Goal: Task Accomplishment & Management: Manage account settings

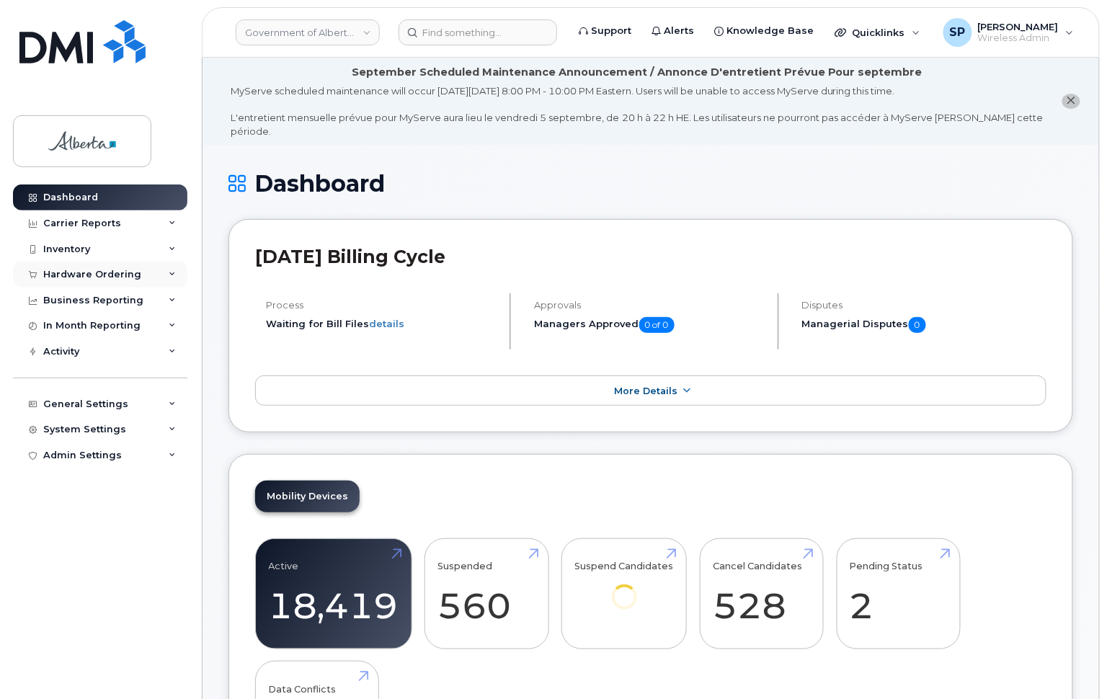
click at [73, 276] on div "Hardware Ordering" at bounding box center [92, 275] width 98 height 12
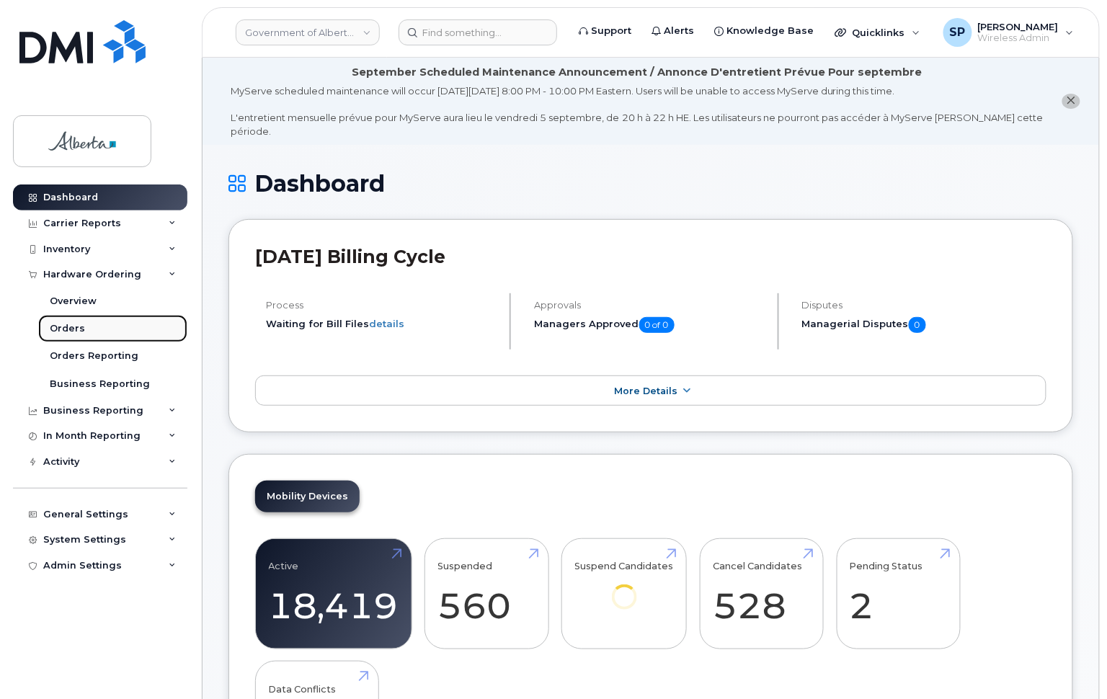
click at [66, 324] on div "Orders" at bounding box center [67, 328] width 35 height 13
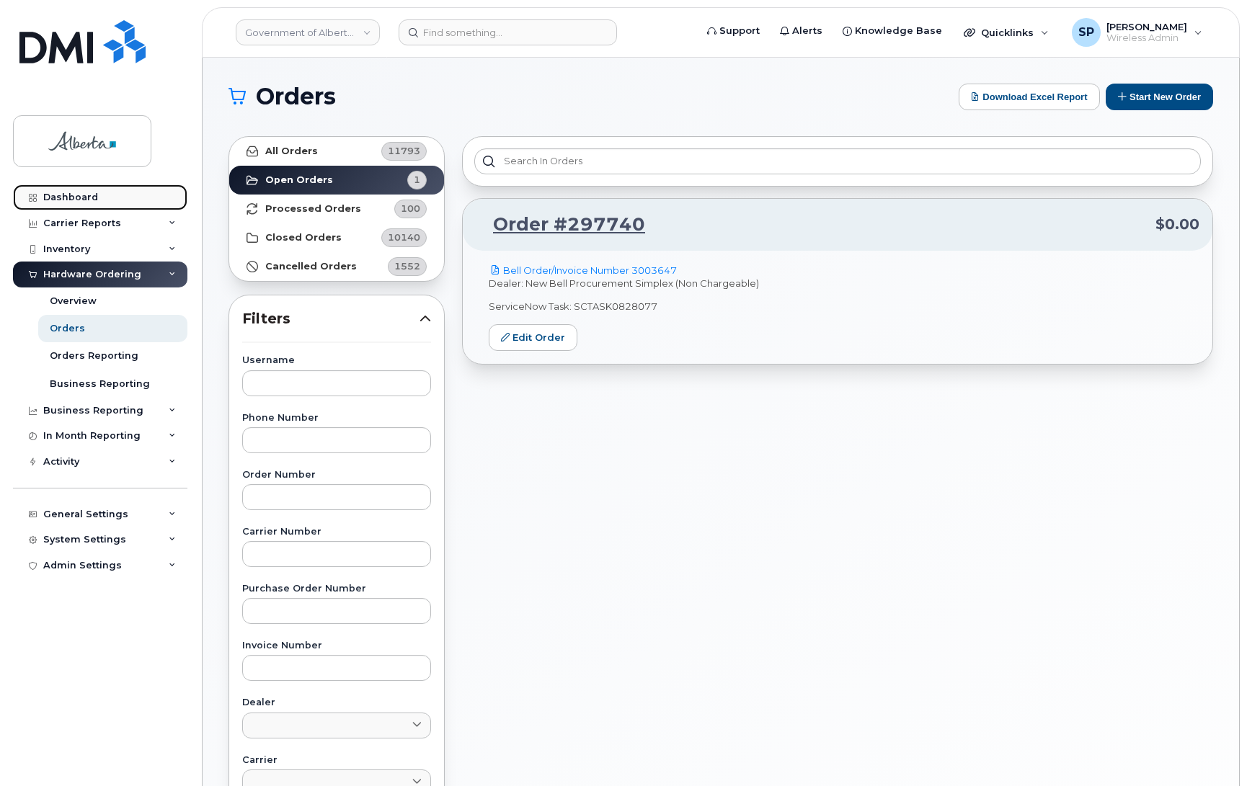
click at [85, 193] on div "Dashboard" at bounding box center [70, 198] width 55 height 12
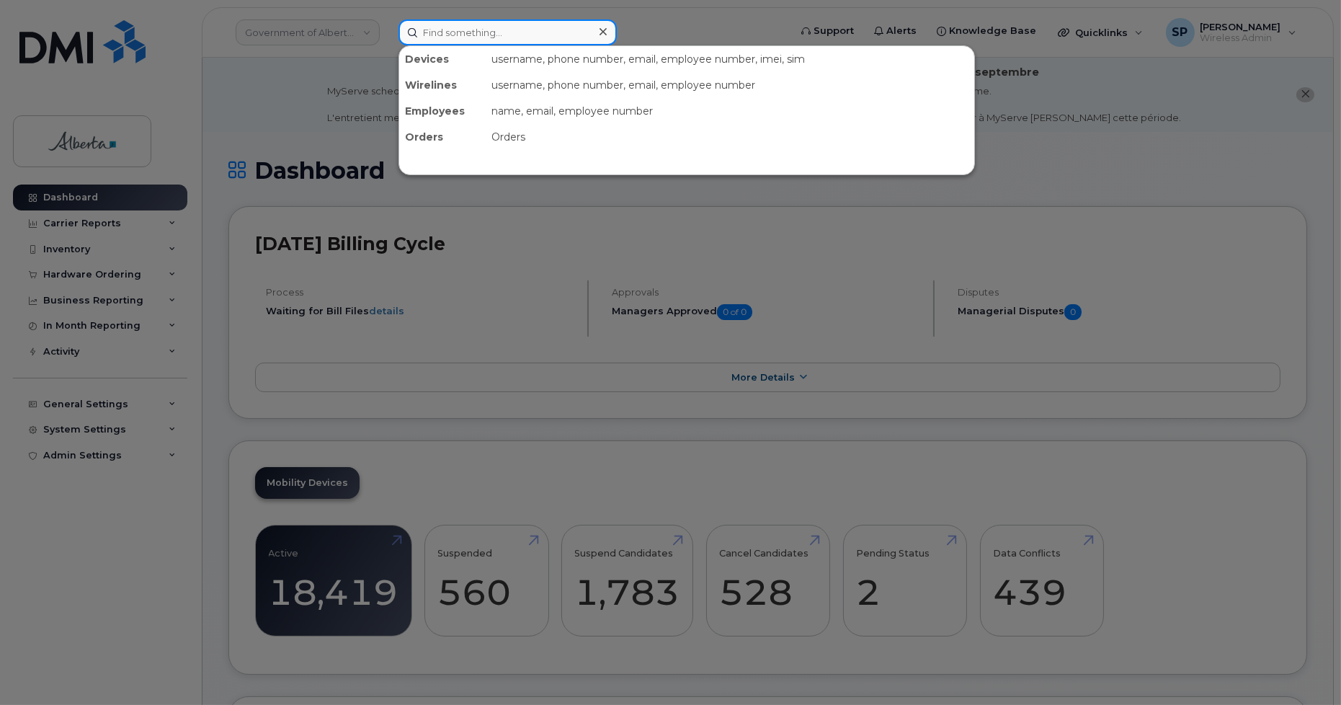
click at [513, 34] on input at bounding box center [508, 32] width 218 height 26
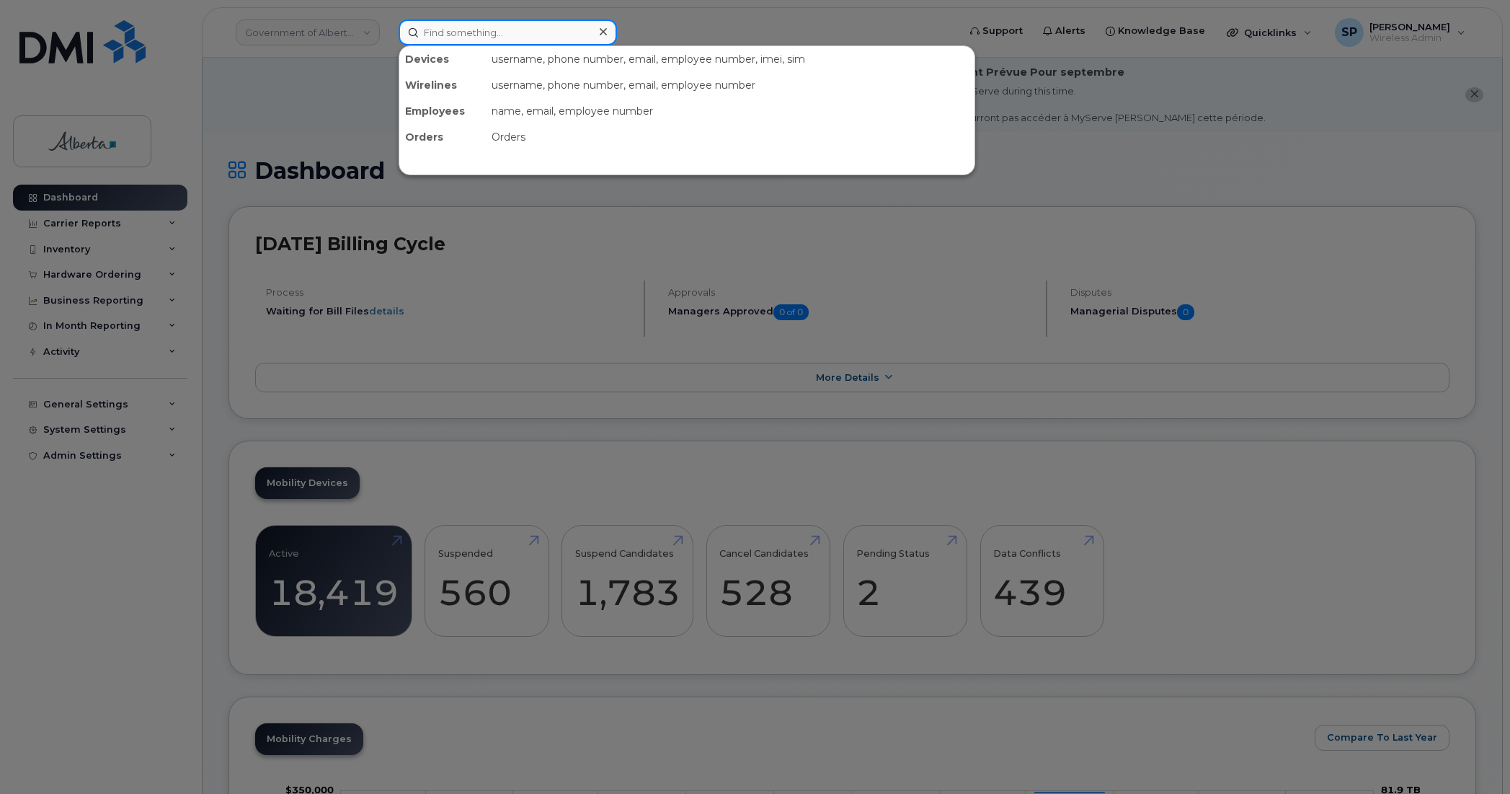
drag, startPoint x: 595, startPoint y: 3, endPoint x: 484, endPoint y: 31, distance: 114.5
click at [484, 31] on input at bounding box center [508, 32] width 218 height 26
click at [531, 32] on input at bounding box center [508, 32] width 218 height 26
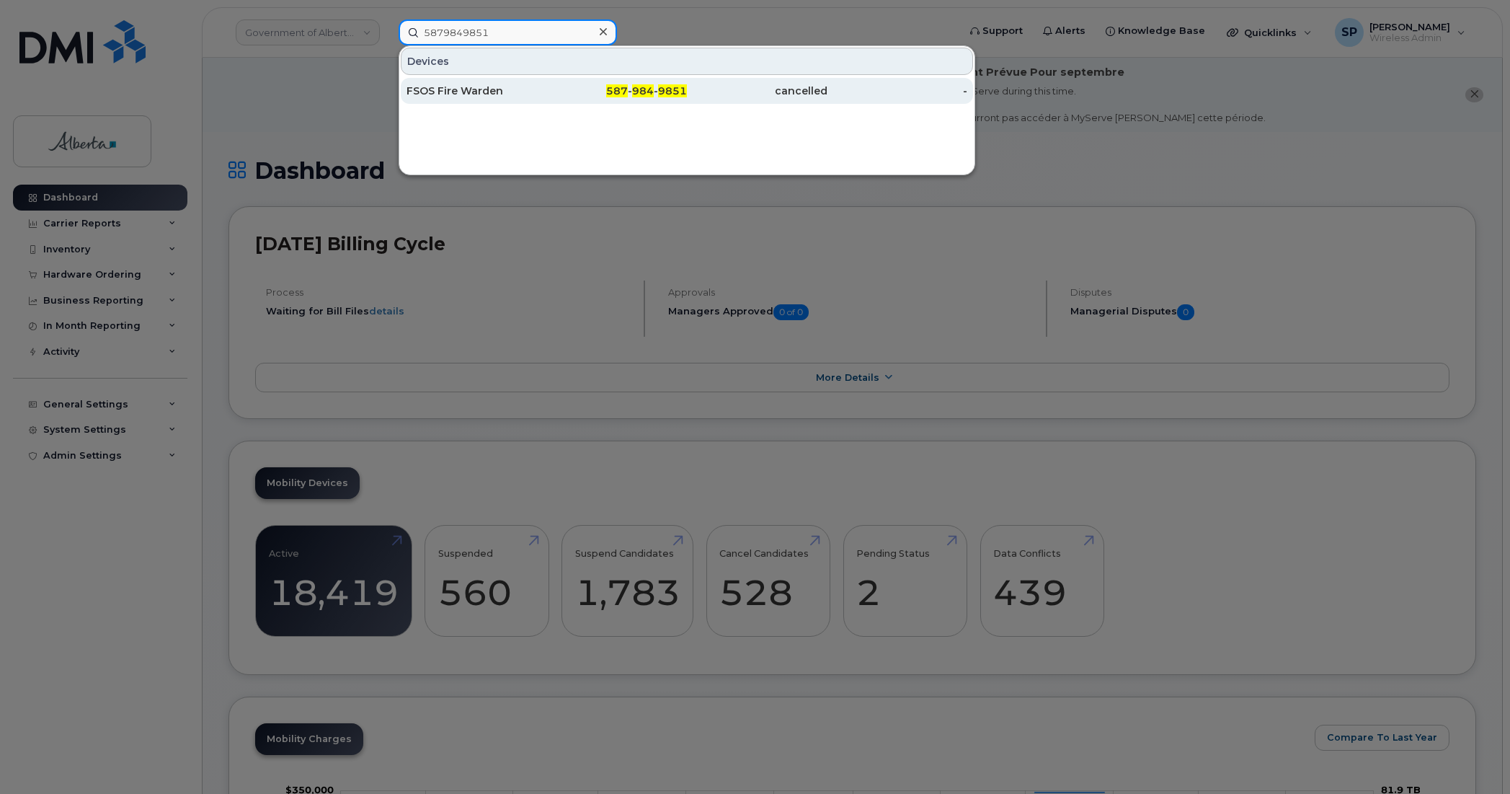
type input "5879849851"
click at [484, 94] on div "FSOS Fire Warden" at bounding box center [477, 91] width 141 height 14
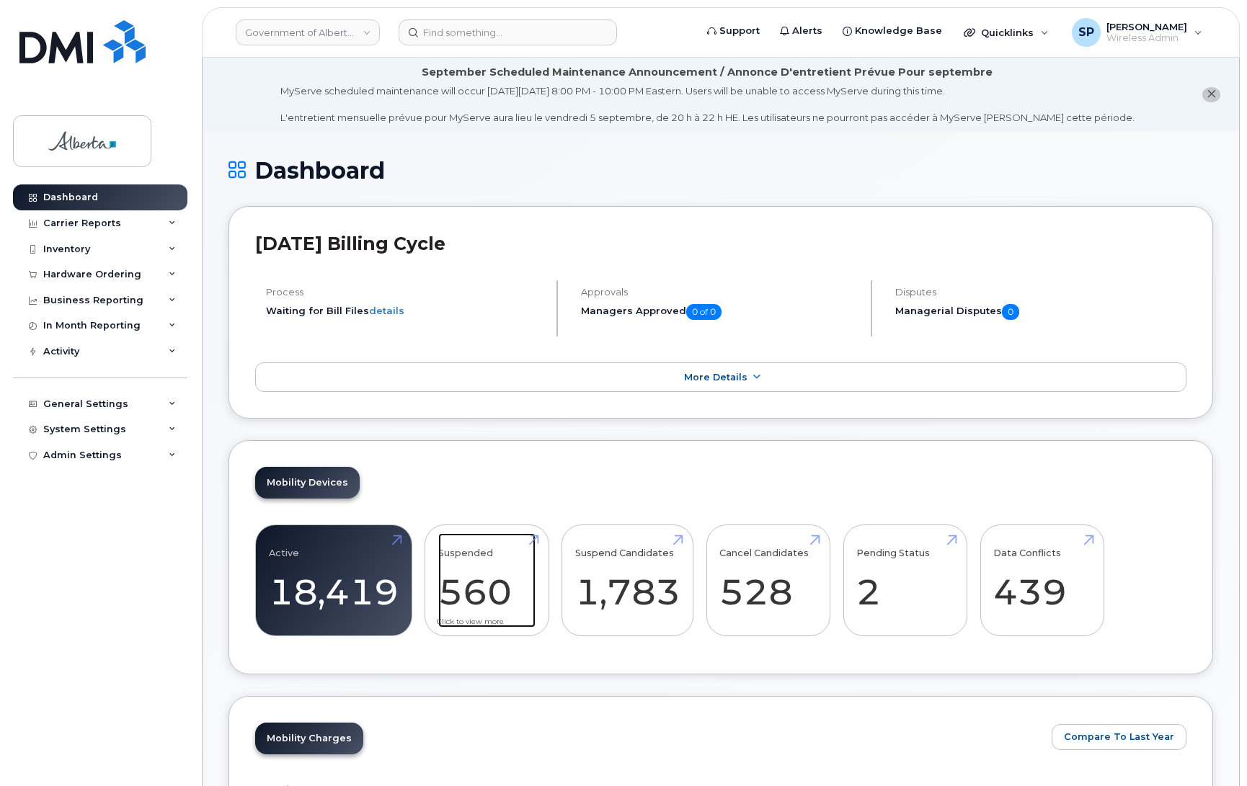
click at [474, 598] on link "Suspended 560 55900%" at bounding box center [486, 580] width 97 height 95
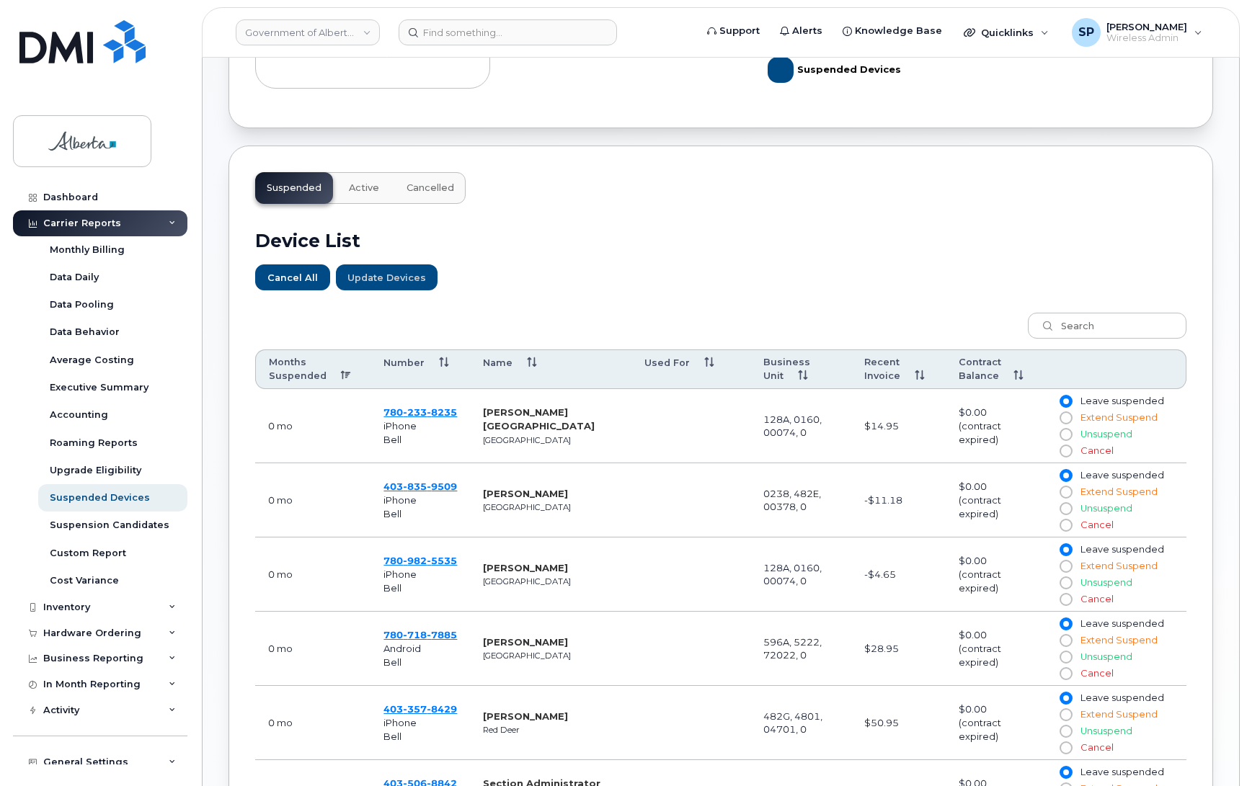
scroll to position [362, 0]
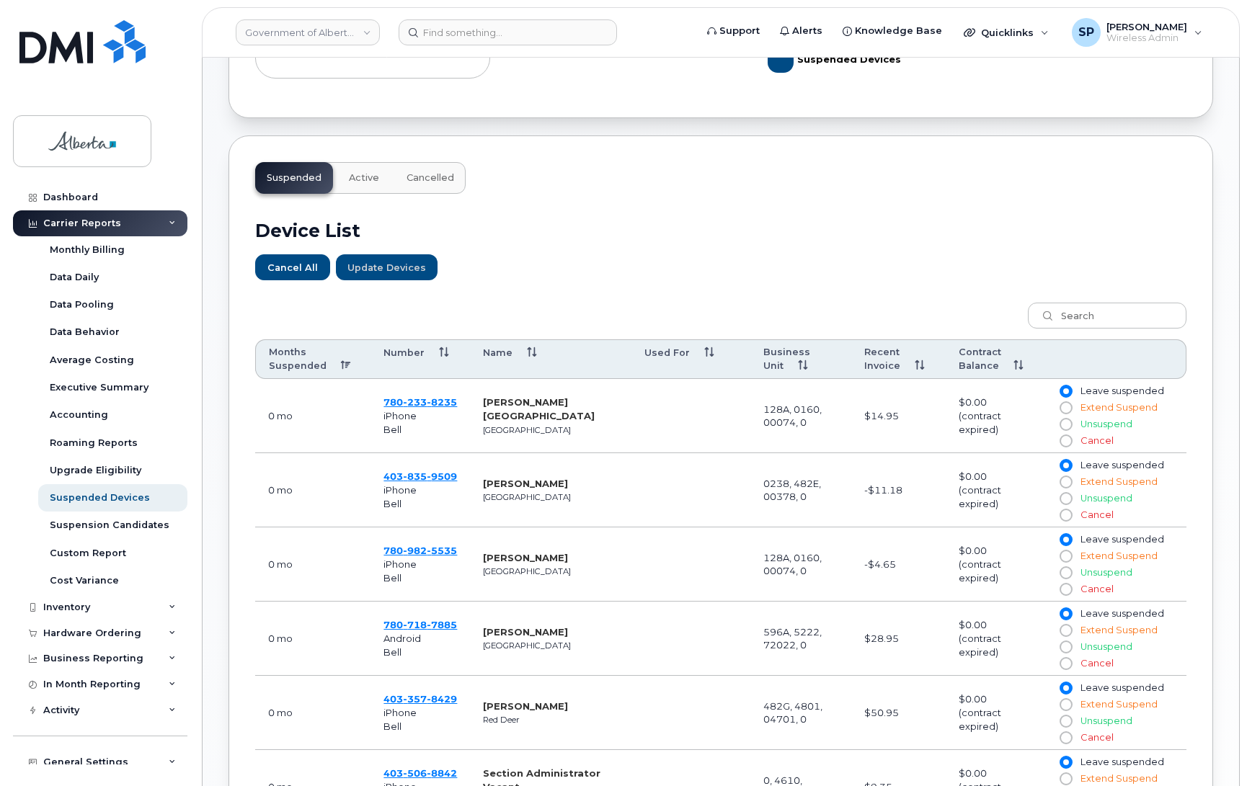
click at [341, 363] on th "Months Suspended" at bounding box center [312, 360] width 115 height 40
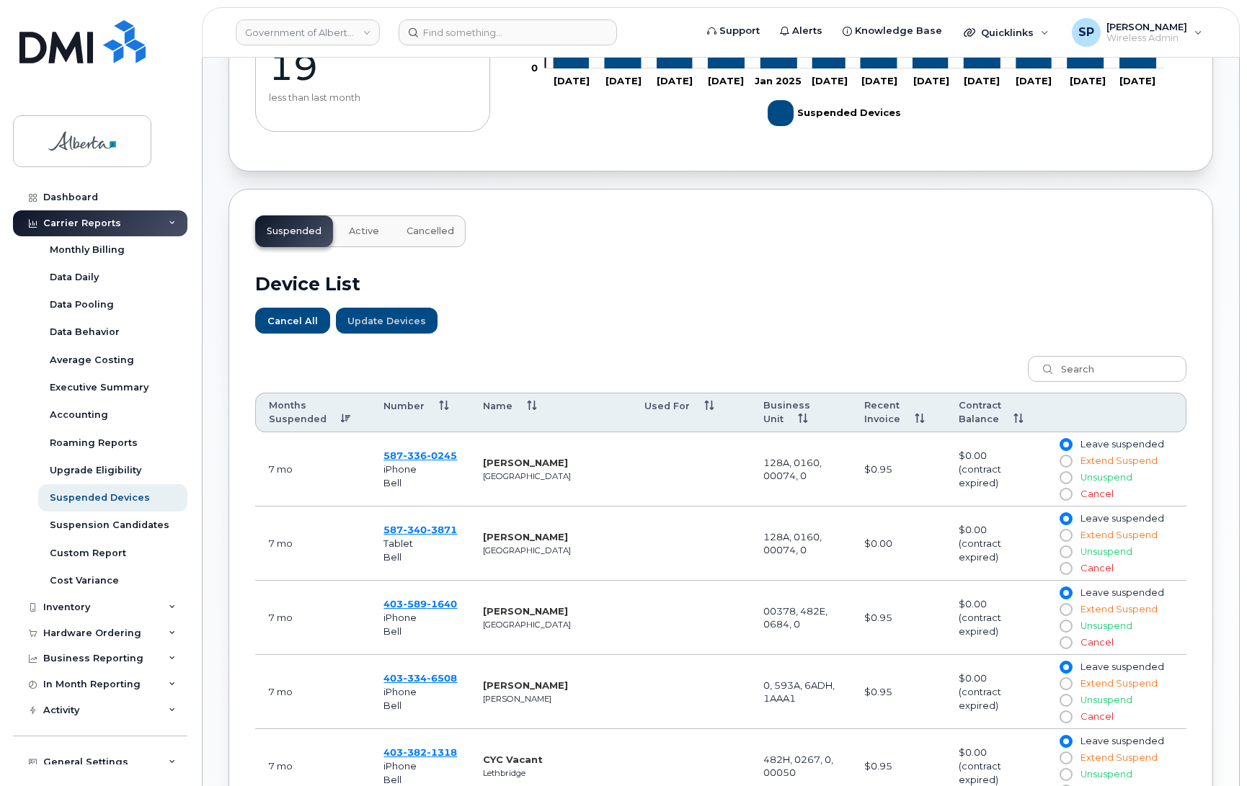
scroll to position [314, 0]
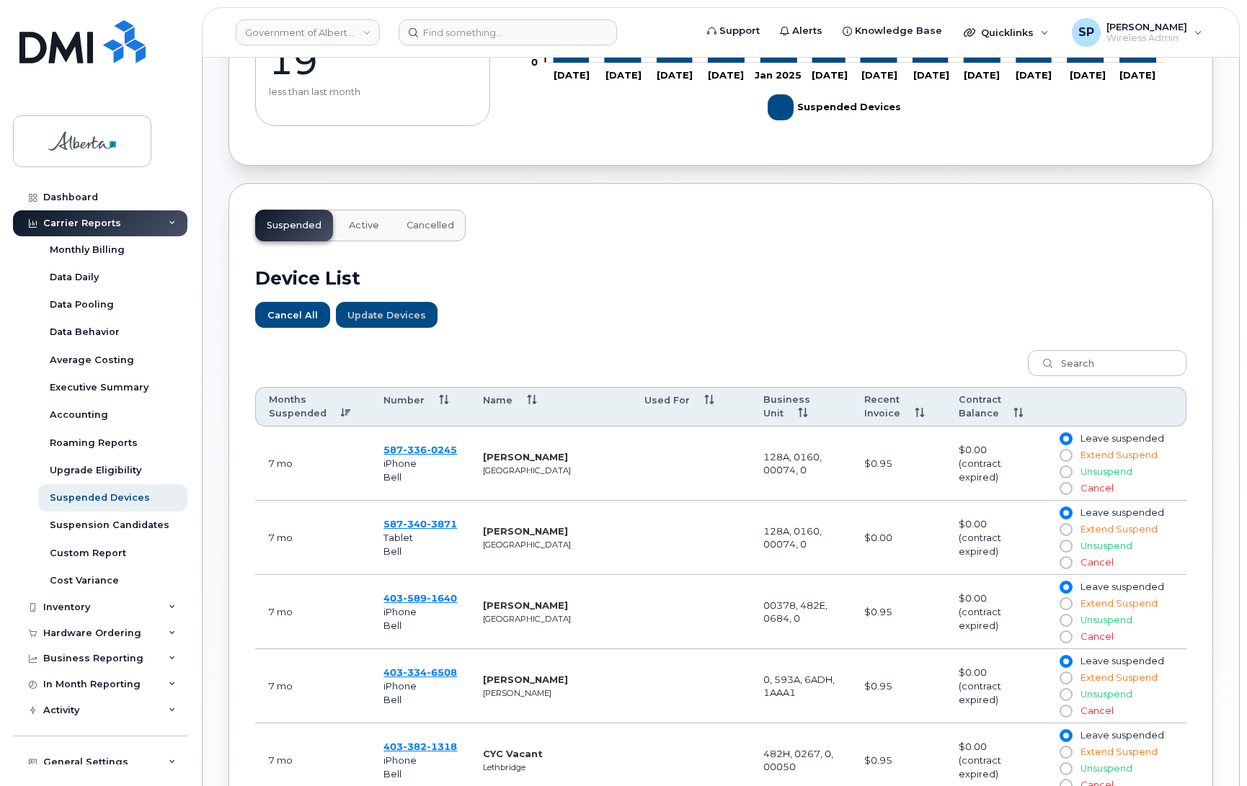
click at [343, 409] on th "Months Suspended" at bounding box center [312, 407] width 115 height 40
click at [340, 413] on th "Months Suspended" at bounding box center [312, 407] width 115 height 40
click at [908, 310] on div "Cancel All Update Devices" at bounding box center [720, 315] width 931 height 26
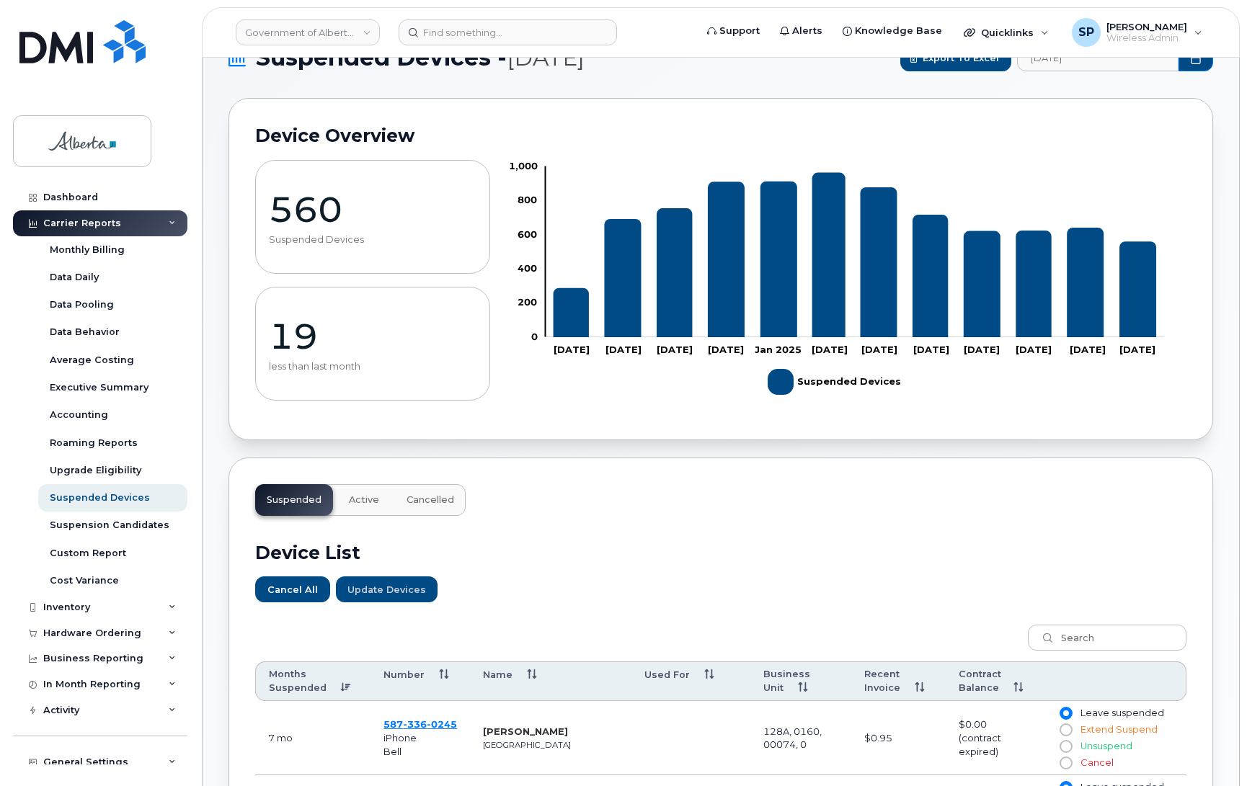
scroll to position [0, 0]
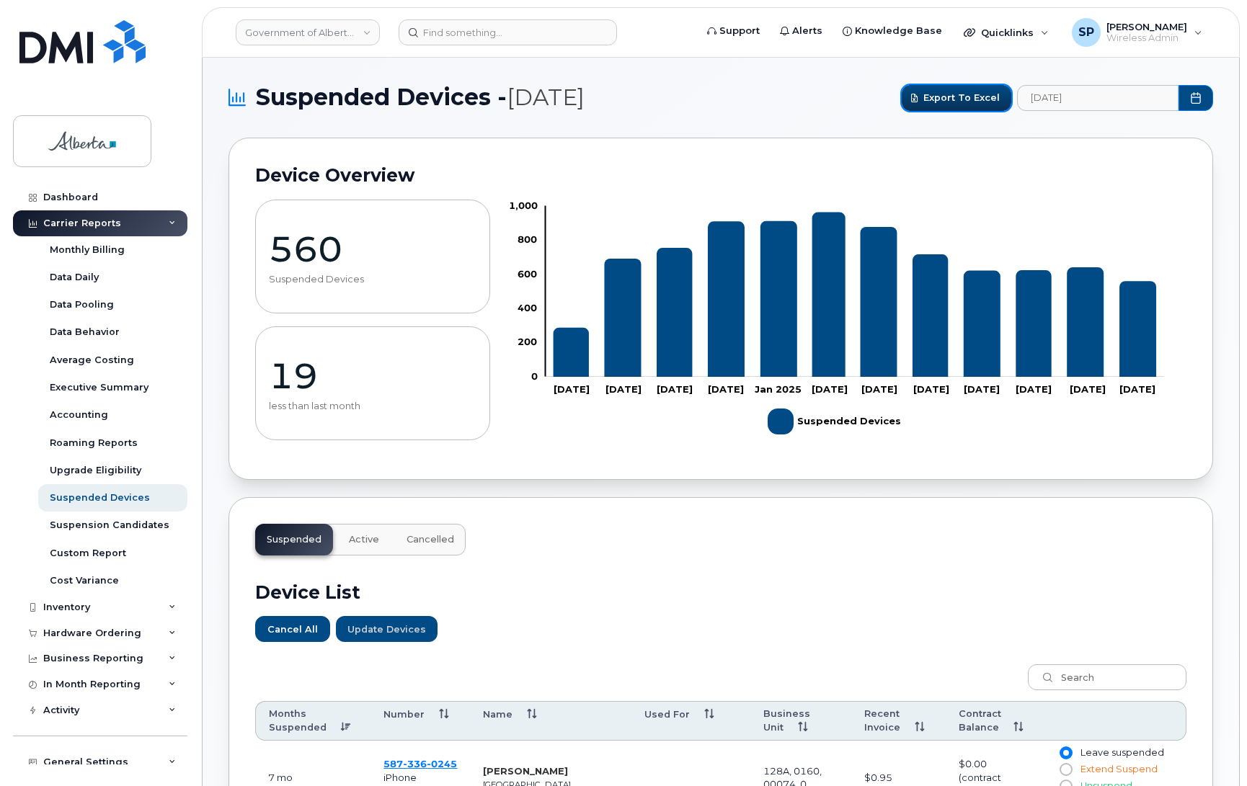
click at [970, 96] on span "Export to Excel" at bounding box center [961, 98] width 76 height 14
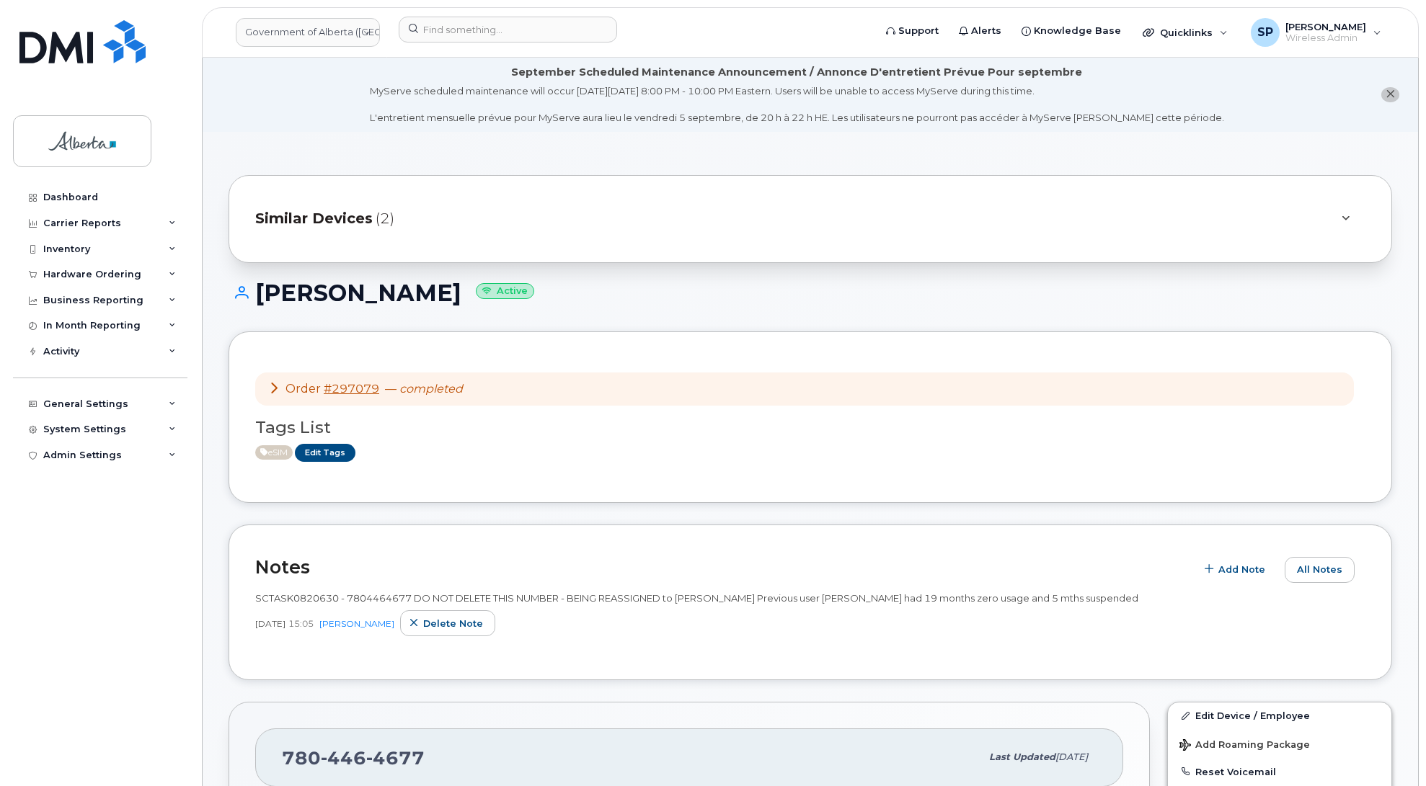
scroll to position [447, 0]
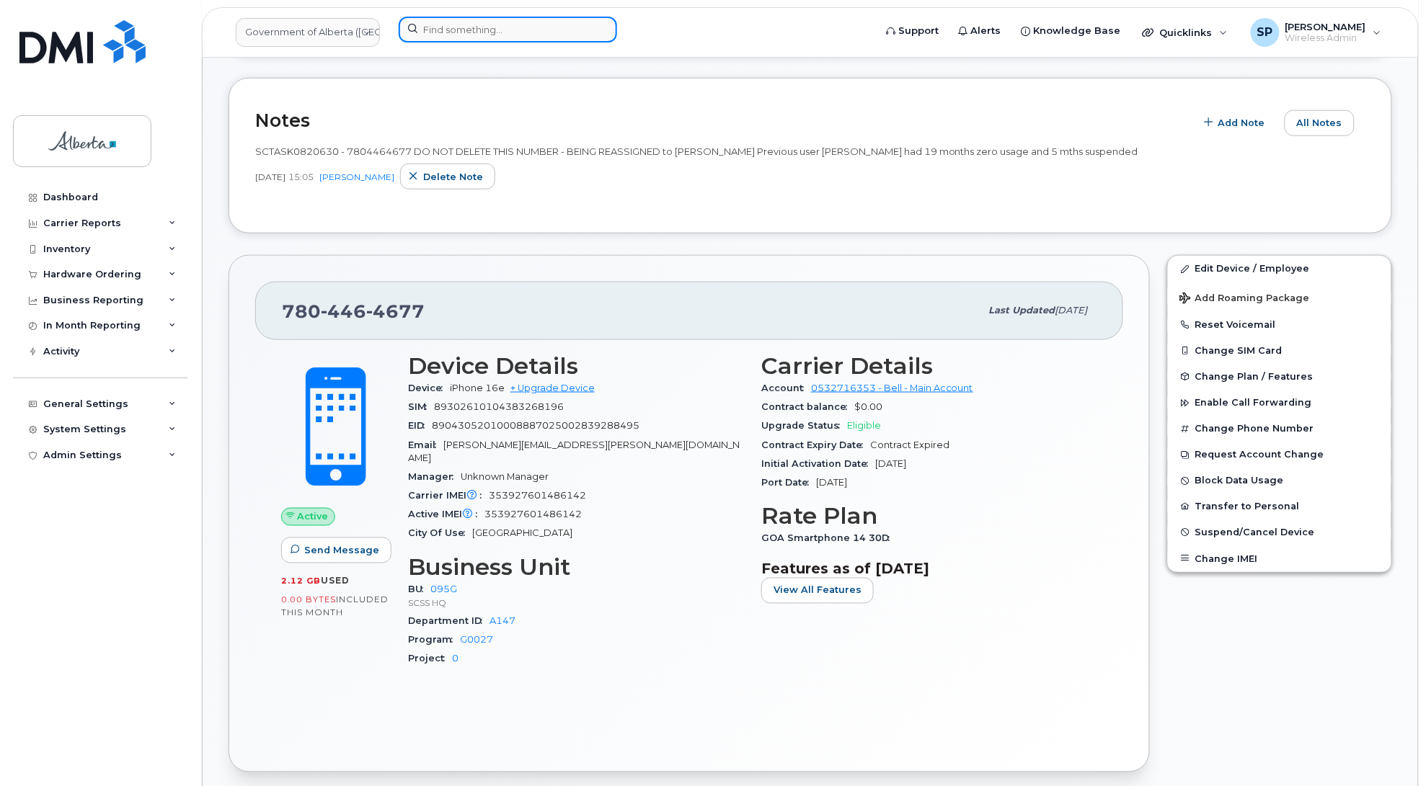
click at [471, 30] on input at bounding box center [508, 30] width 218 height 26
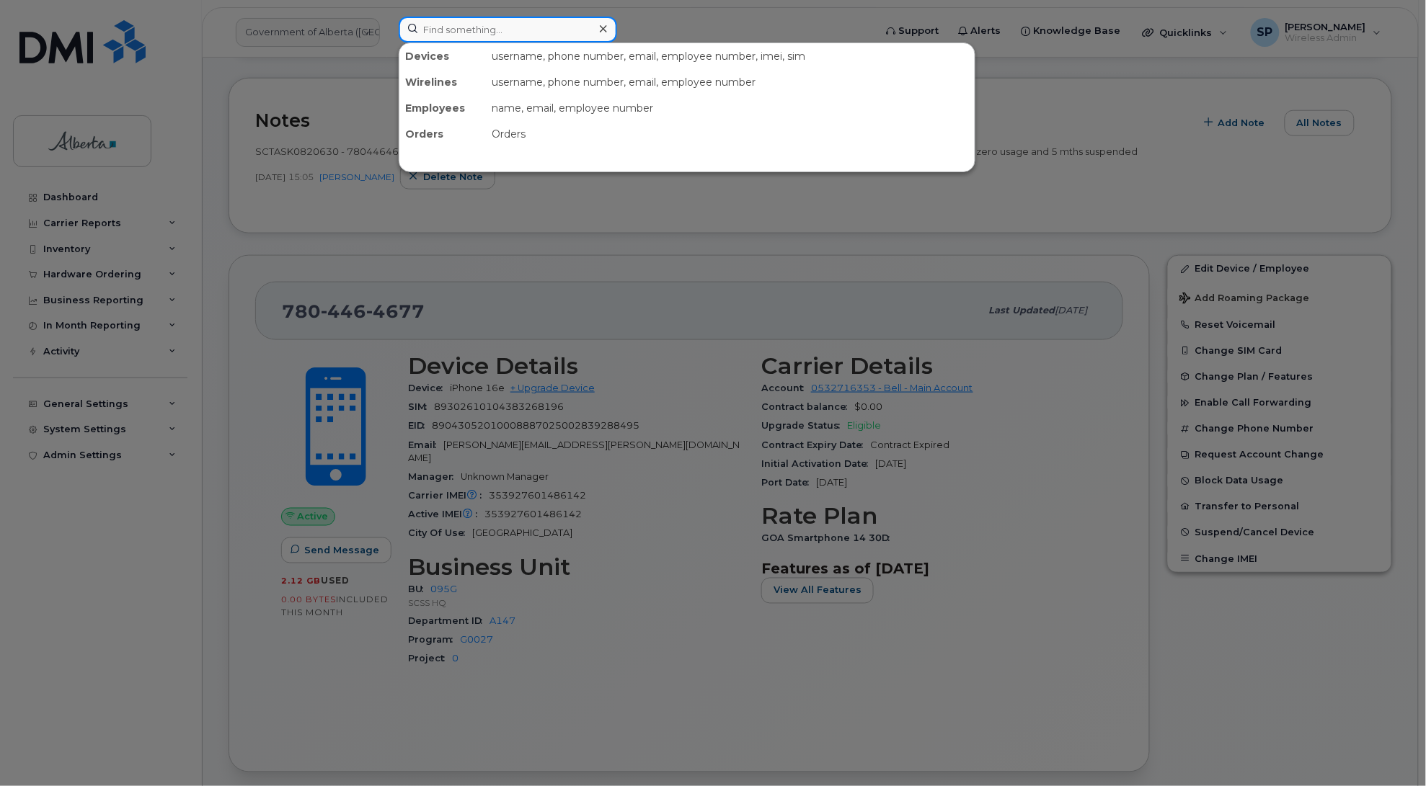
paste input "7808268471"
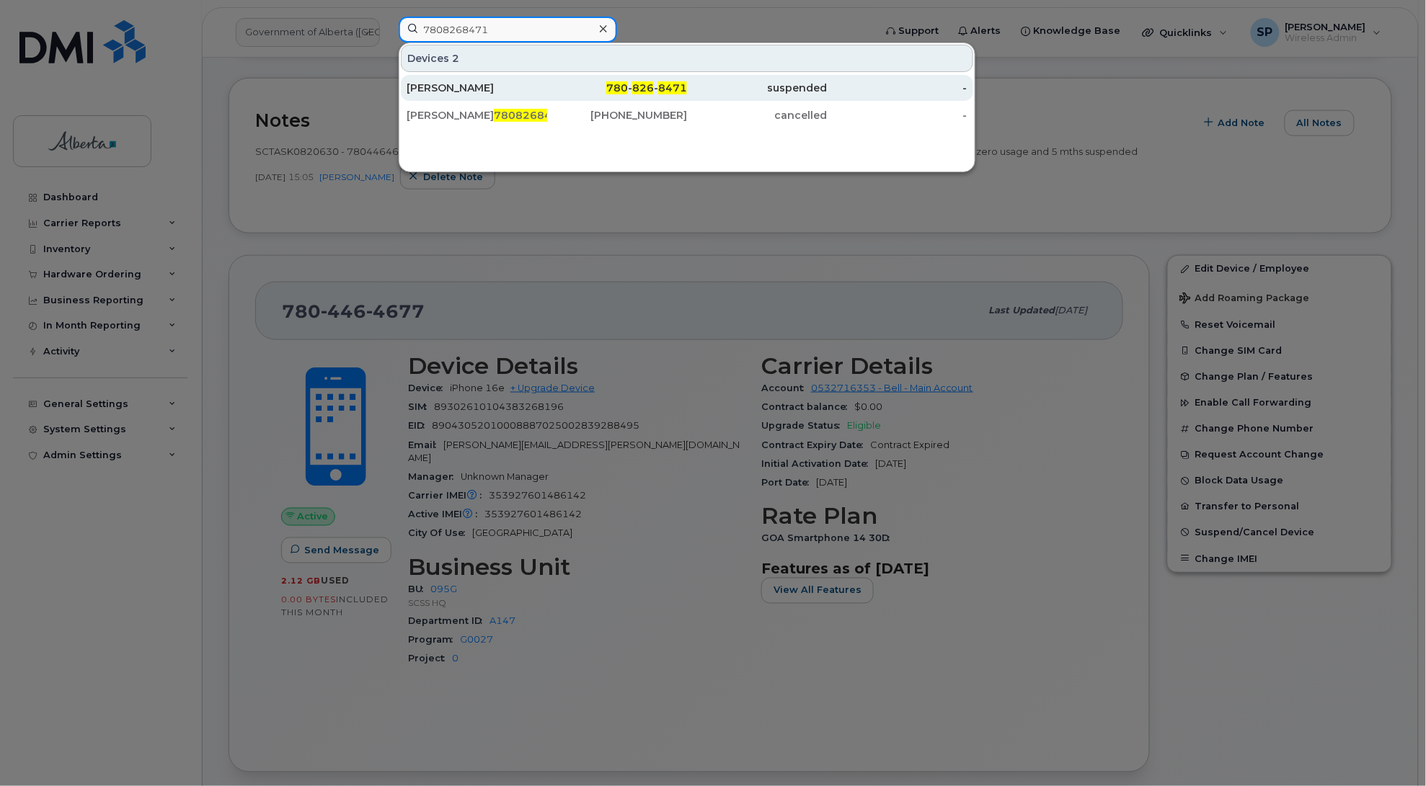
type input "7808268471"
click at [455, 92] on div "[PERSON_NAME]" at bounding box center [477, 88] width 141 height 14
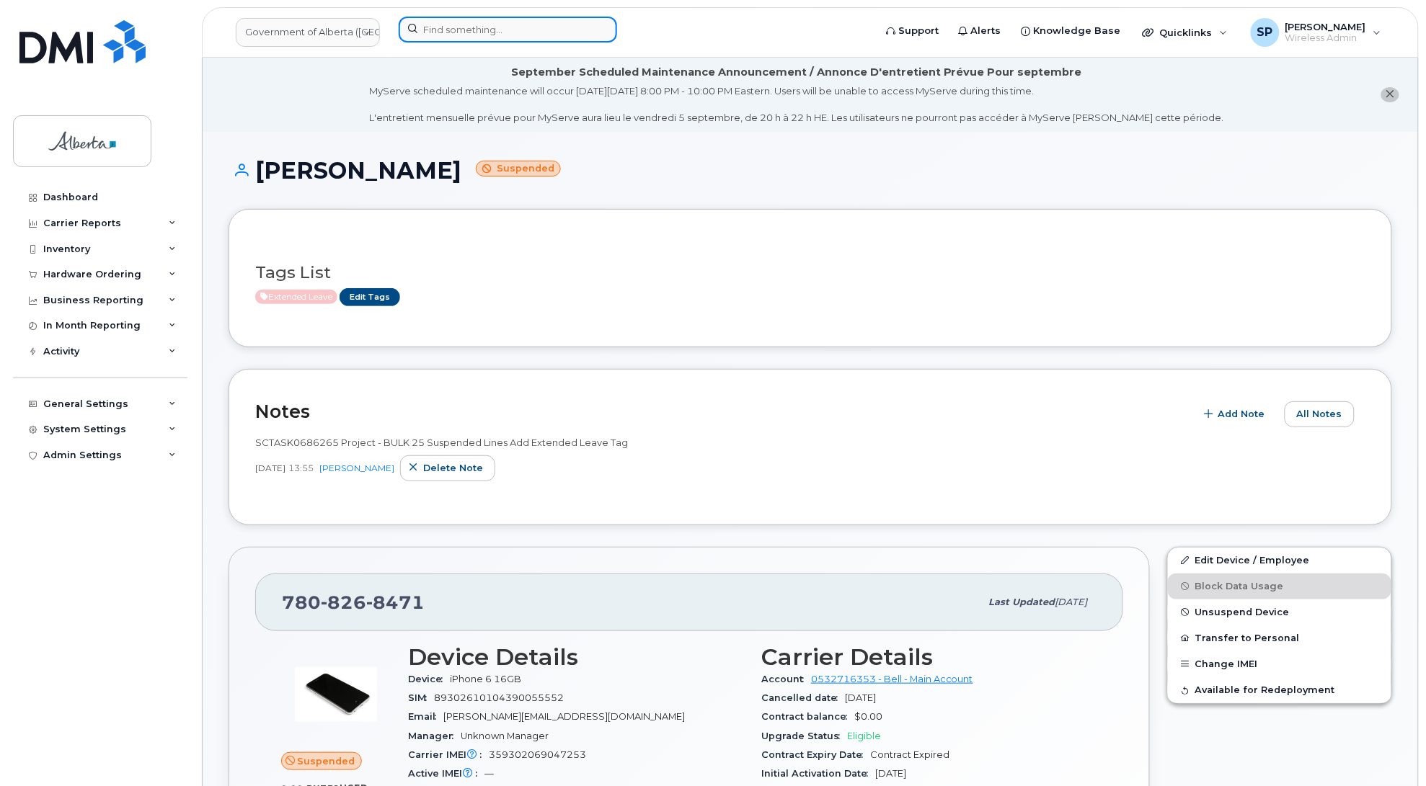
click at [484, 26] on input at bounding box center [508, 30] width 218 height 26
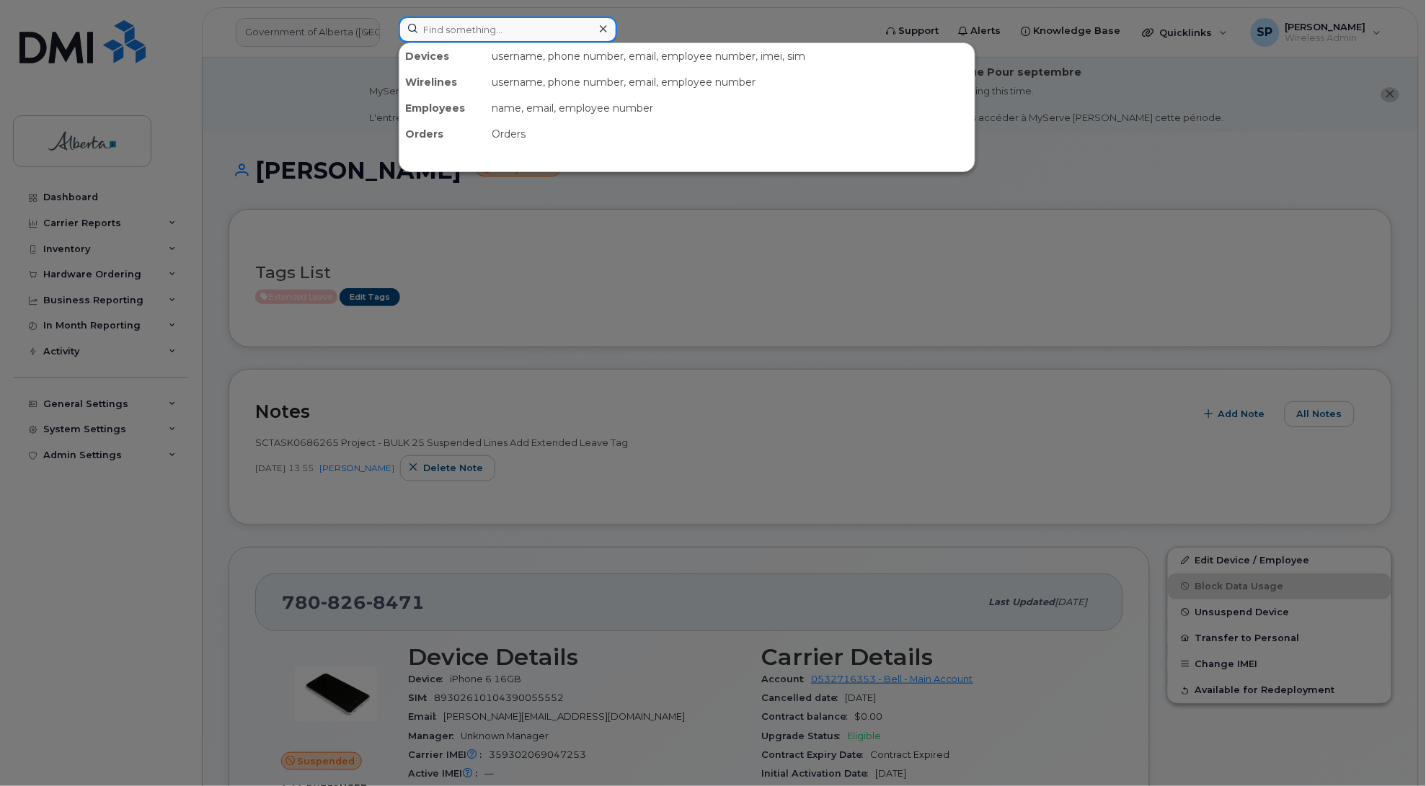
paste input "5878766418"
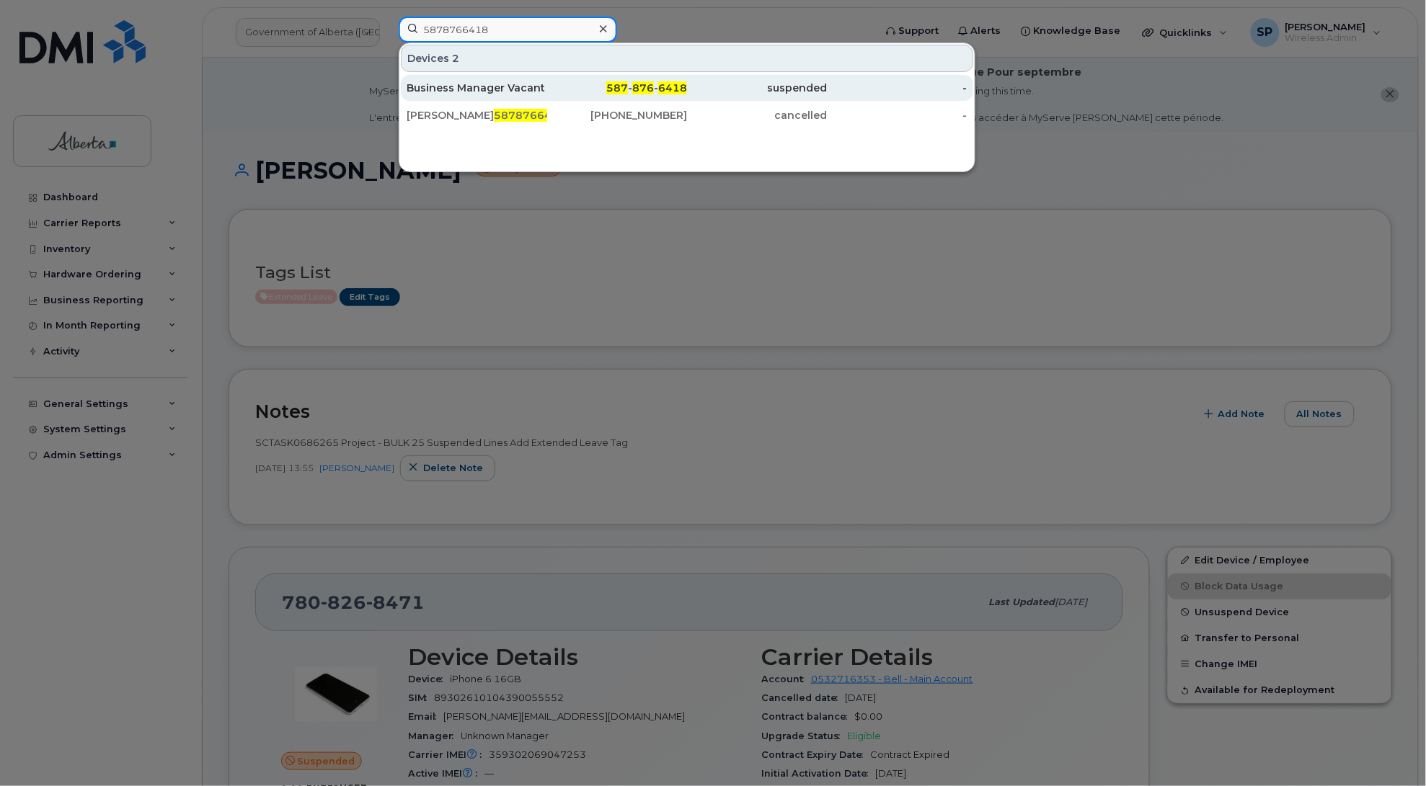
type input "5878766418"
click at [463, 84] on div "Business Manager Vacant" at bounding box center [477, 88] width 141 height 14
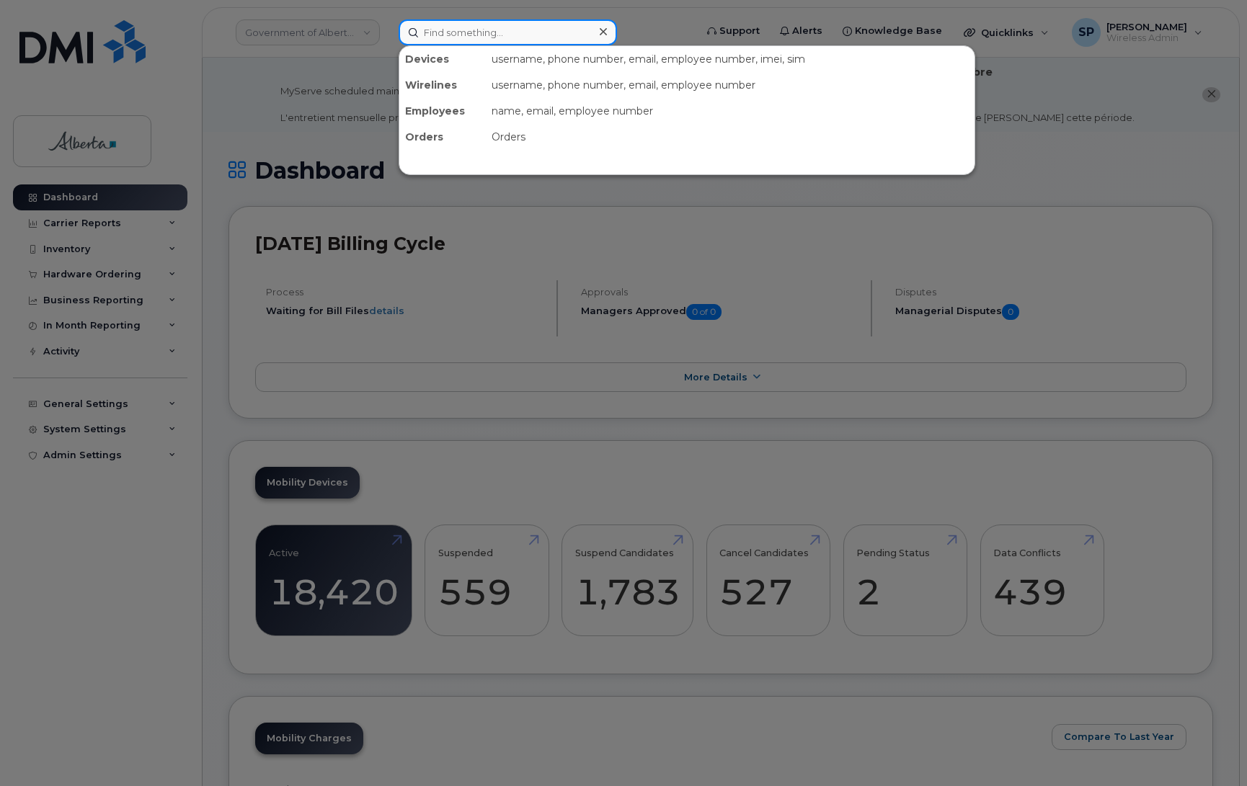
click at [508, 32] on input at bounding box center [508, 32] width 218 height 26
paste input "Middelbrough"
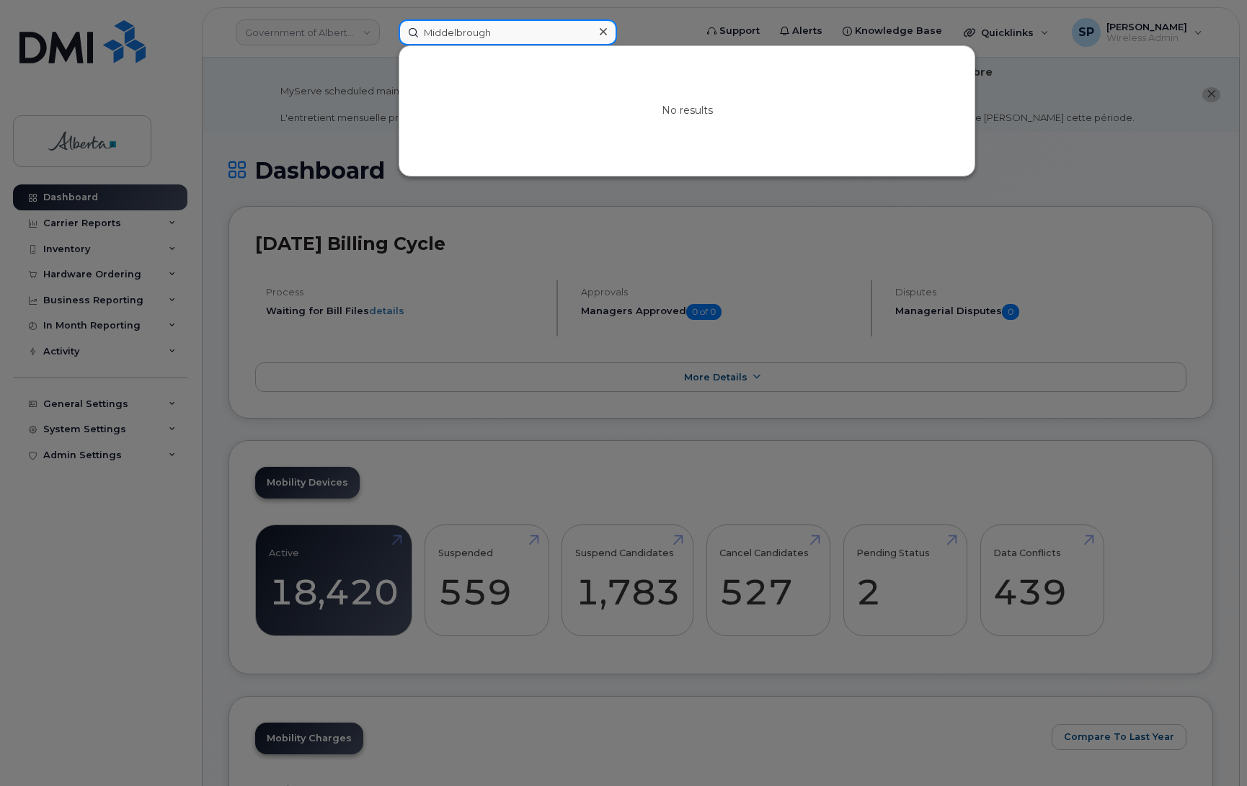
drag, startPoint x: 506, startPoint y: 33, endPoint x: 383, endPoint y: 40, distance: 123.5
click at [387, 40] on div "Middelbrough No results" at bounding box center [542, 32] width 310 height 26
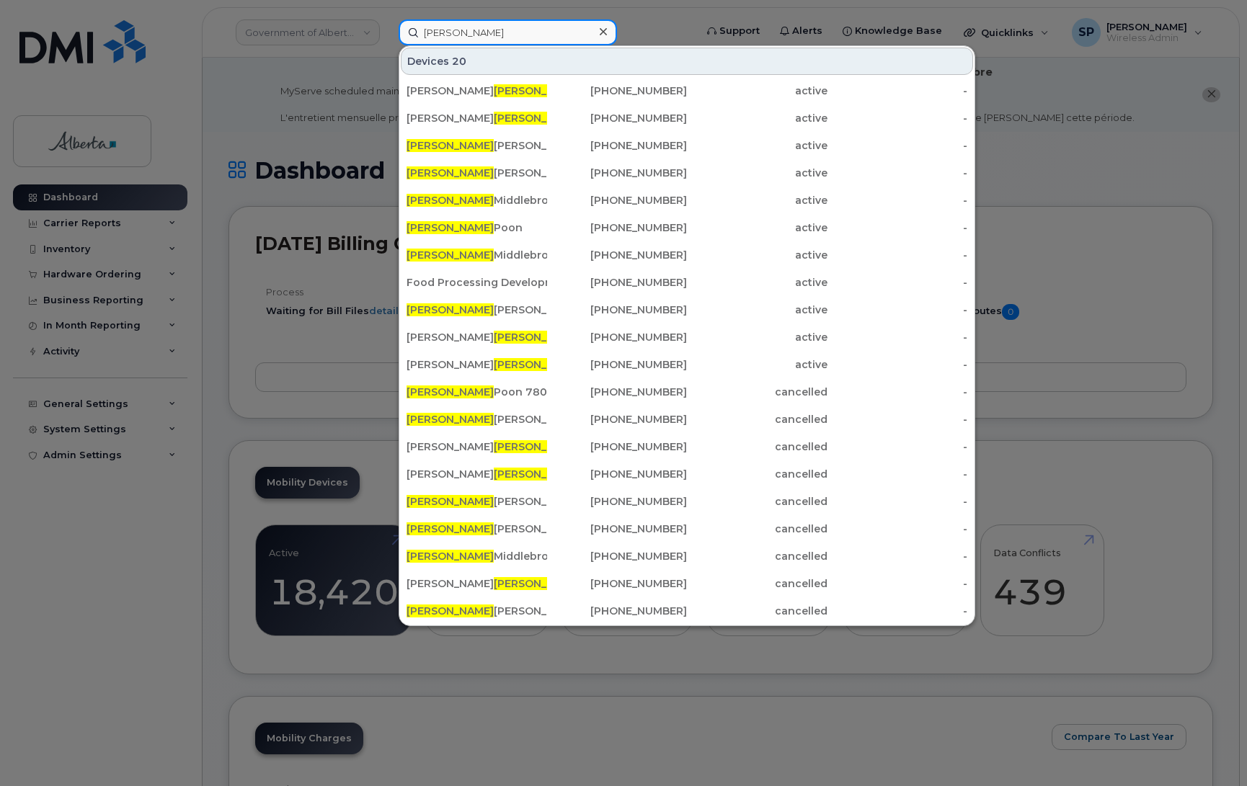
drag, startPoint x: 455, startPoint y: 32, endPoint x: 402, endPoint y: 27, distance: 52.9
click at [402, 27] on input "Patti" at bounding box center [508, 32] width 218 height 26
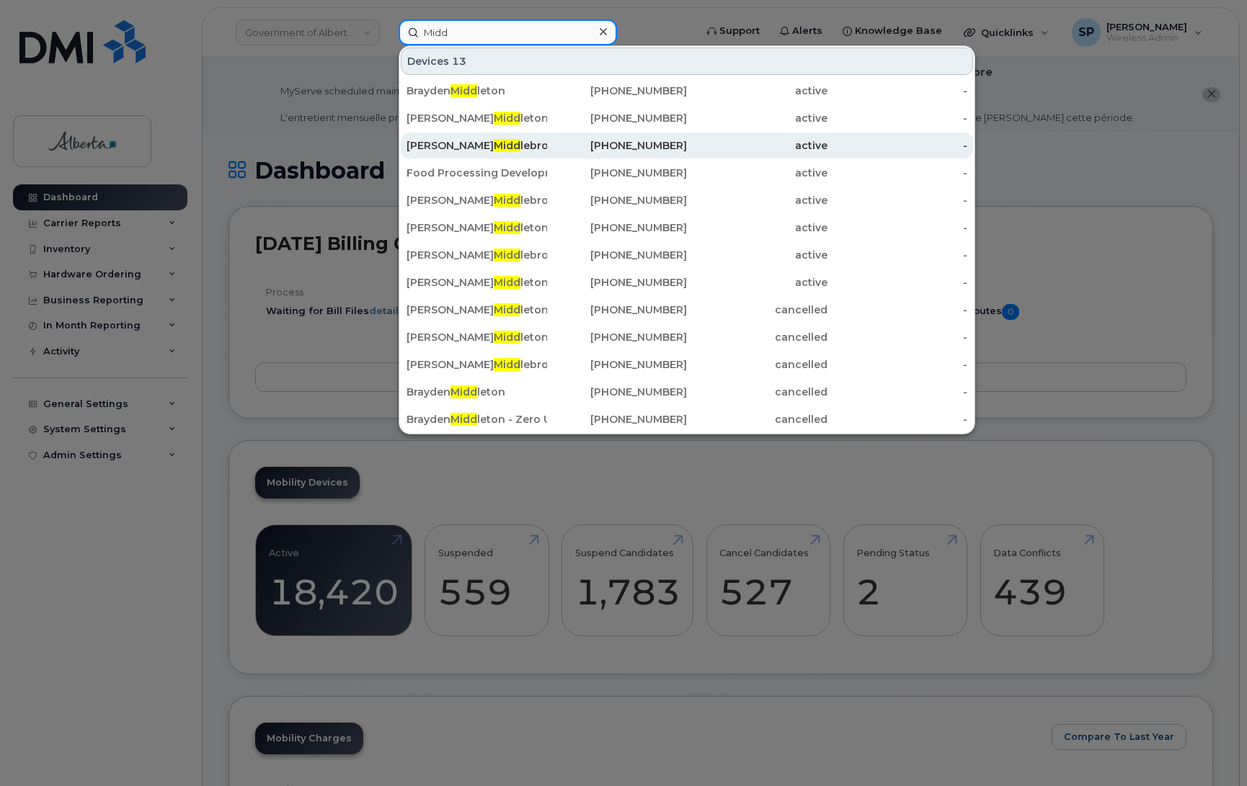
type input "Midd"
click at [547, 155] on div "Patti Midd lebrough" at bounding box center [617, 146] width 141 height 26
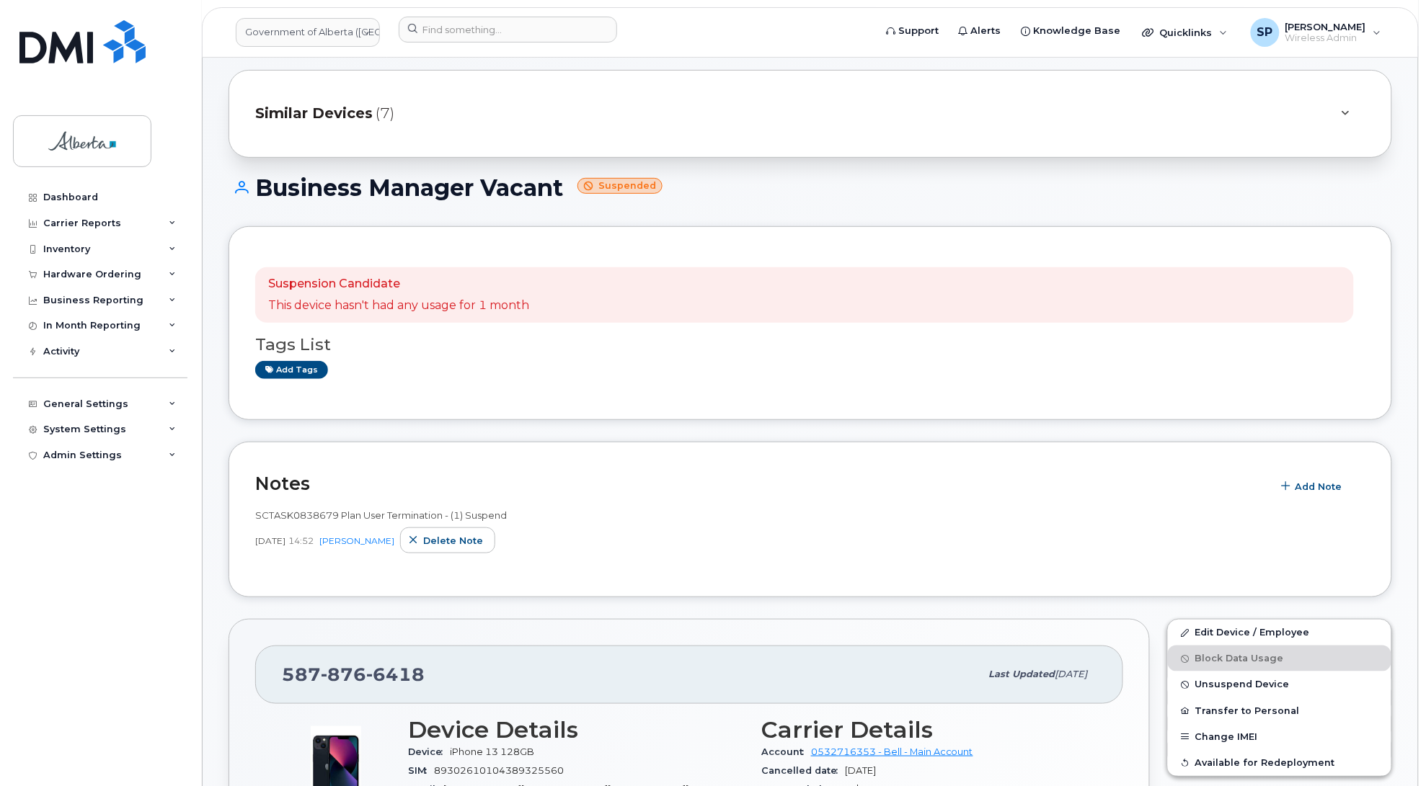
scroll to position [55, 0]
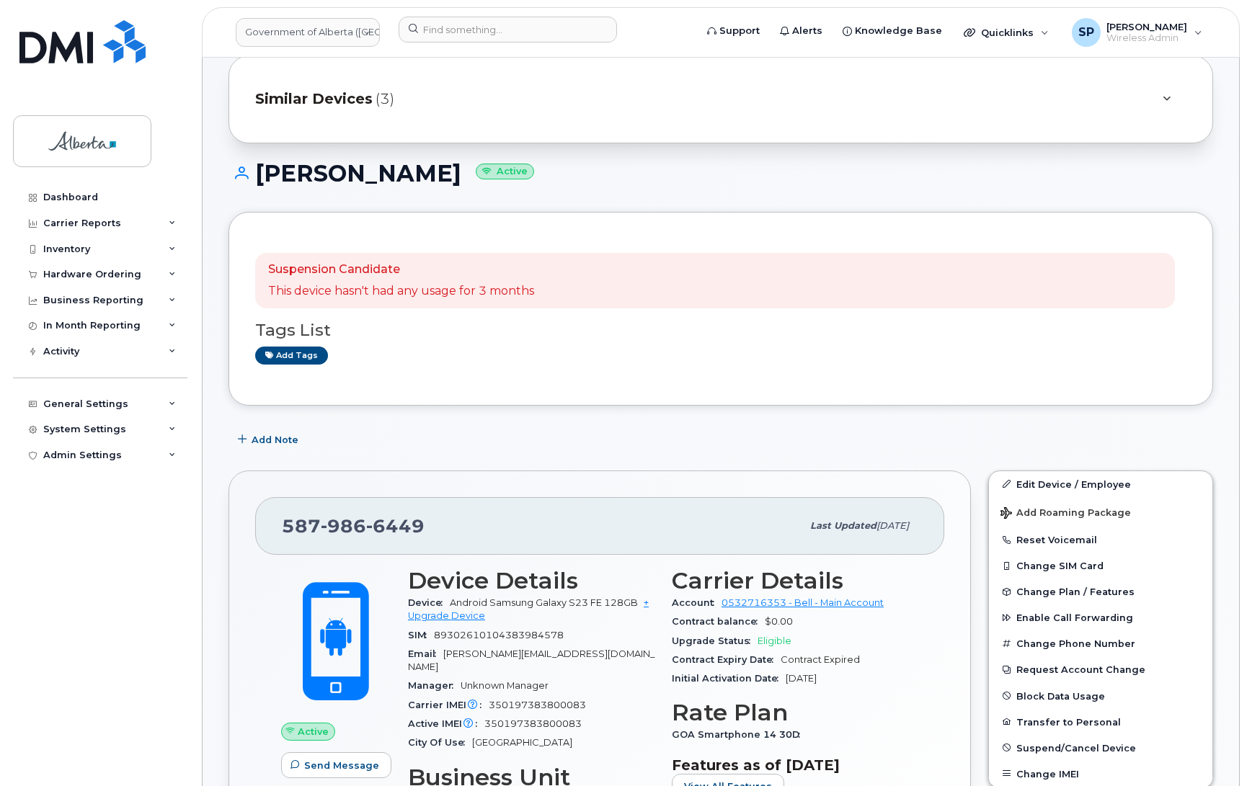
scroll to position [135, 0]
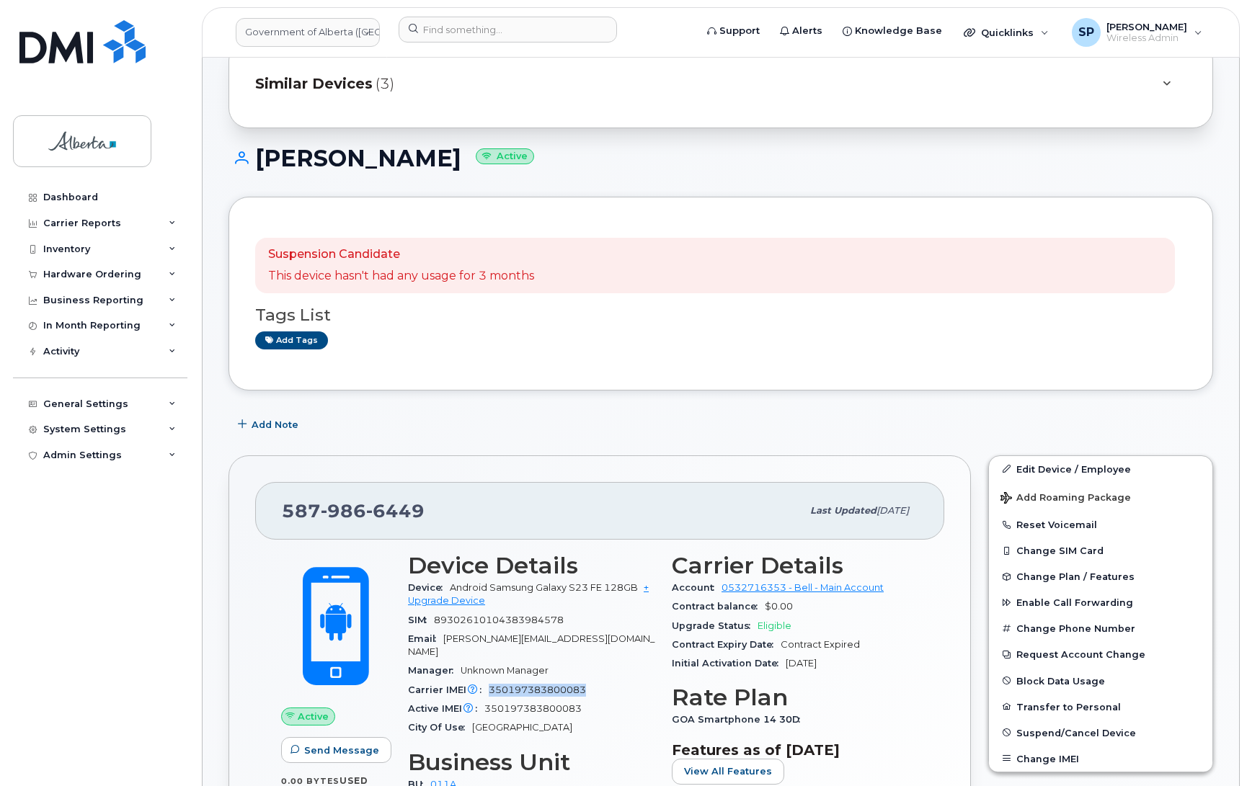
drag, startPoint x: 587, startPoint y: 678, endPoint x: 490, endPoint y: 674, distance: 97.4
click at [490, 681] on div "Carrier IMEI Carrier IMEI is reported during the last billing cycle or change o…" at bounding box center [531, 690] width 247 height 19
copy span "350197383800083"
drag, startPoint x: 1175, startPoint y: 169, endPoint x: 1165, endPoint y: 171, distance: 10.2
click at [1175, 170] on h1 "Patti Middlebrough Active" at bounding box center [721, 158] width 985 height 25
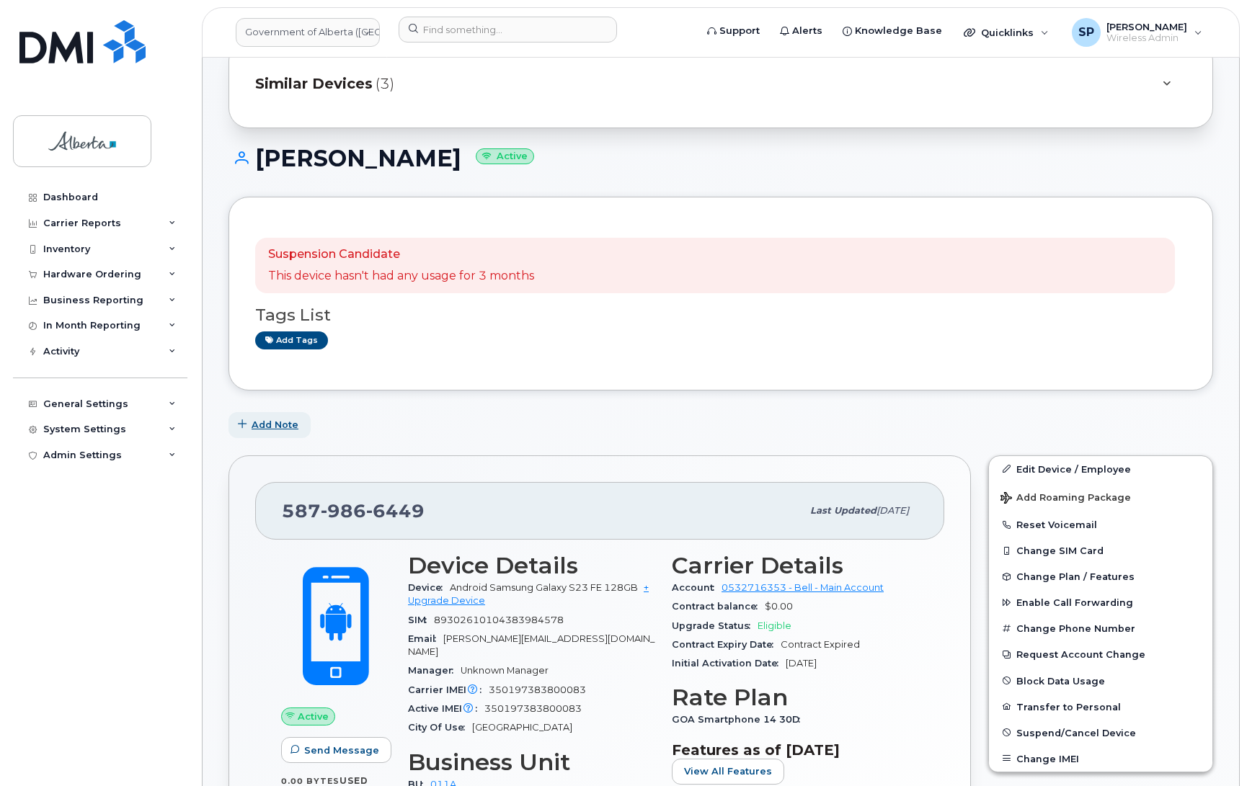
click at [283, 427] on span "Add Note" at bounding box center [275, 425] width 47 height 14
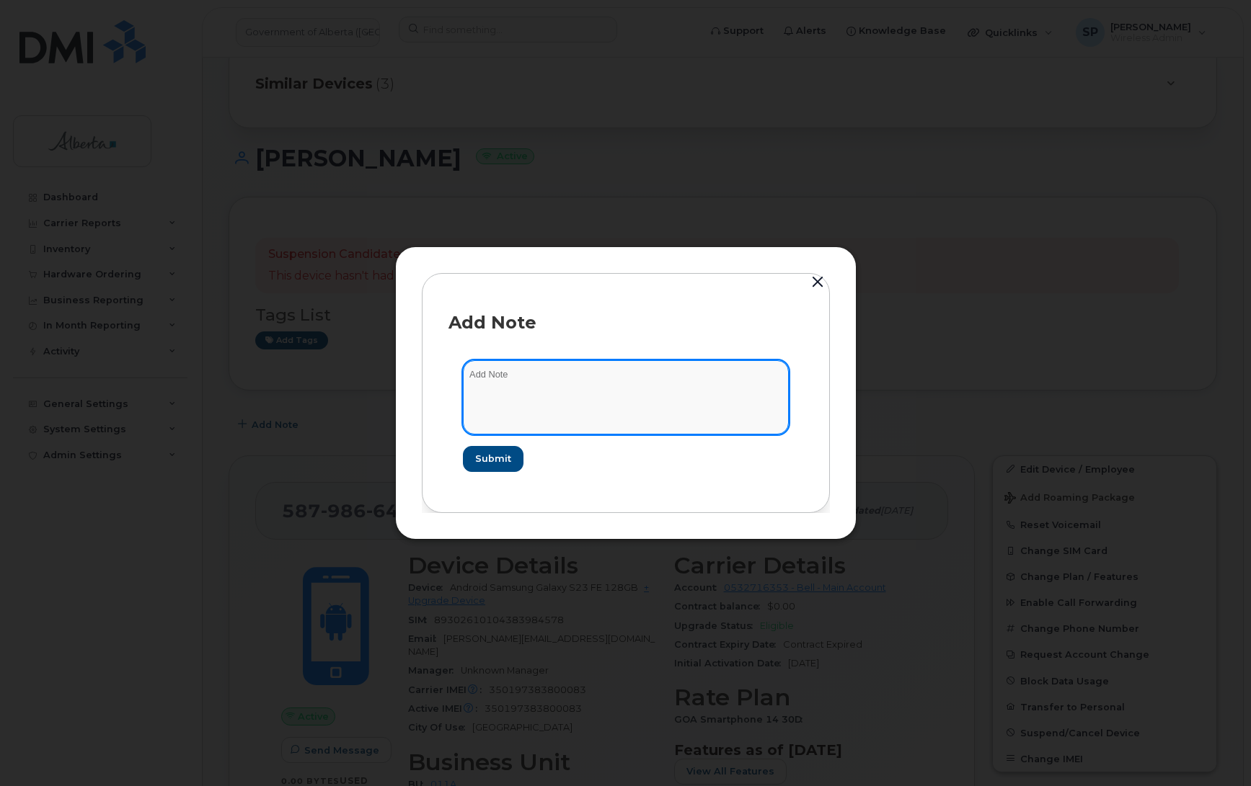
click at [611, 377] on textarea at bounding box center [626, 397] width 326 height 74
type textarea "Suspended as per HR"
click at [496, 458] on span "Submit" at bounding box center [492, 459] width 36 height 14
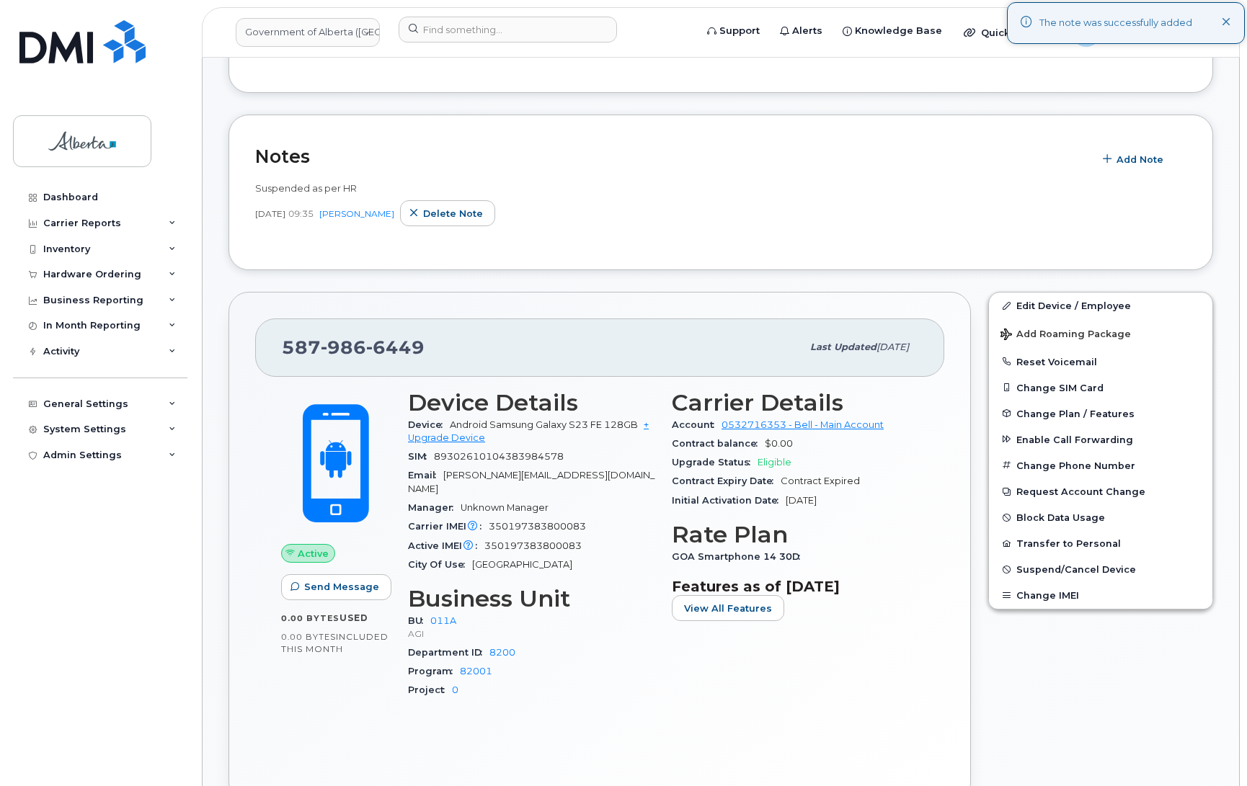
scroll to position [441, 0]
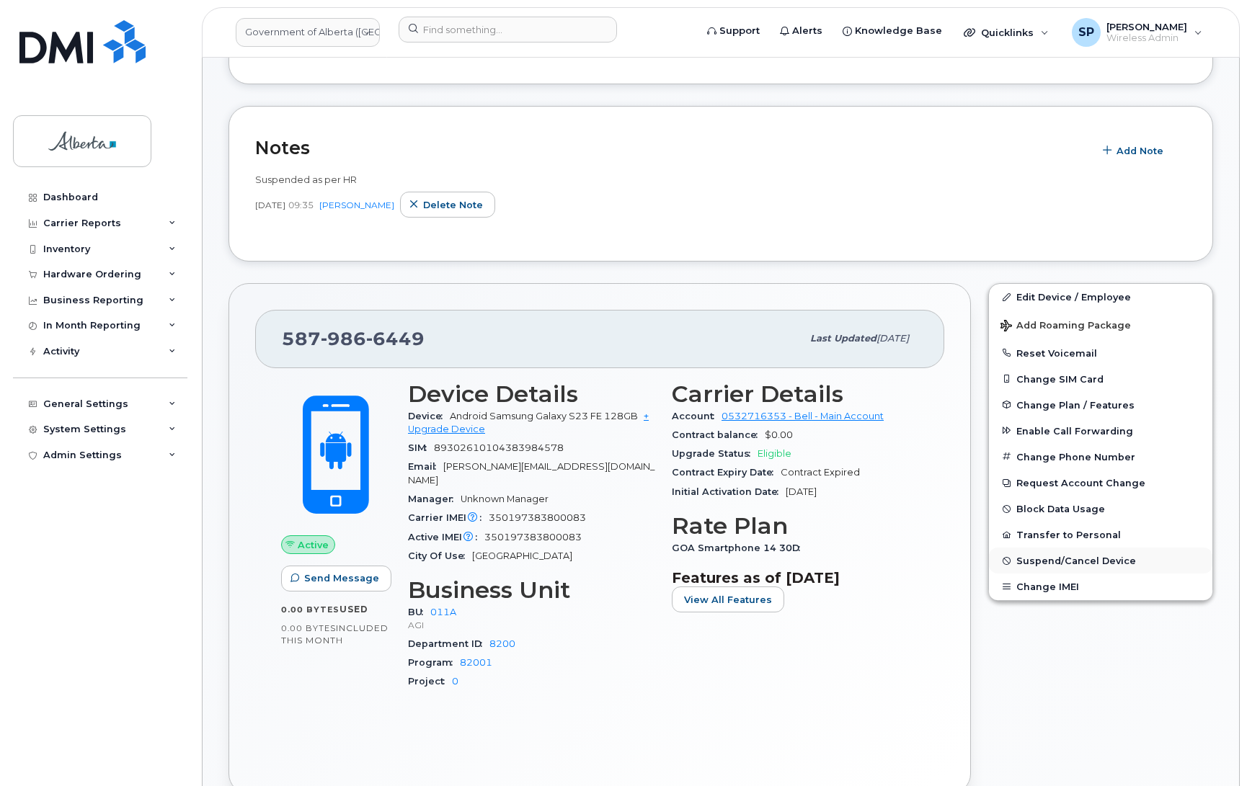
click at [1046, 562] on span "Suspend/Cancel Device" at bounding box center [1076, 561] width 120 height 11
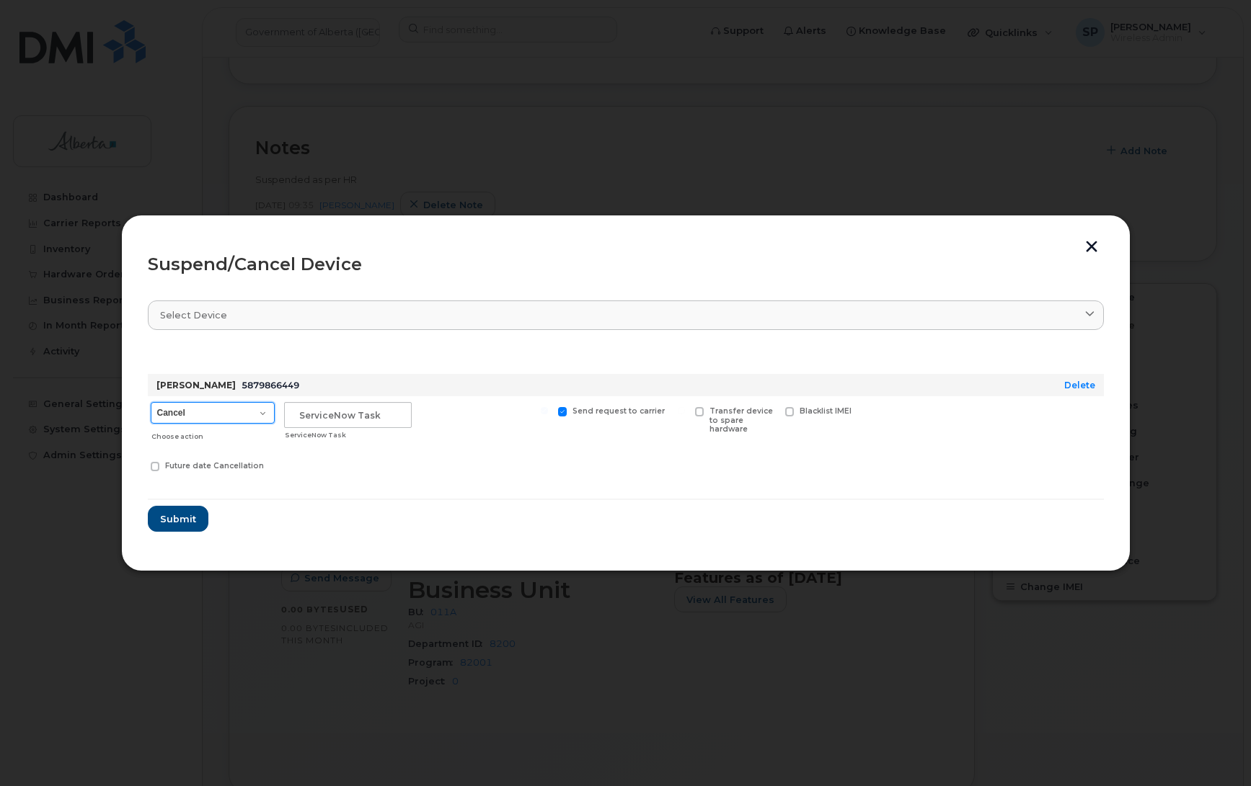
click at [211, 409] on select "Cancel Suspend - Extend Suspension Suspend - Reduced Rate Suspend - Lost Device…" at bounding box center [213, 413] width 124 height 22
select select "[object Object]"
click at [151, 402] on select "Cancel Suspend - Extend Suspension Suspend - Reduced Rate Suspend - Lost Device…" at bounding box center [213, 413] width 124 height 22
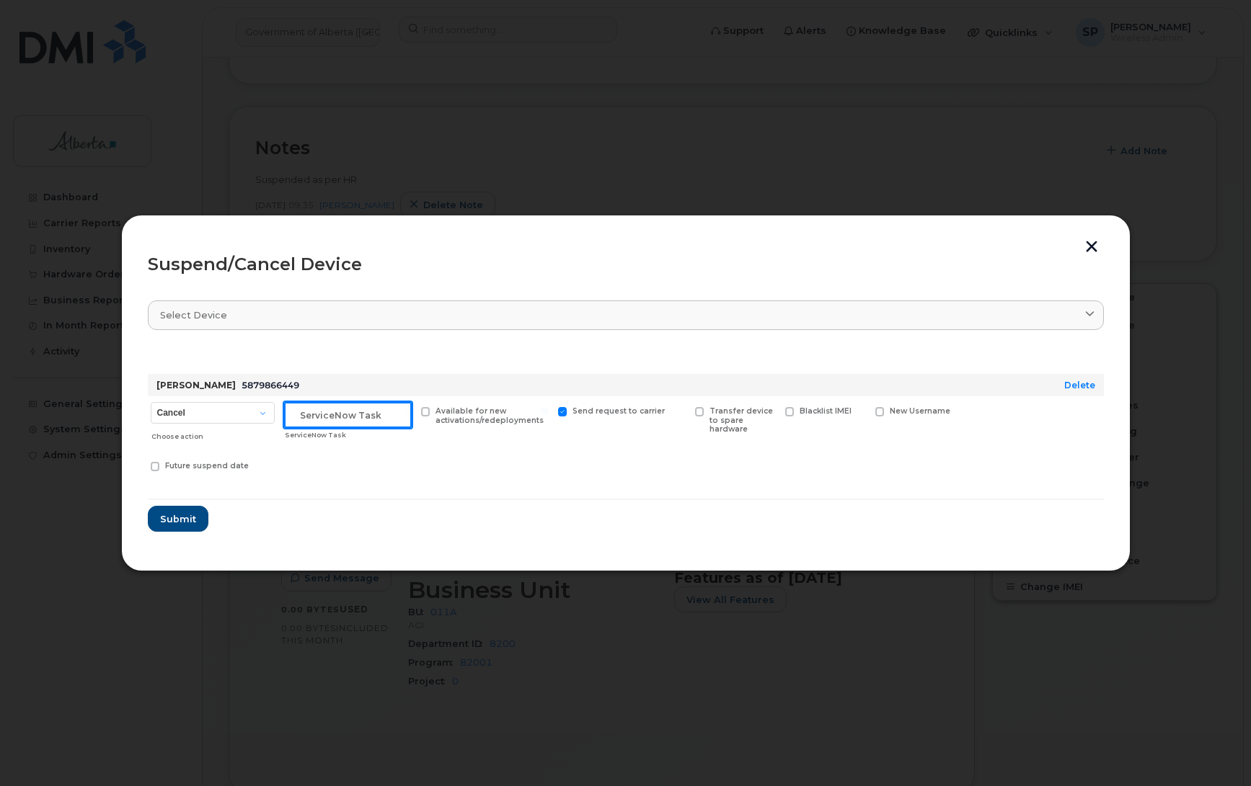
click at [328, 413] on input "text" at bounding box center [348, 415] width 128 height 26
type input "HR - Suspended"
click at [172, 523] on span "Submit" at bounding box center [177, 520] width 36 height 14
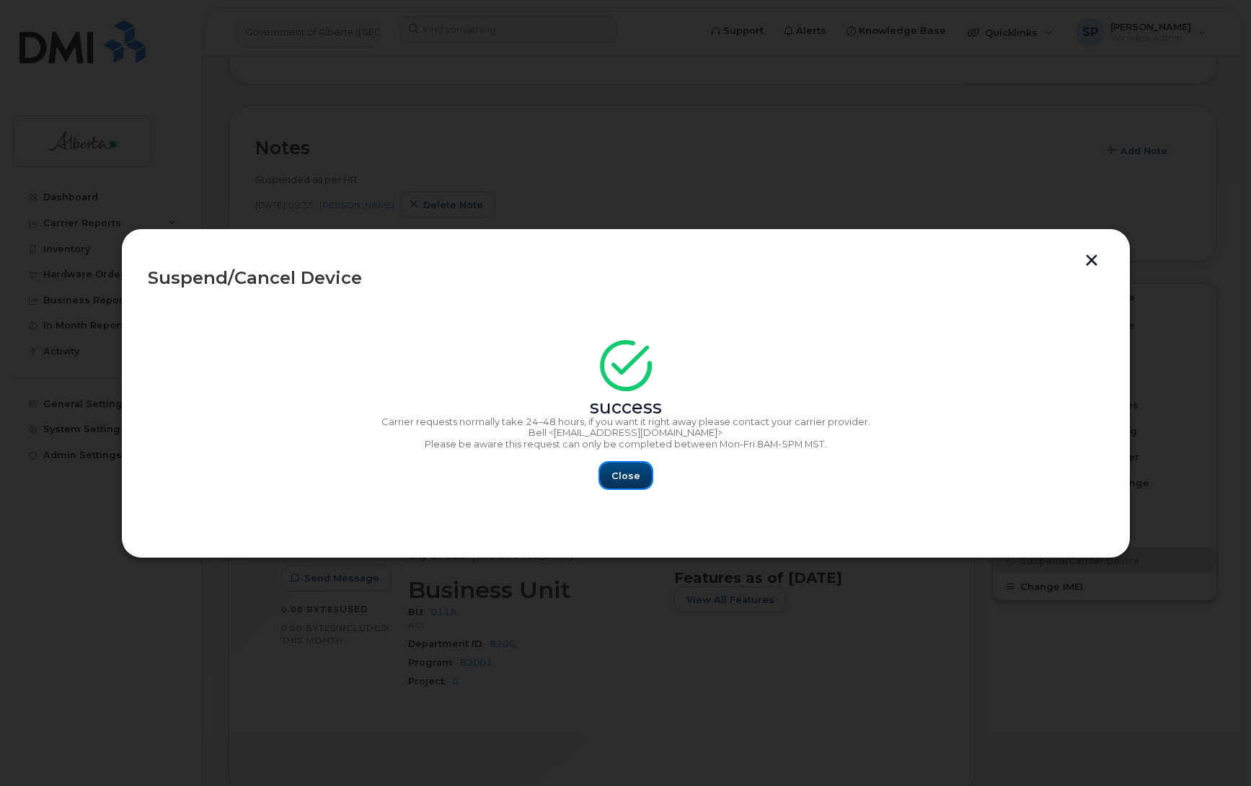
click at [636, 481] on span "Close" at bounding box center [625, 476] width 29 height 14
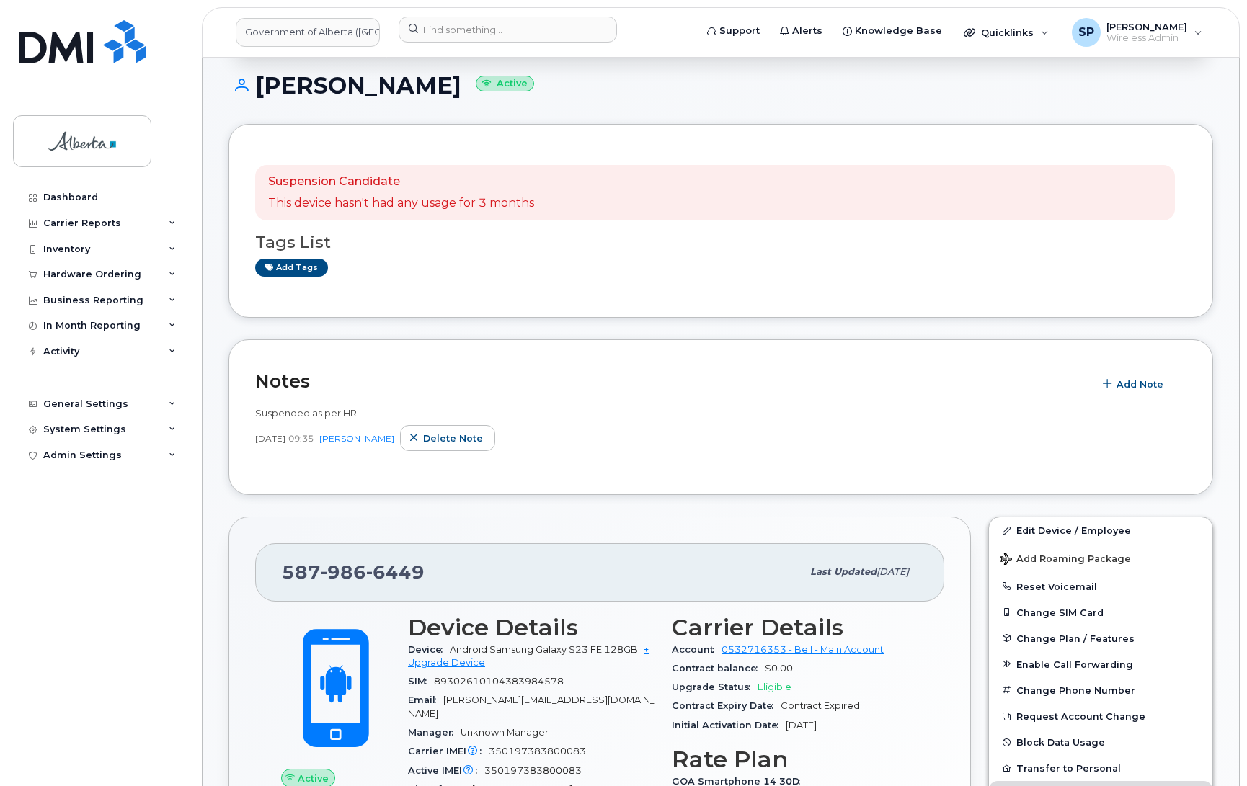
scroll to position [105, 0]
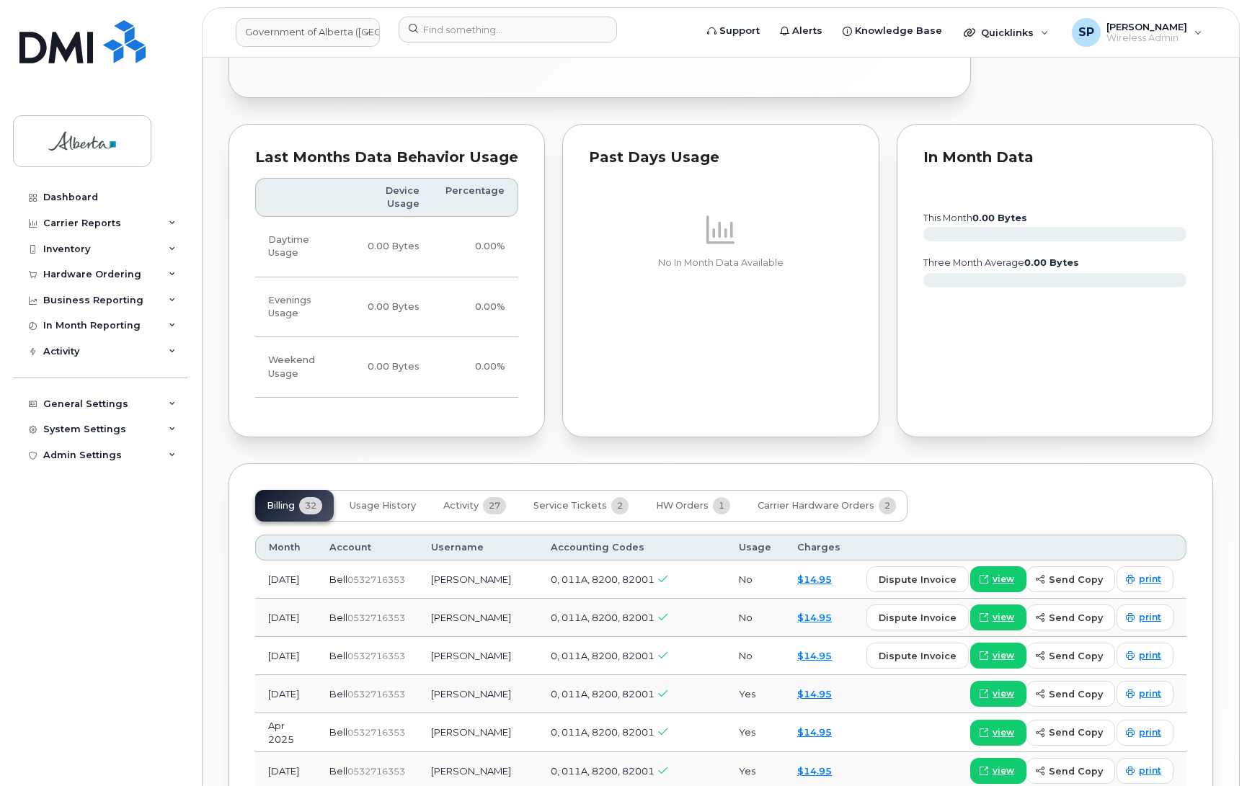
scroll to position [1147, 0]
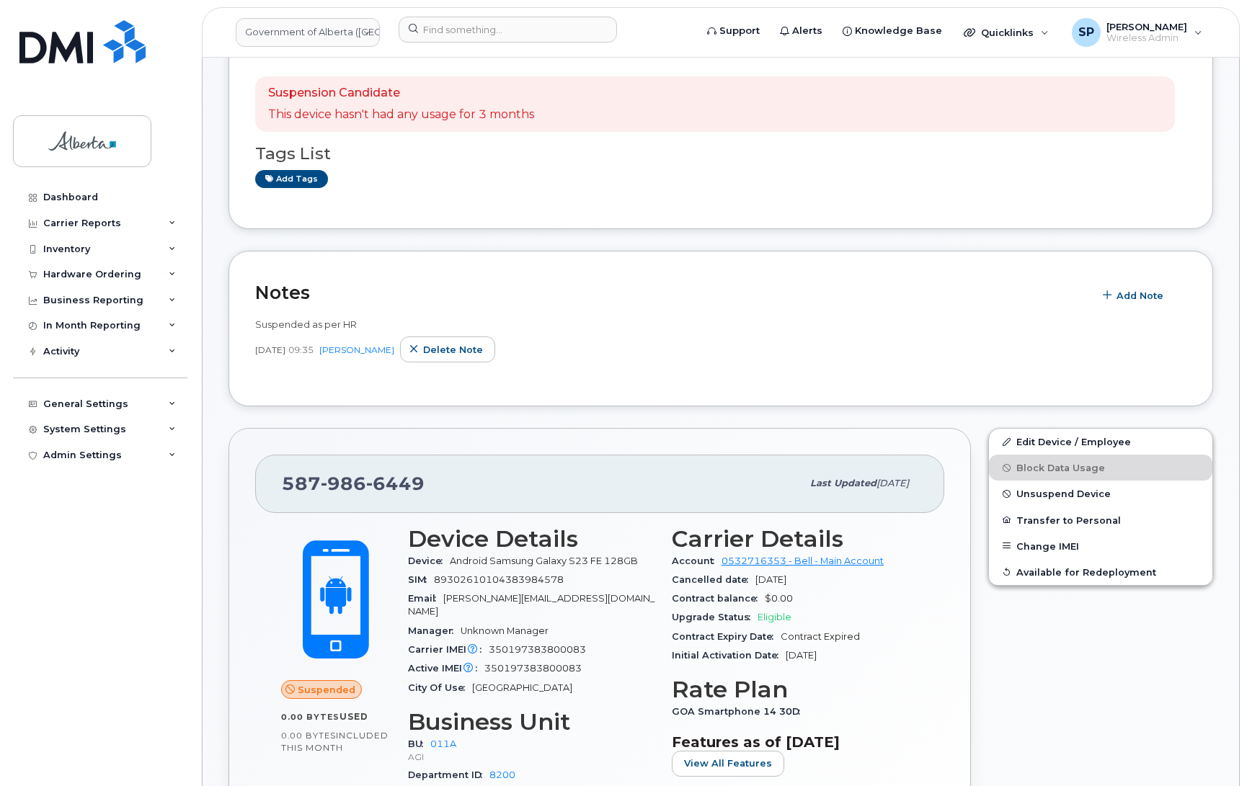
scroll to position [301, 0]
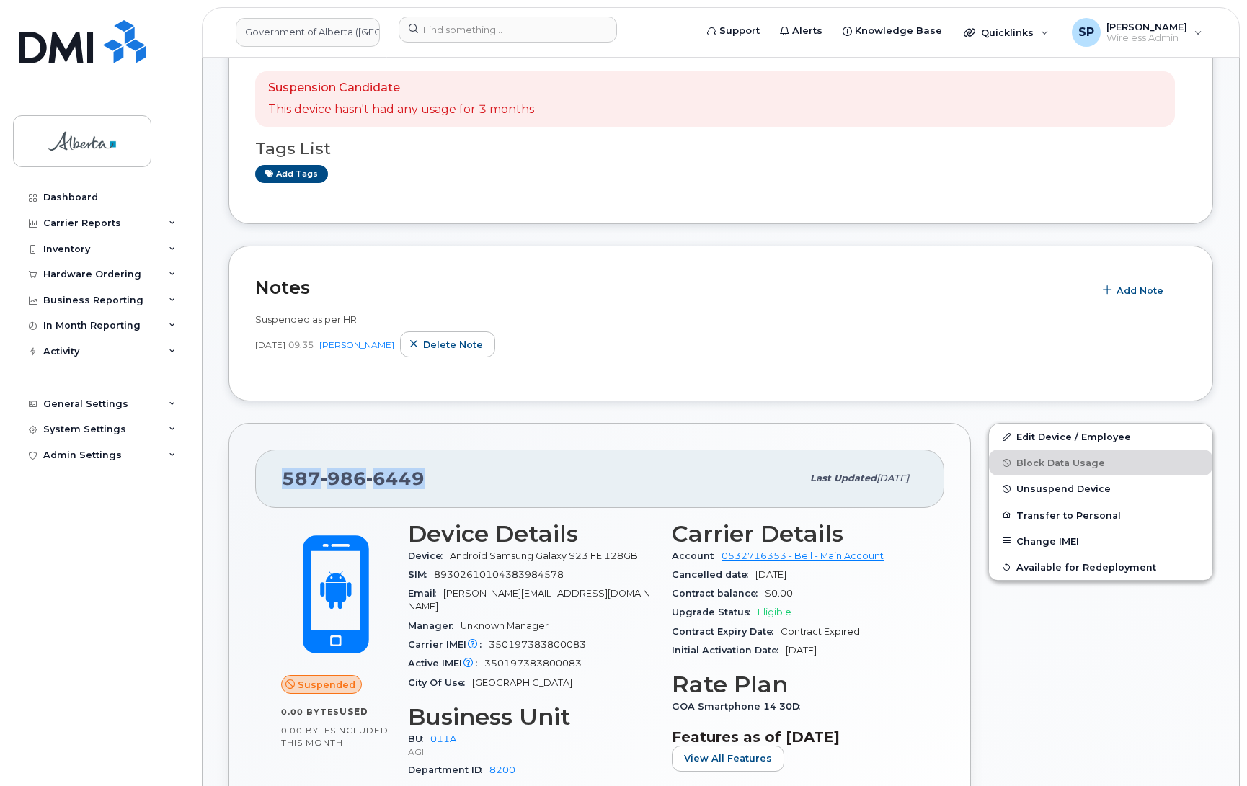
drag, startPoint x: 427, startPoint y: 483, endPoint x: 287, endPoint y: 480, distance: 139.9
click at [287, 480] on div "587 986 6449" at bounding box center [542, 478] width 520 height 30
copy span "587 986 6449"
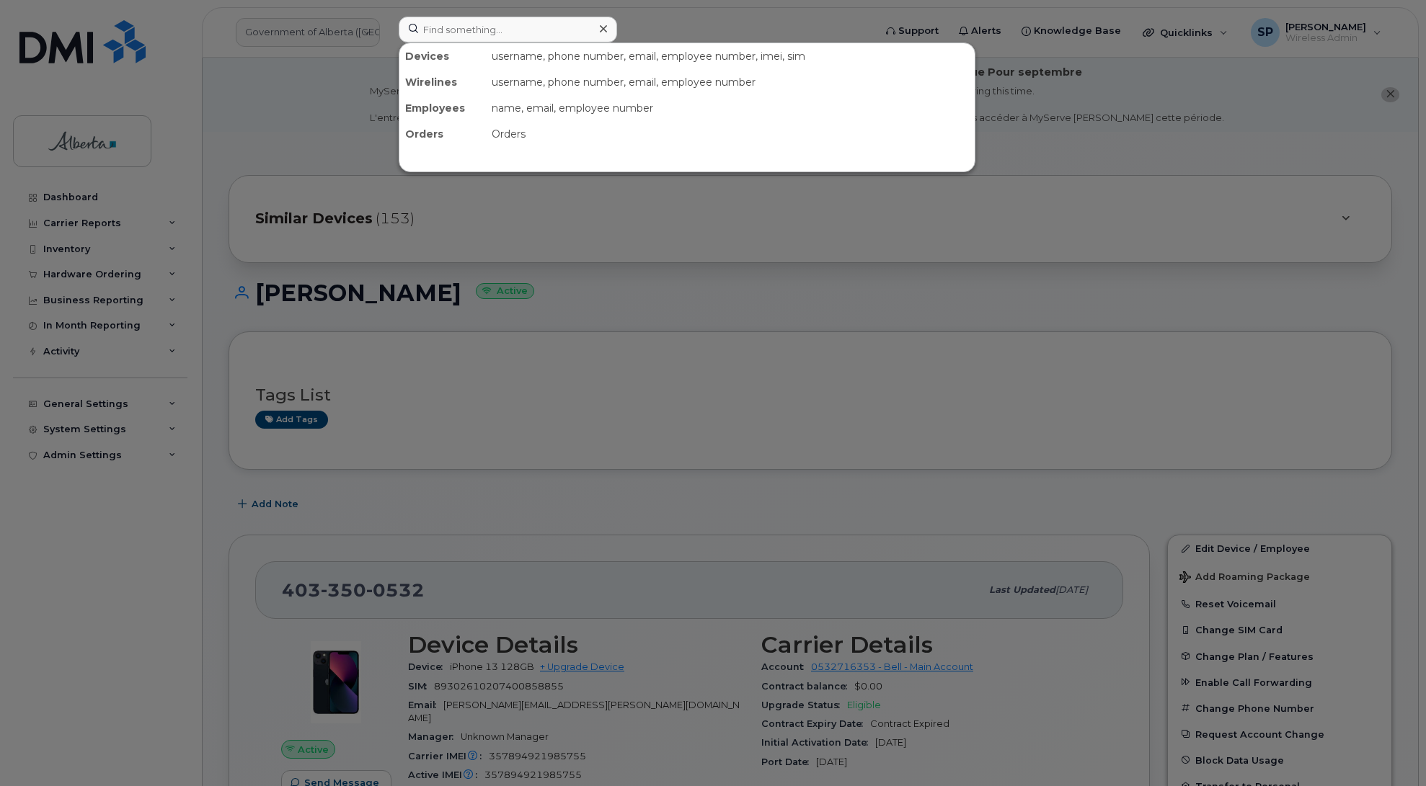
click at [503, 26] on input at bounding box center [508, 30] width 218 height 26
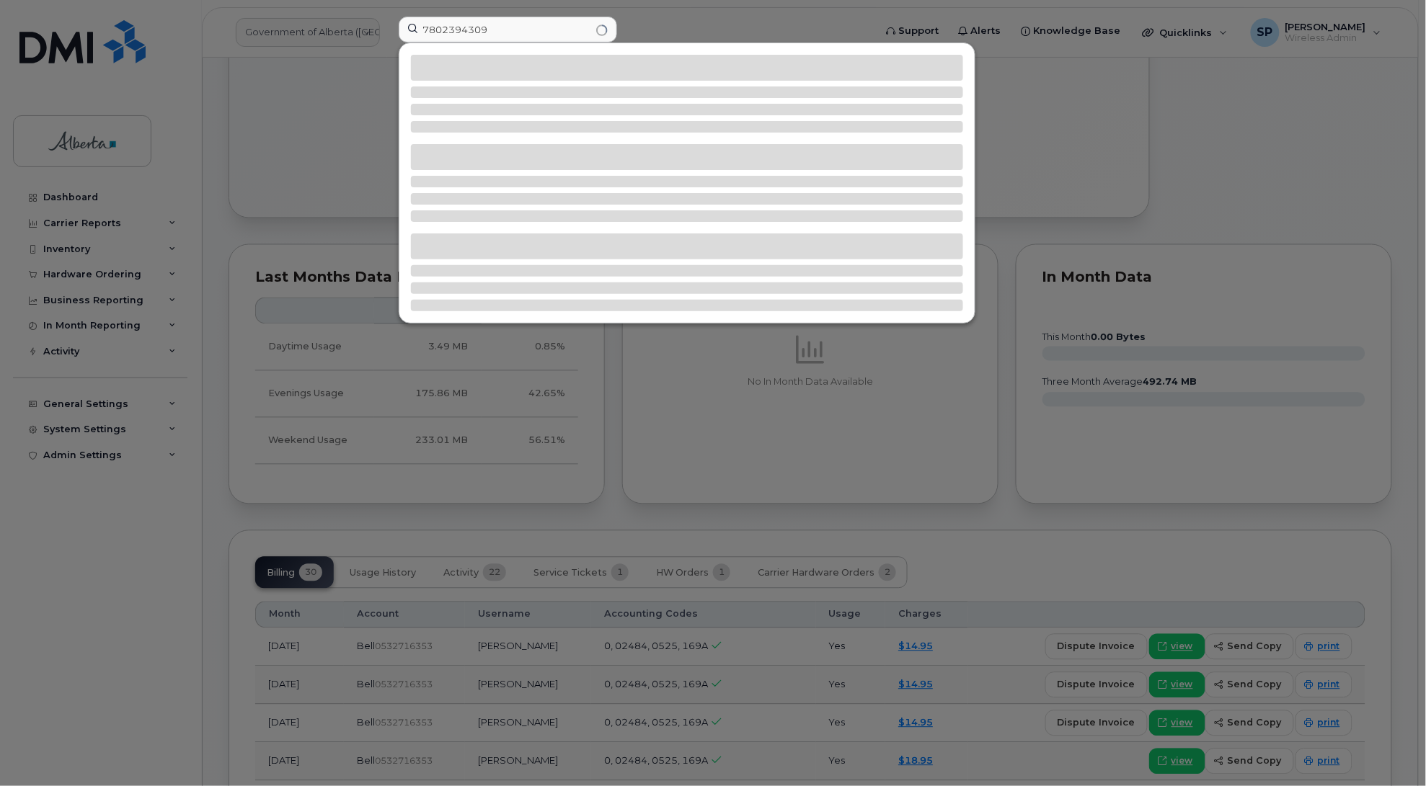
type input "7802394309"
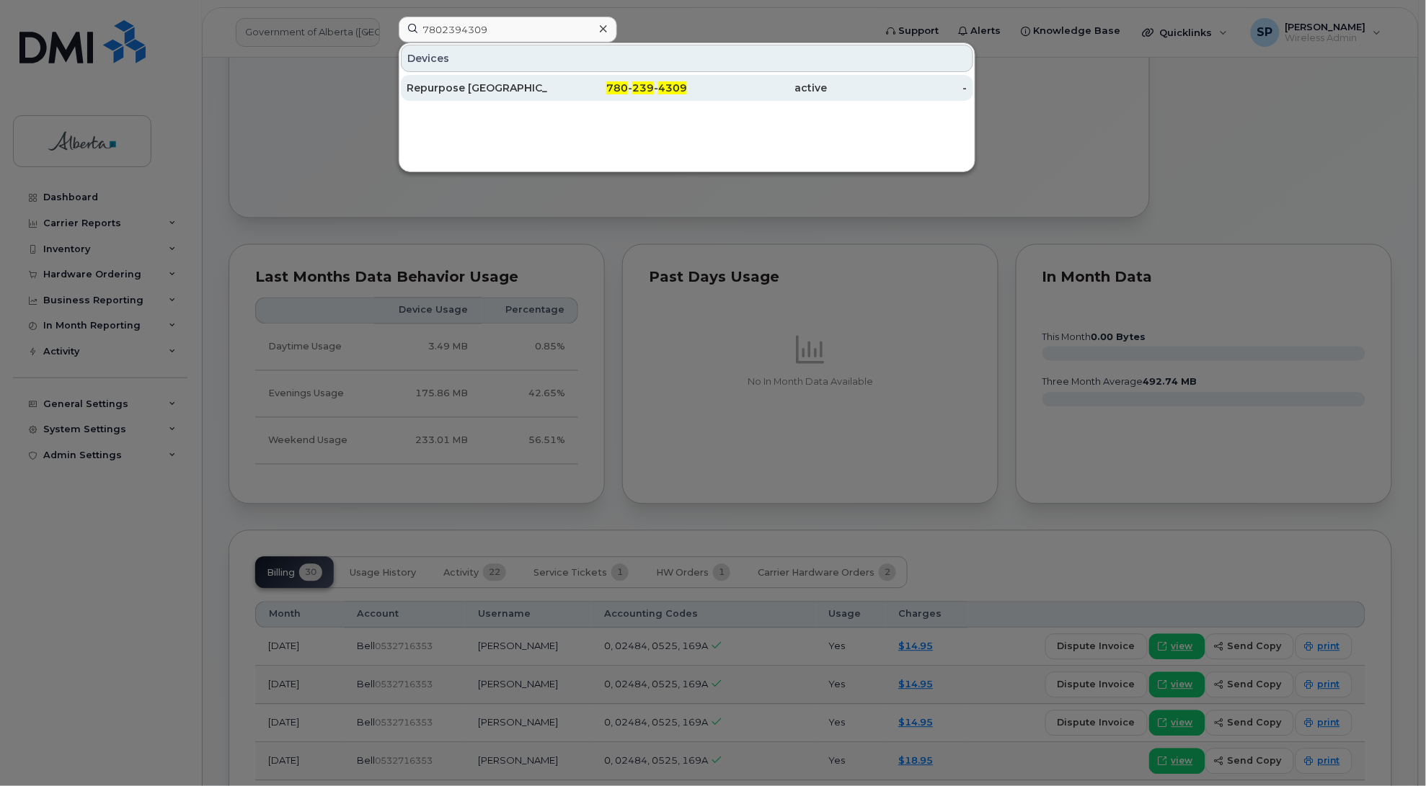
click at [499, 88] on div "Repurpose [GEOGRAPHIC_DATA]" at bounding box center [477, 88] width 141 height 14
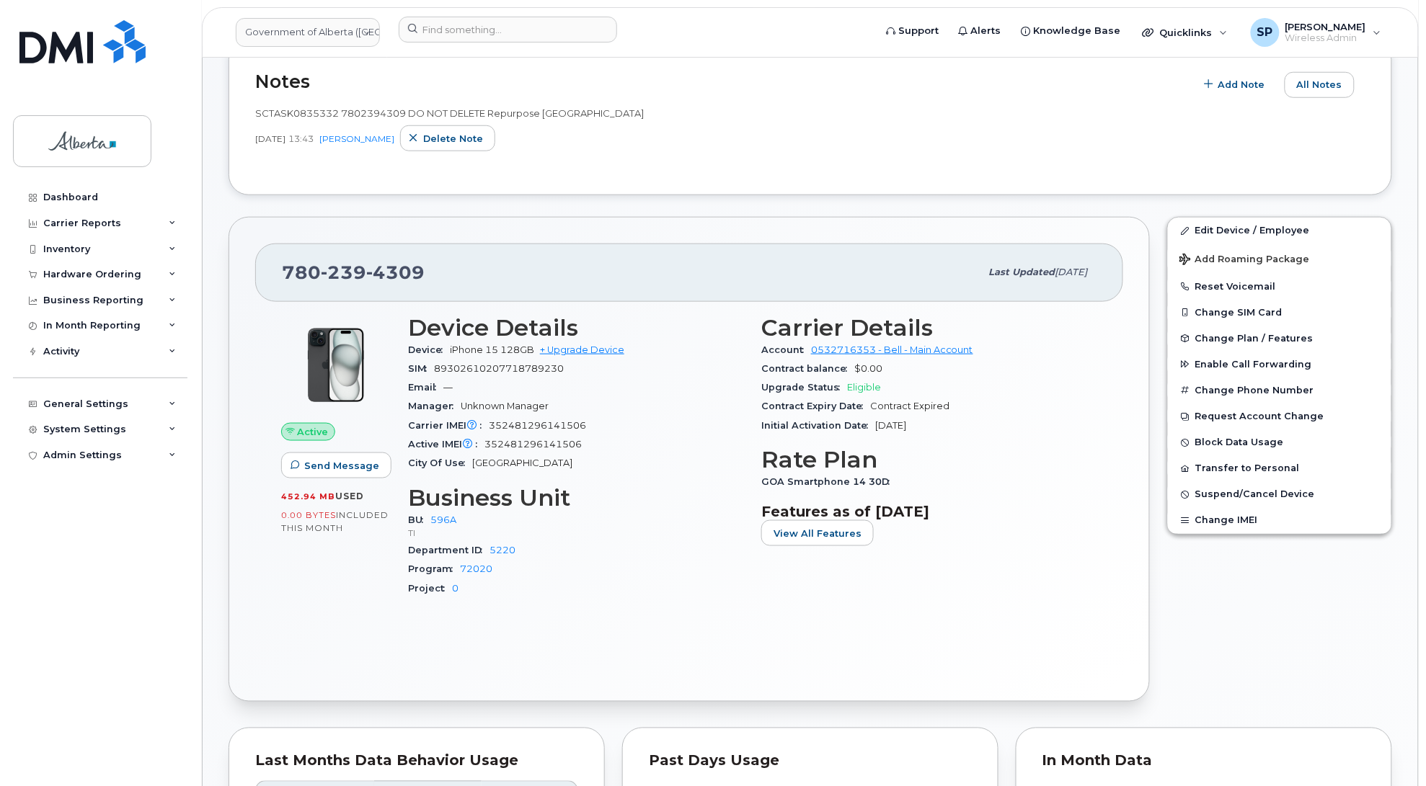
scroll to position [422, 0]
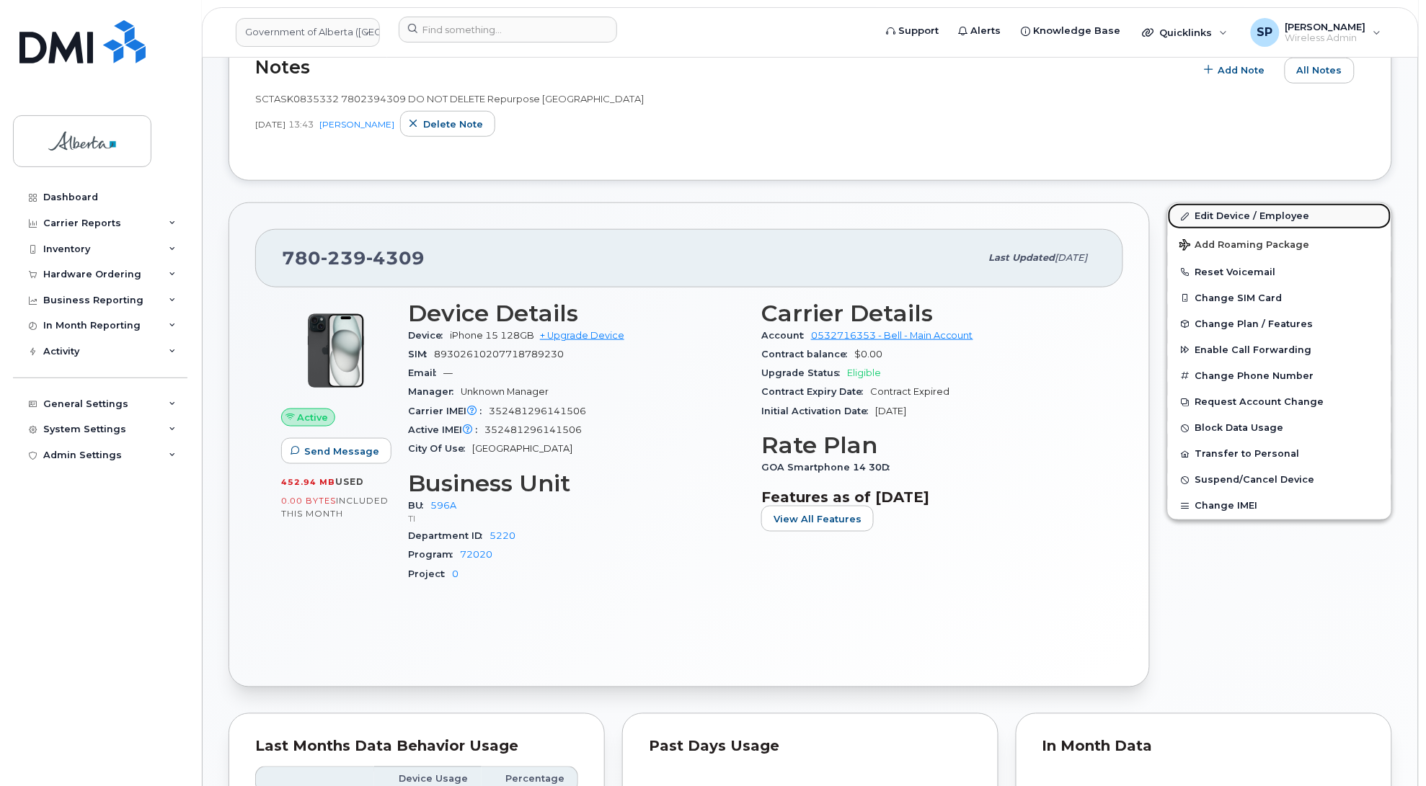
click at [1248, 214] on link "Edit Device / Employee" at bounding box center [1279, 216] width 223 height 26
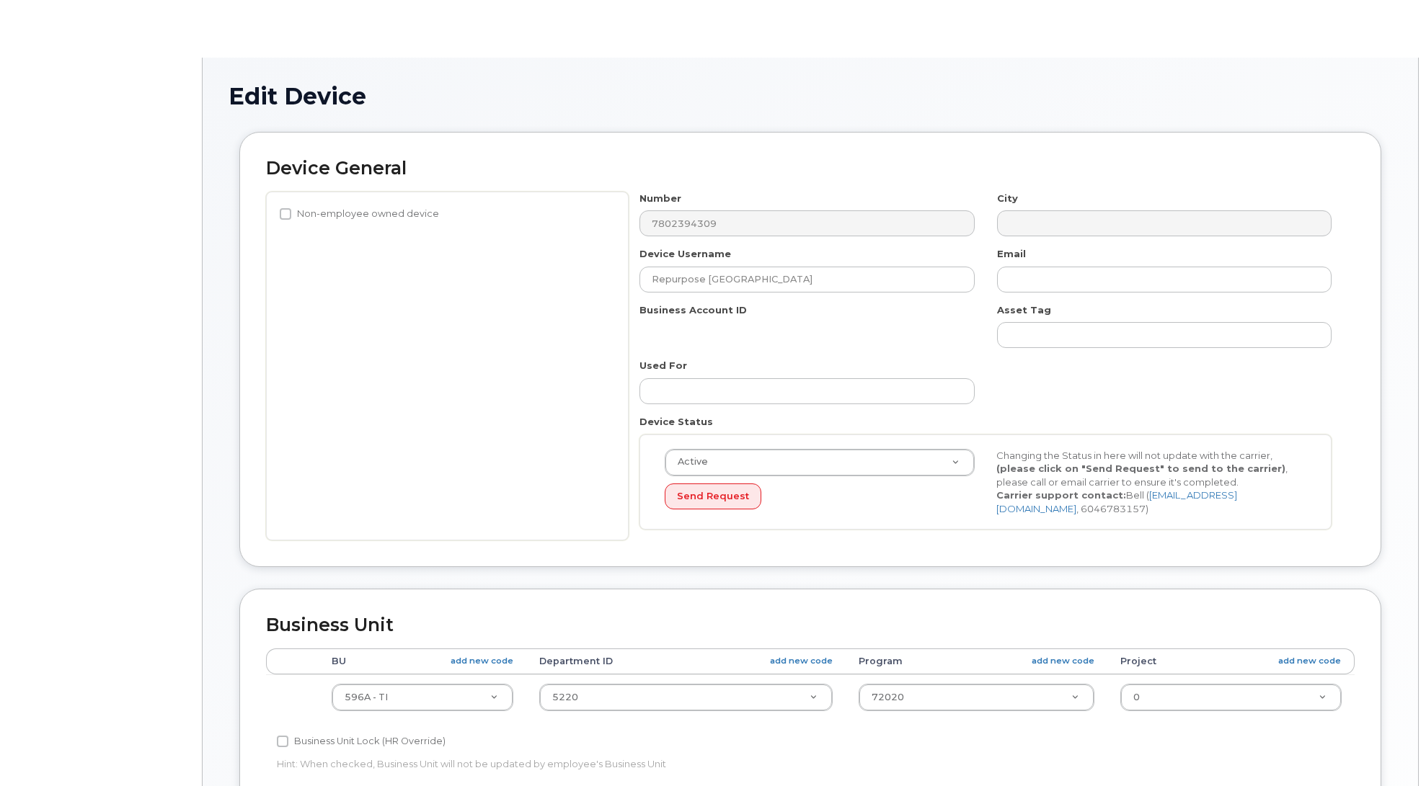
select select "4797729"
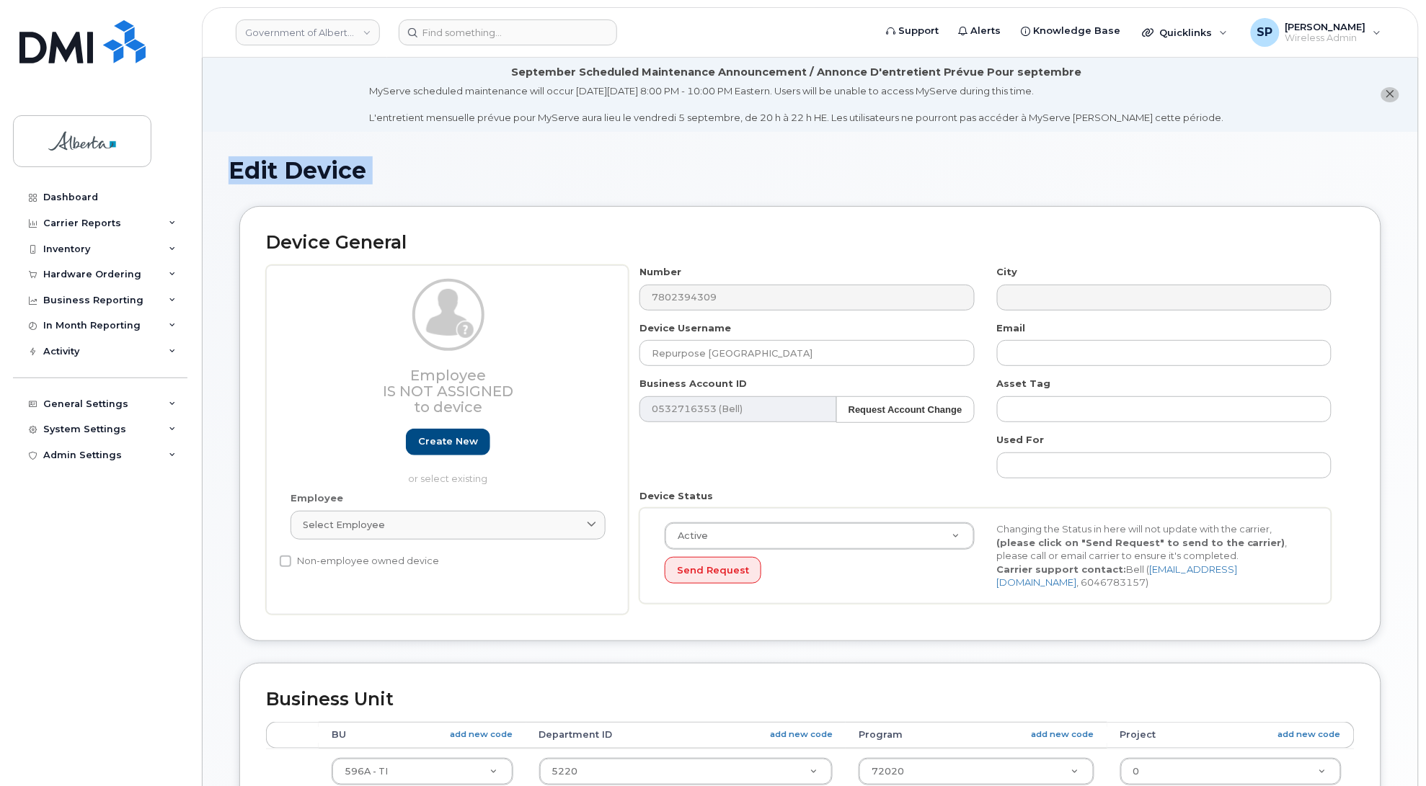
drag, startPoint x: 1424, startPoint y: 114, endPoint x: 1436, endPoint y: 258, distance: 144.6
click at [1425, 258] on html "Government of [GEOGRAPHIC_DATA] (GOA) Support Alerts Knowledge Base Quicklinks …" at bounding box center [713, 670] width 1426 height 1341
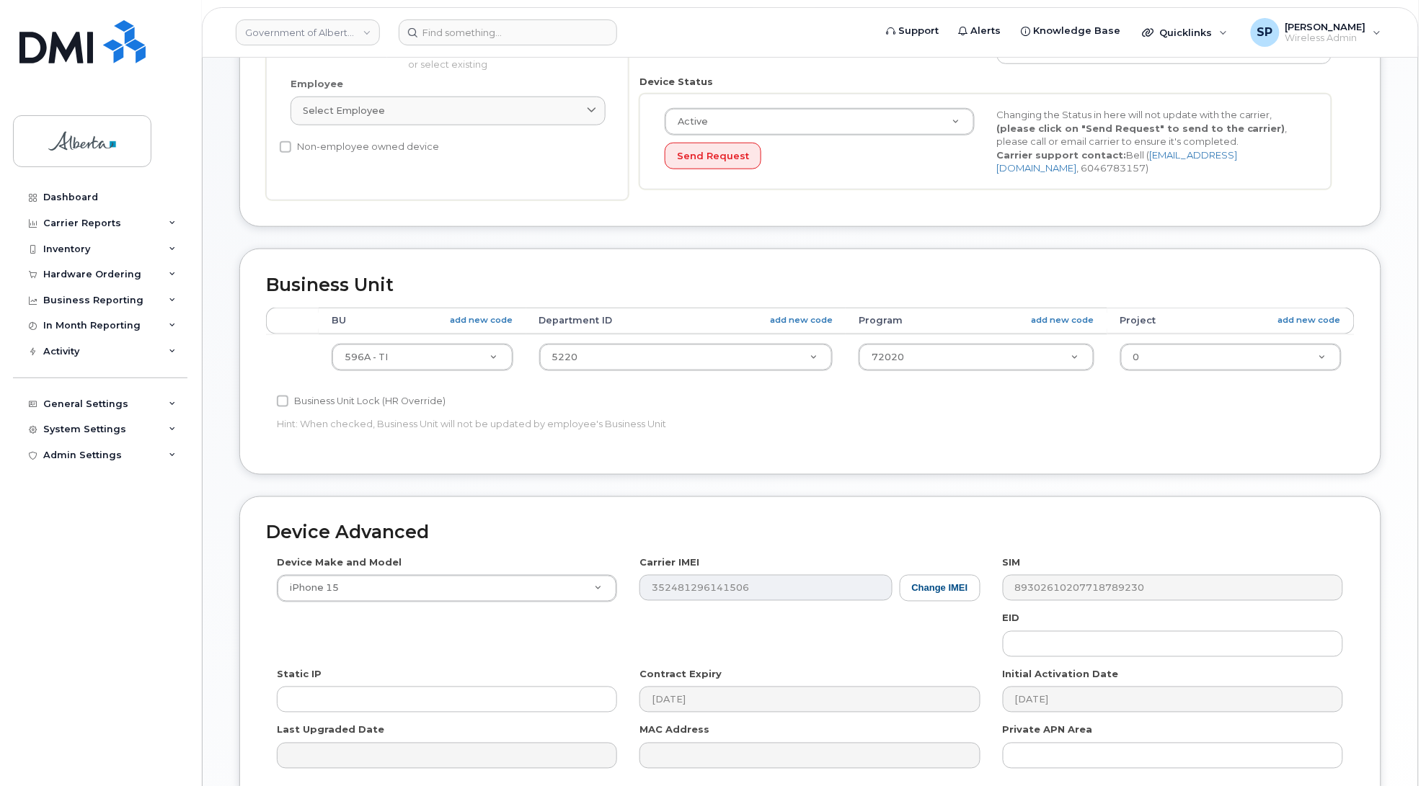
scroll to position [417, 0]
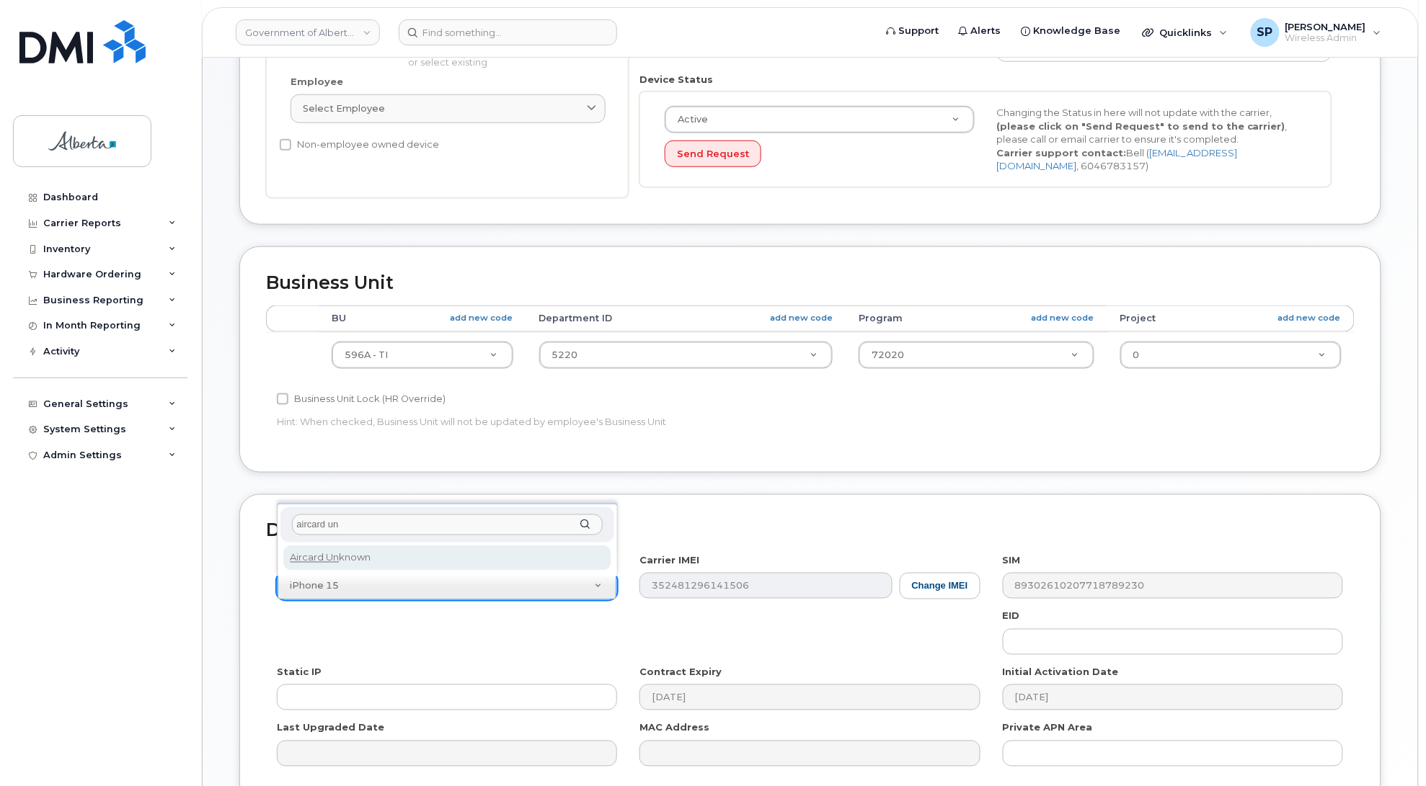
type input "aircard un"
select select "971"
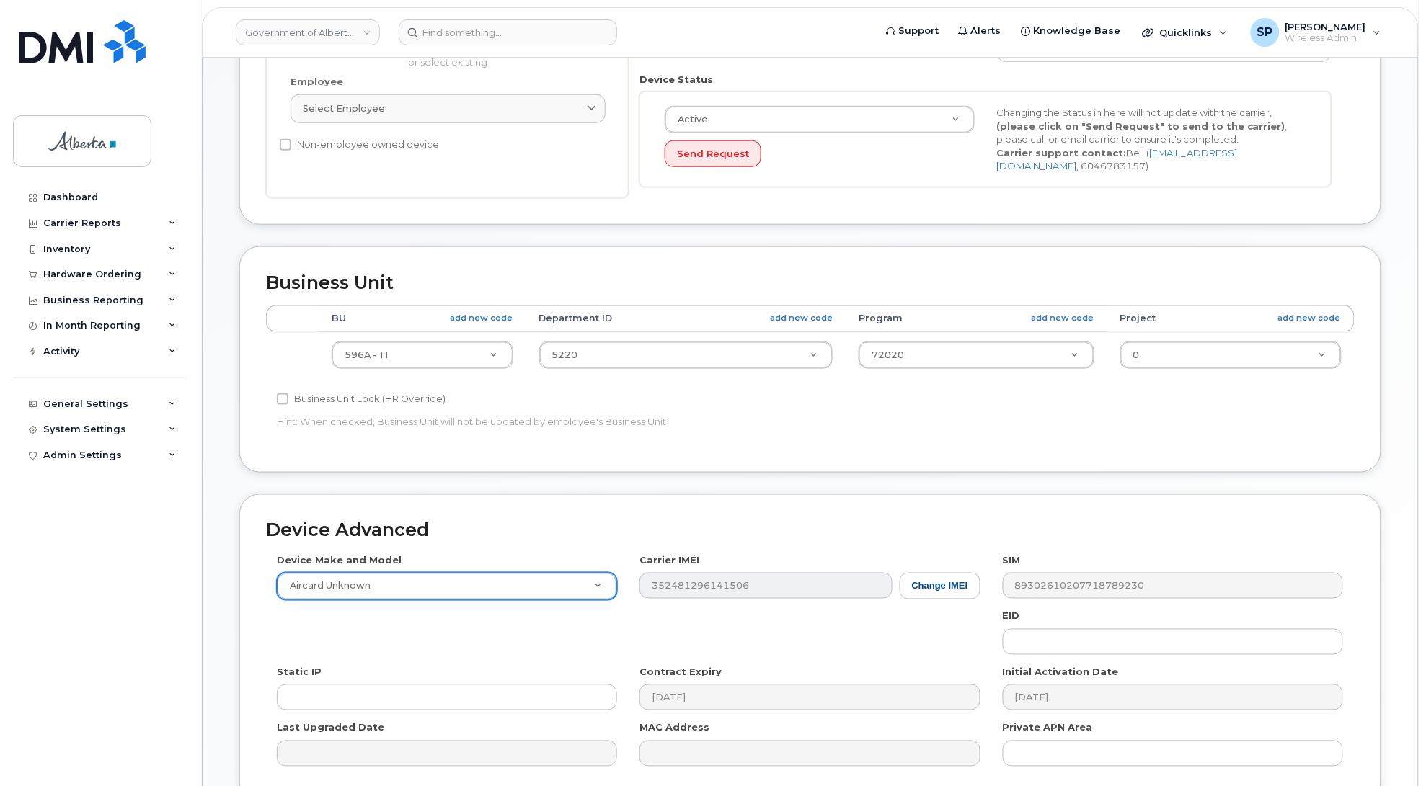
scroll to position [557, 0]
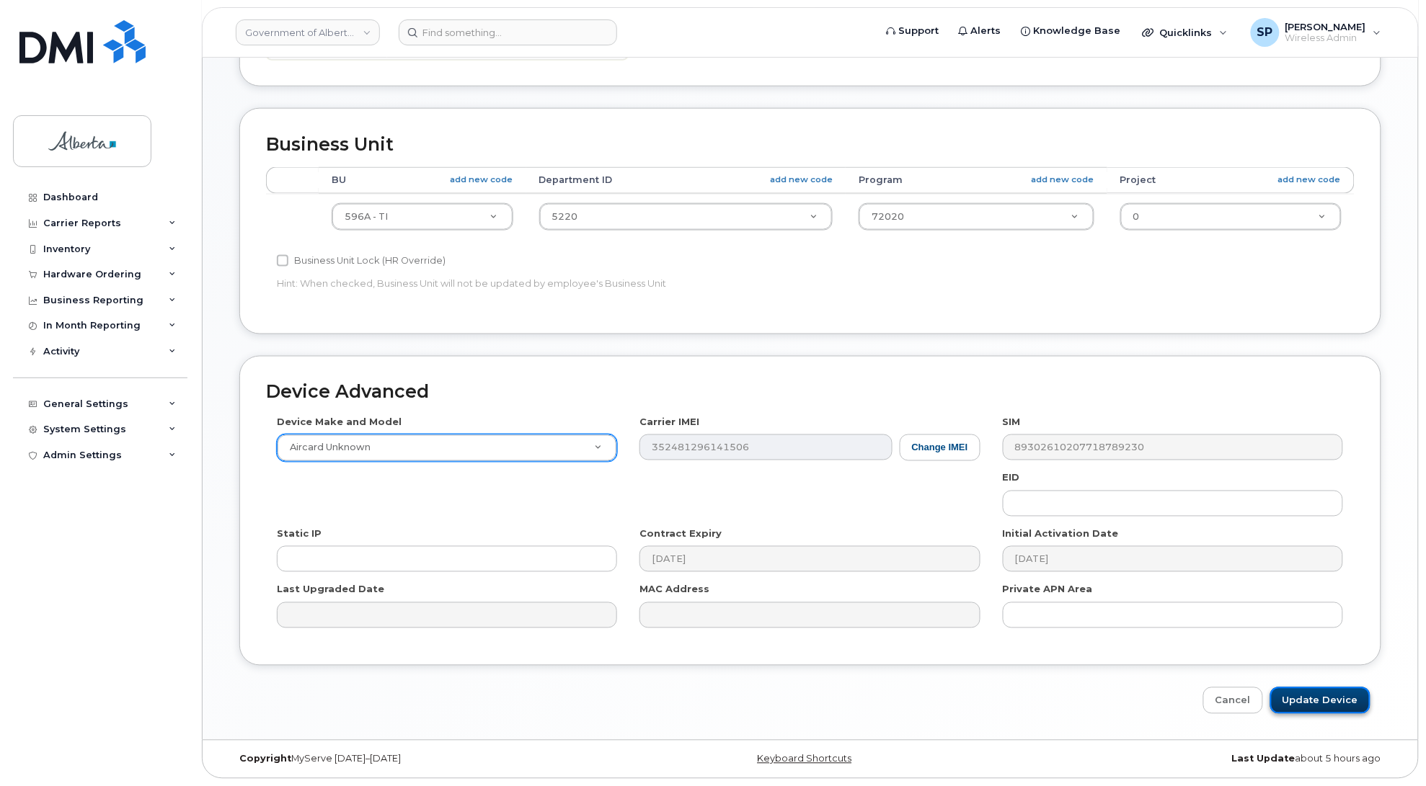
click at [1289, 699] on input "Update Device" at bounding box center [1320, 701] width 100 height 27
type input "Saving..."
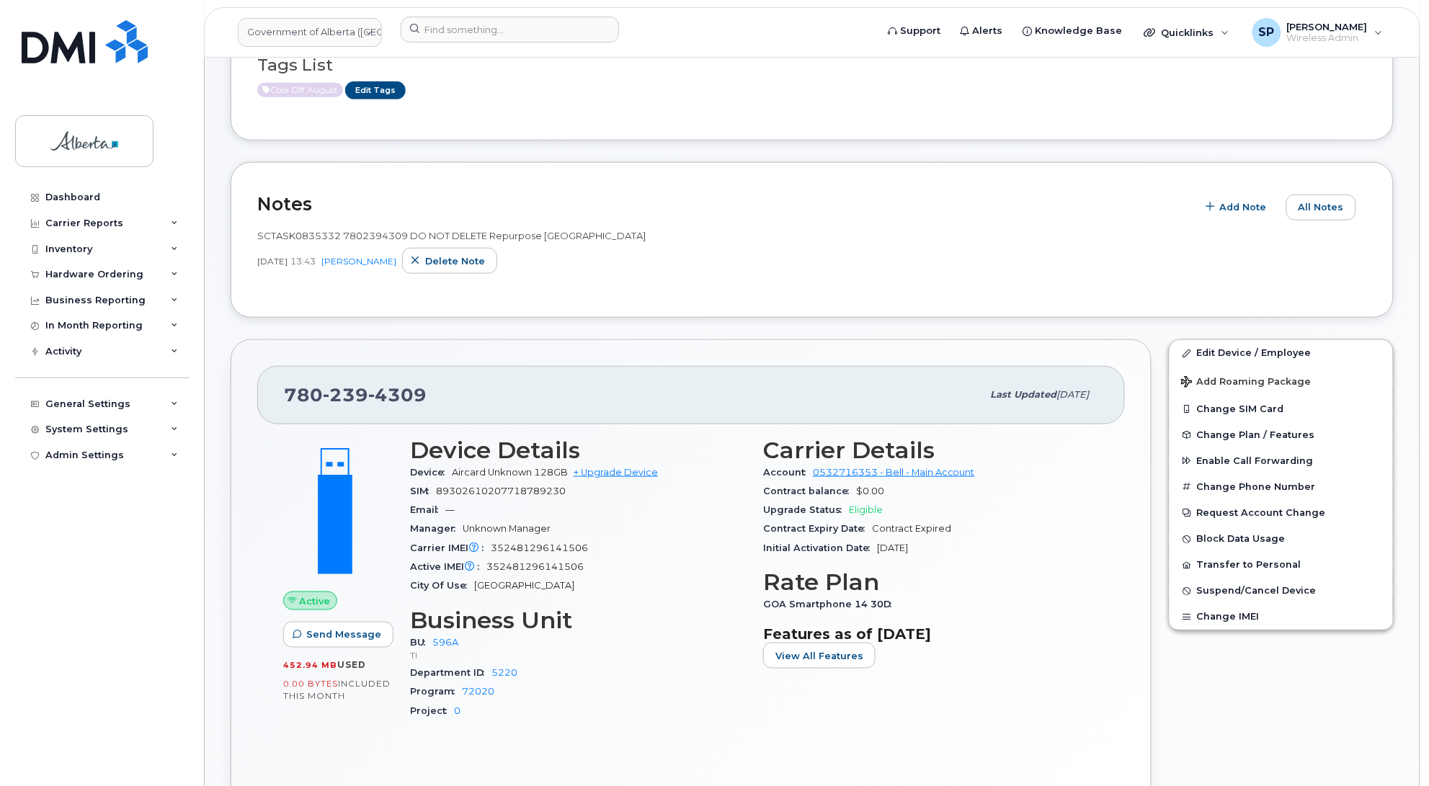
scroll to position [270, 0]
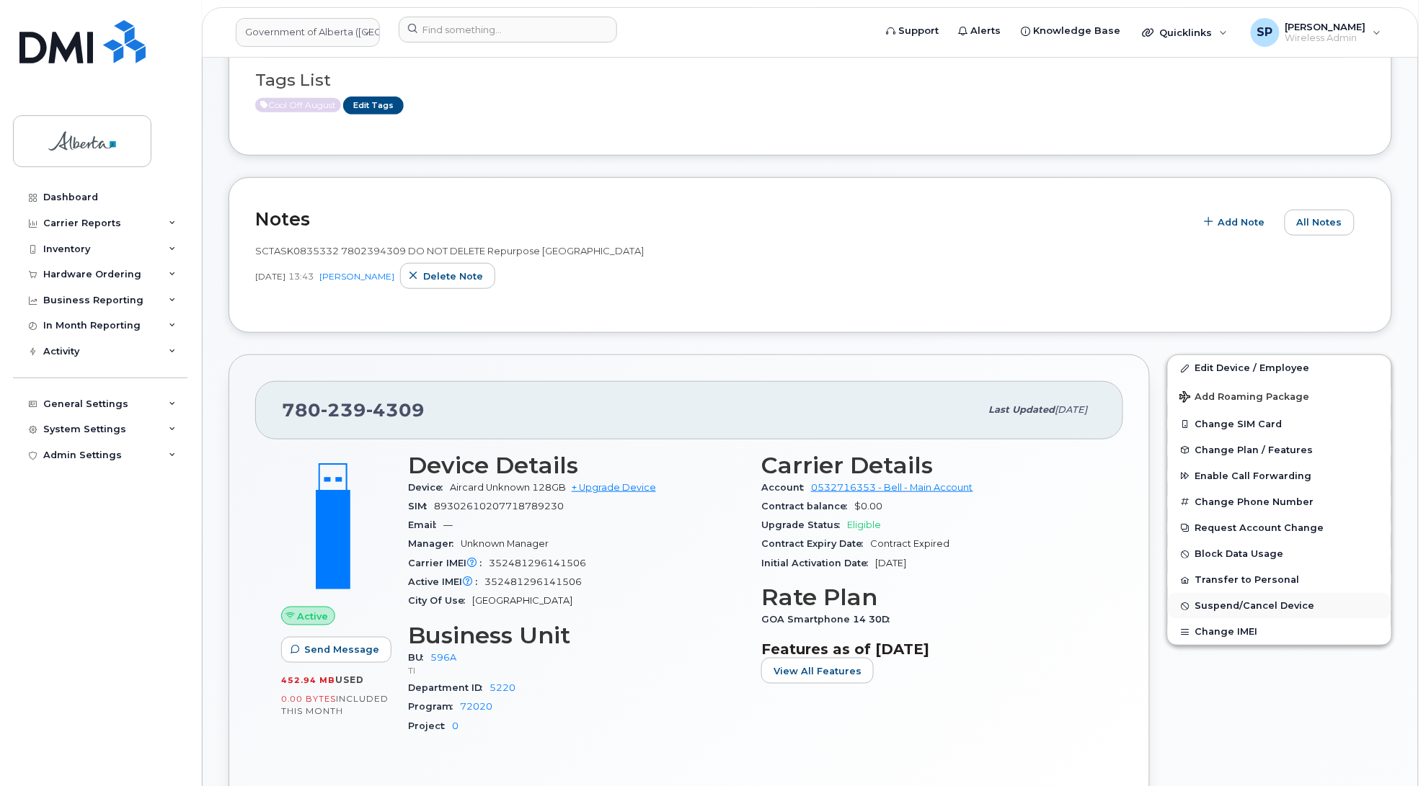
click at [1213, 606] on span "Suspend/Cancel Device" at bounding box center [1255, 606] width 120 height 11
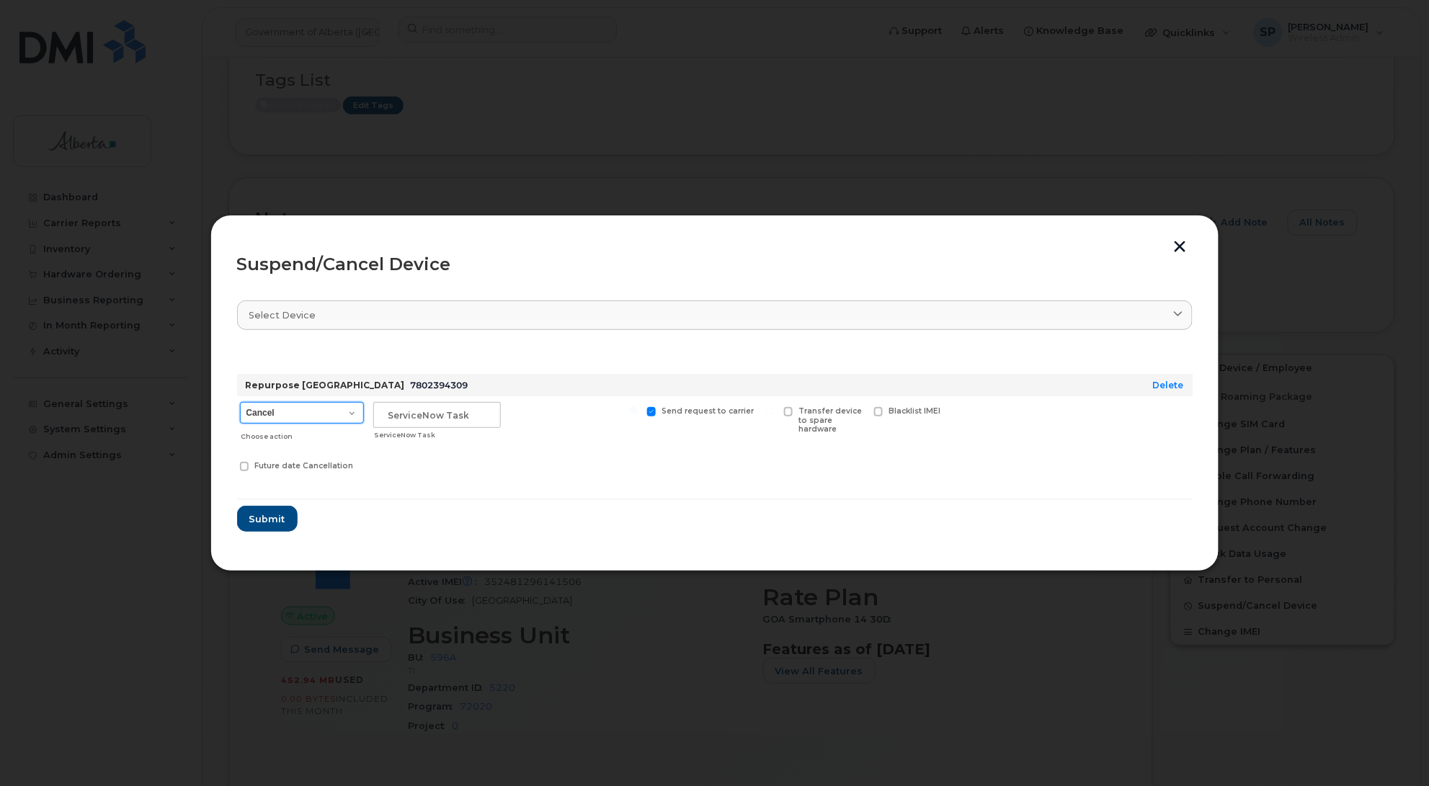
click at [314, 416] on select "Cancel Suspend - Extend Suspension Suspend - Reduced Rate Suspend - Lost Device…" at bounding box center [302, 413] width 124 height 22
select select "[object Object]"
click at [240, 402] on select "Cancel Suspend - Extend Suspension Suspend - Reduced Rate Suspend - Lost Device…" at bounding box center [302, 413] width 124 height 22
click at [415, 413] on input "text" at bounding box center [437, 415] width 128 height 26
paste input "SCTASK0835332"
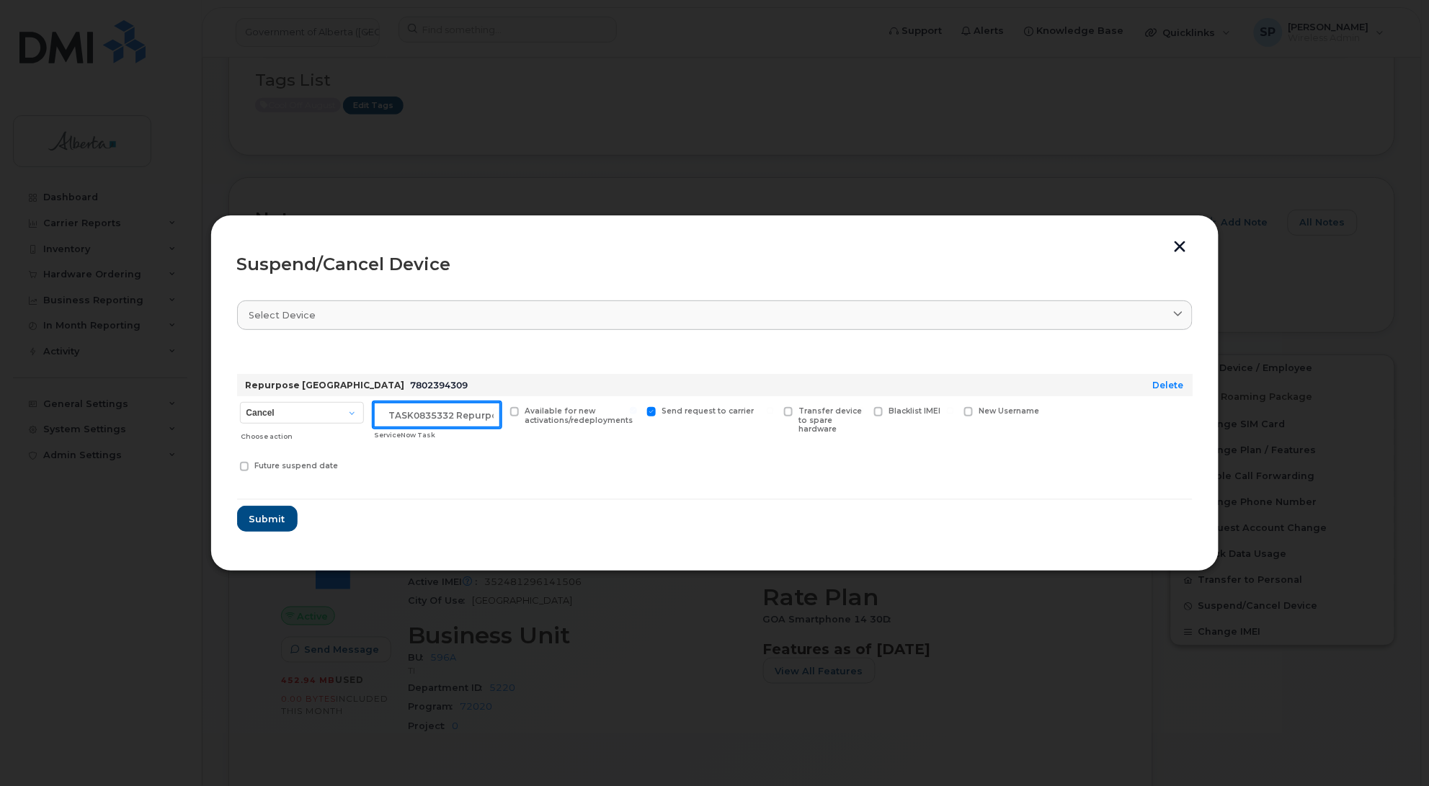
scroll to position [0, 22]
drag, startPoint x: 443, startPoint y: 414, endPoint x: 567, endPoint y: 414, distance: 124.0
click at [567, 414] on div "Cancel Suspend - Extend Suspension Suspend - Reduced Rate Suspend - Lost Device…" at bounding box center [715, 438] width 956 height 85
type input "SCTASK0835332 Suspend"
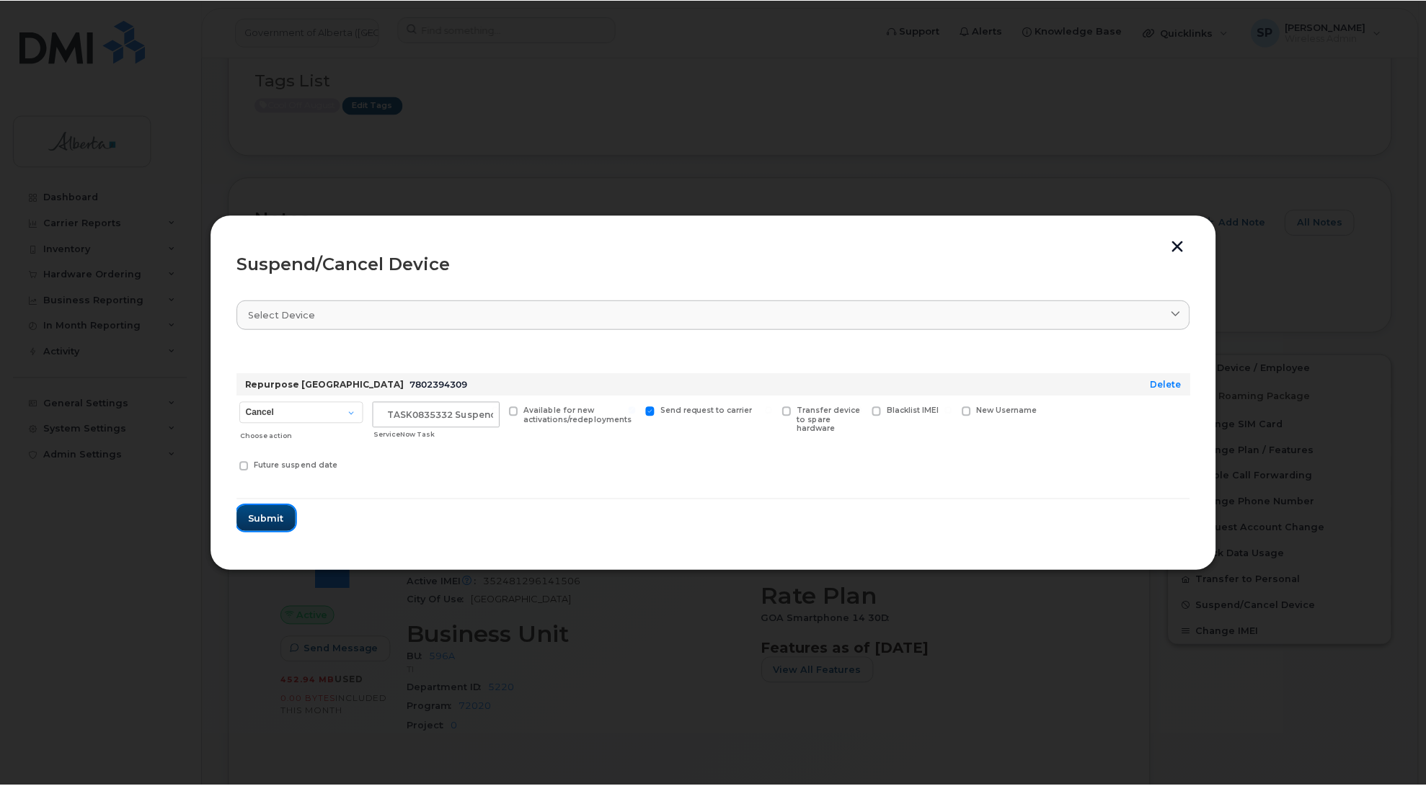
scroll to position [0, 0]
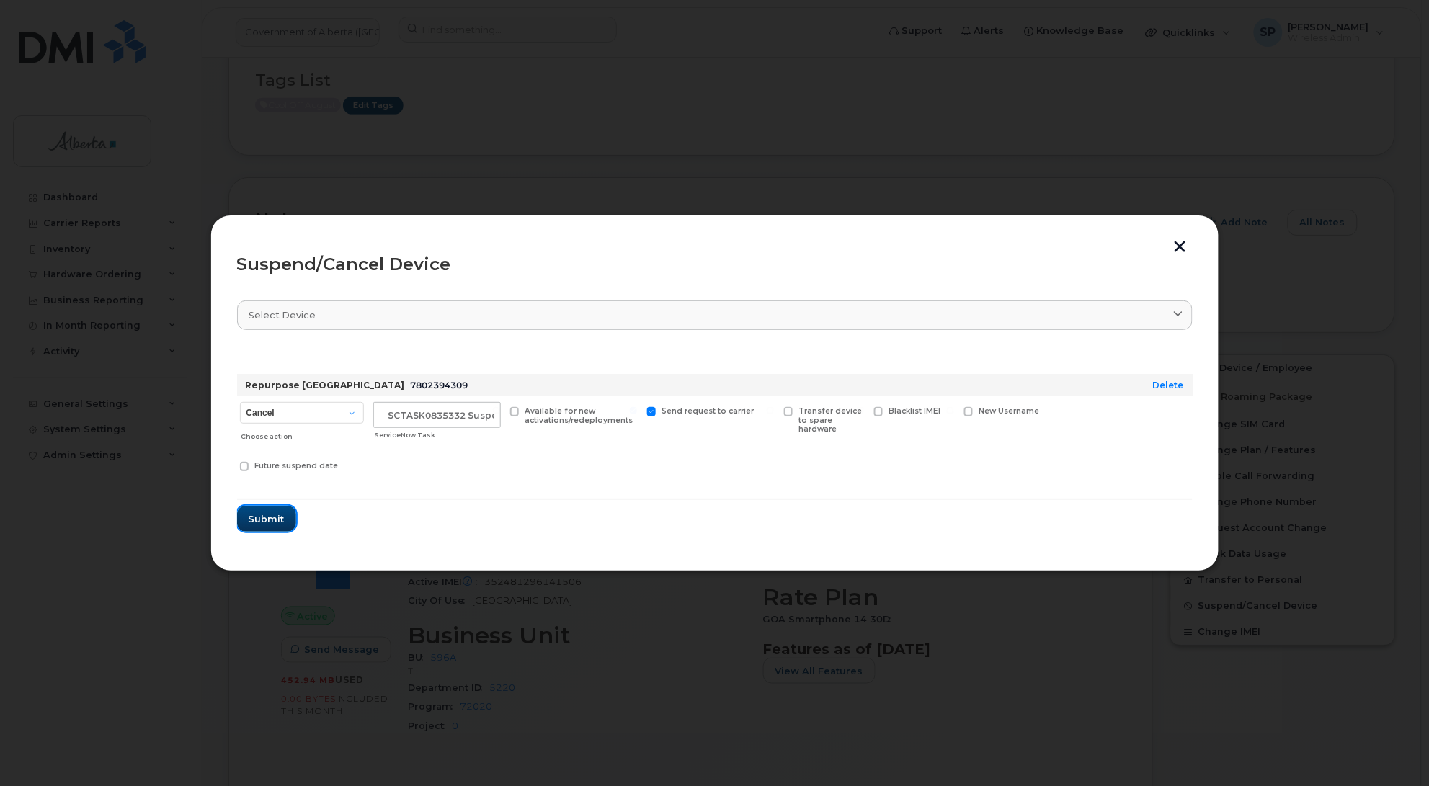
click at [267, 525] on span "Submit" at bounding box center [267, 520] width 36 height 14
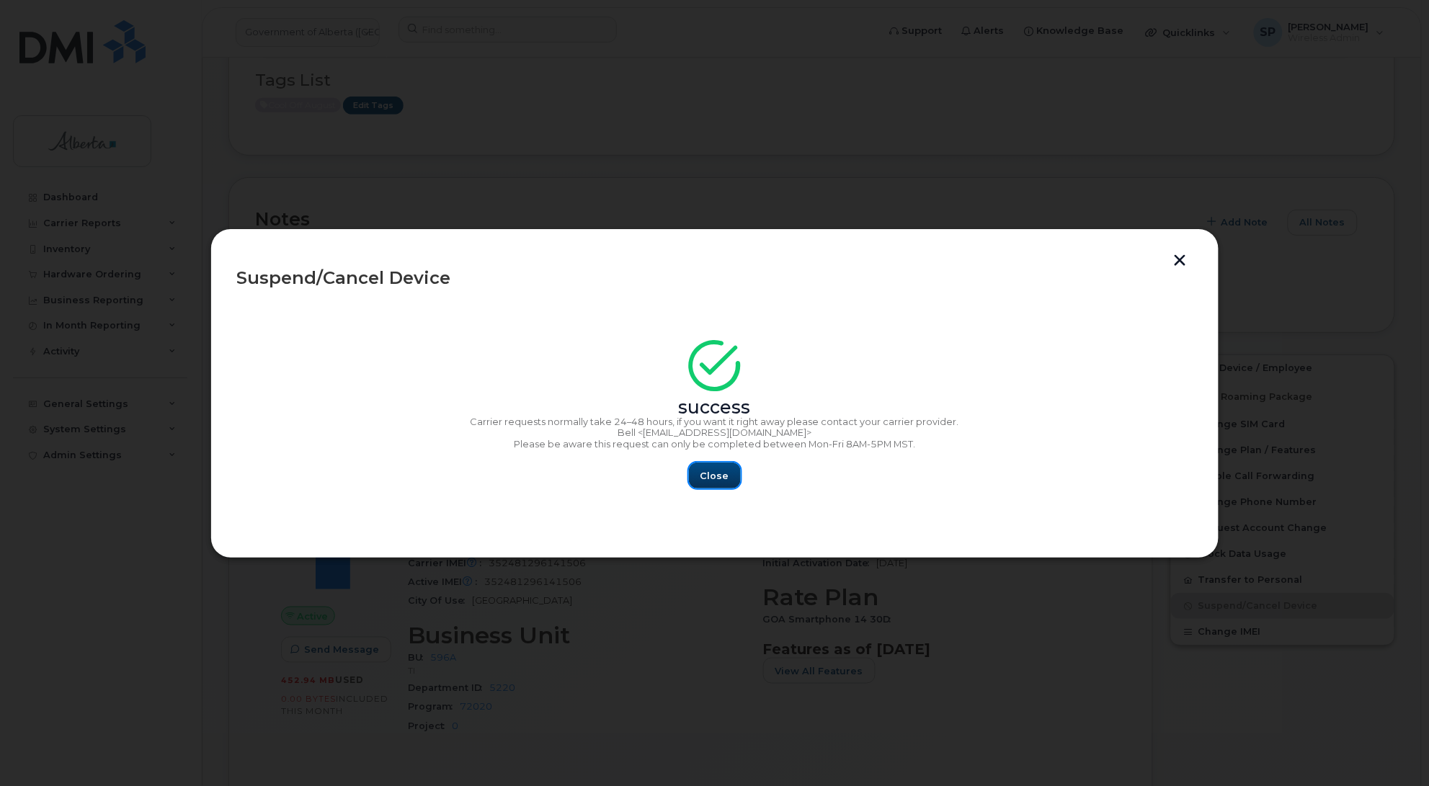
click at [733, 470] on button "Close" at bounding box center [715, 476] width 52 height 26
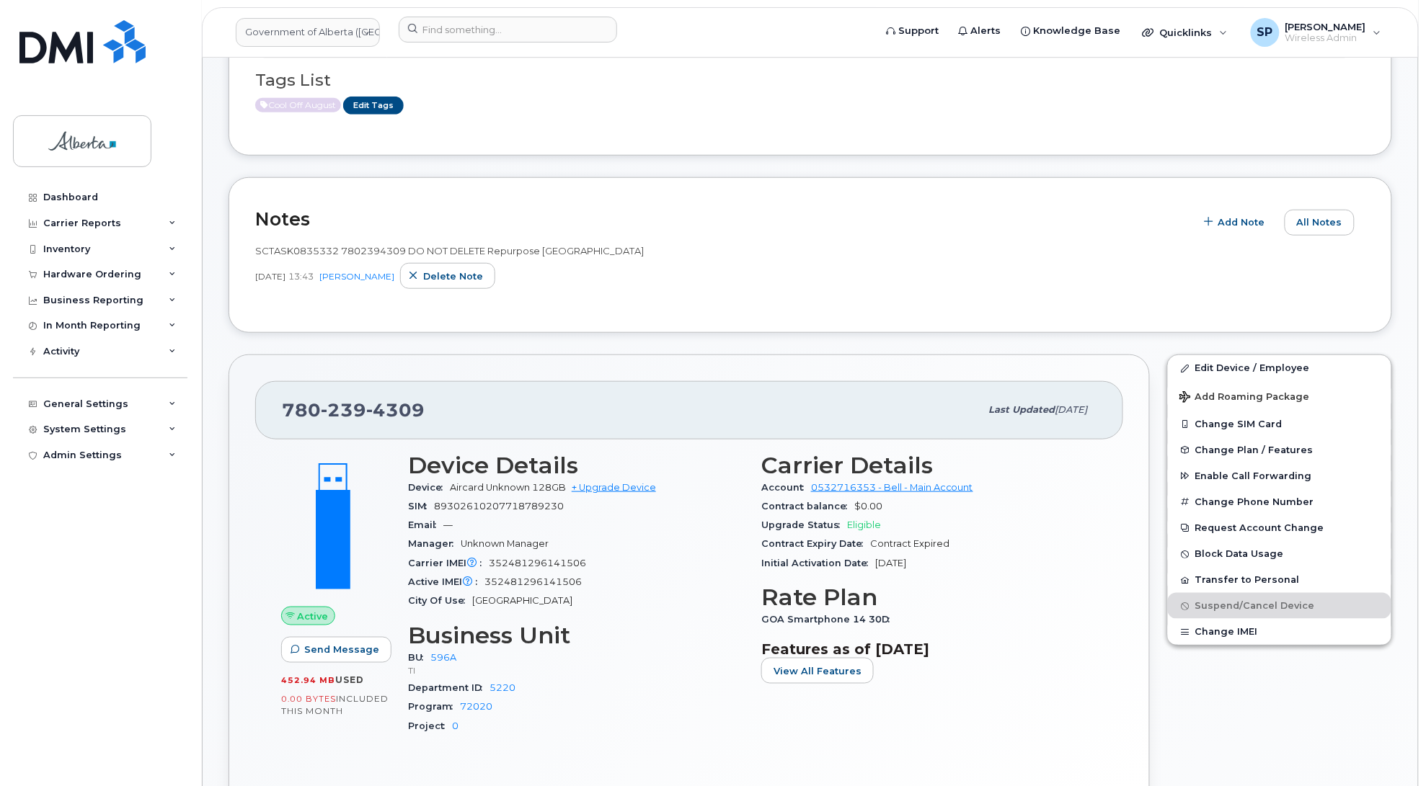
click at [17, 556] on div "Dashboard Carrier Reports Monthly Billing Data Daily Data Pooling Data Behavior…" at bounding box center [102, 475] width 178 height 580
click at [503, 30] on input at bounding box center [508, 30] width 218 height 26
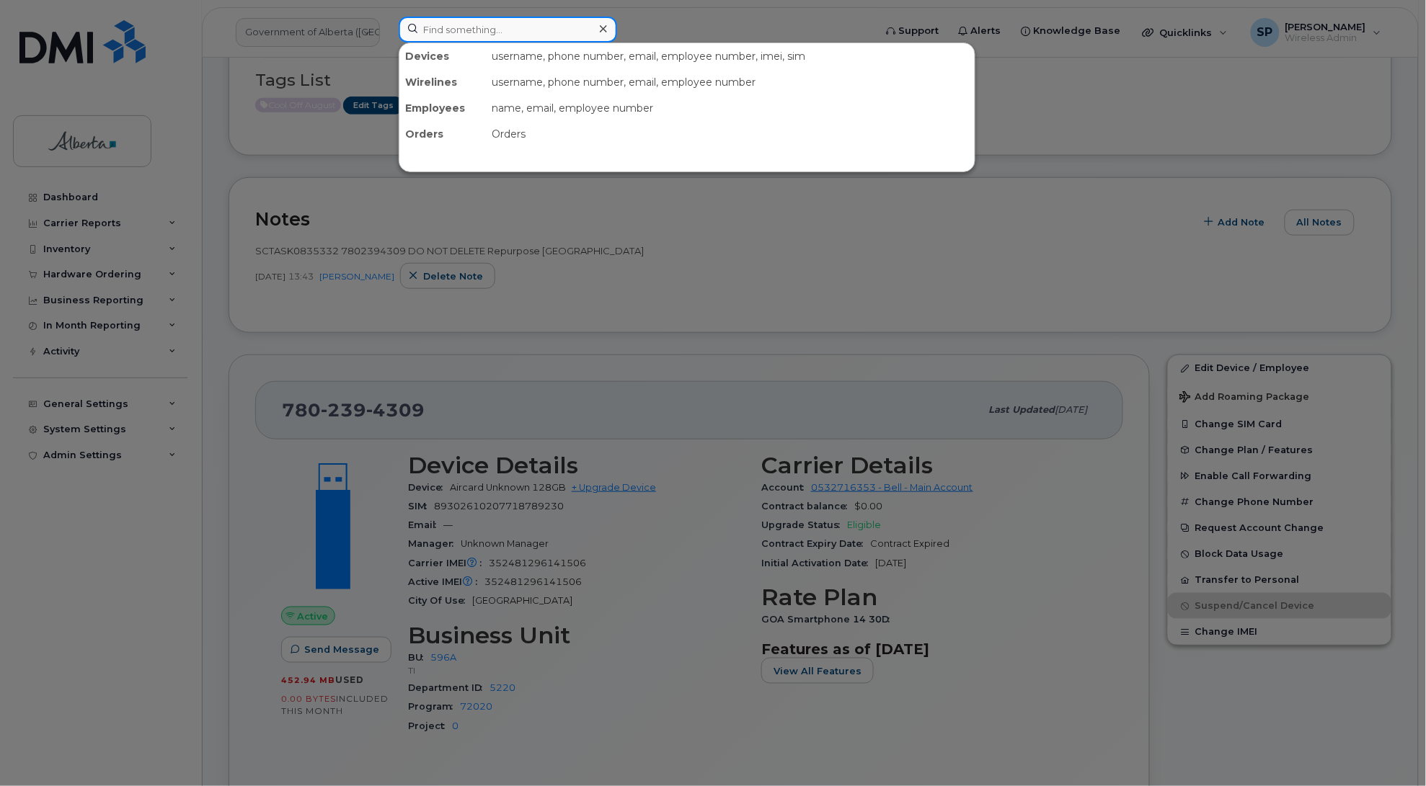
paste input "7809207682"
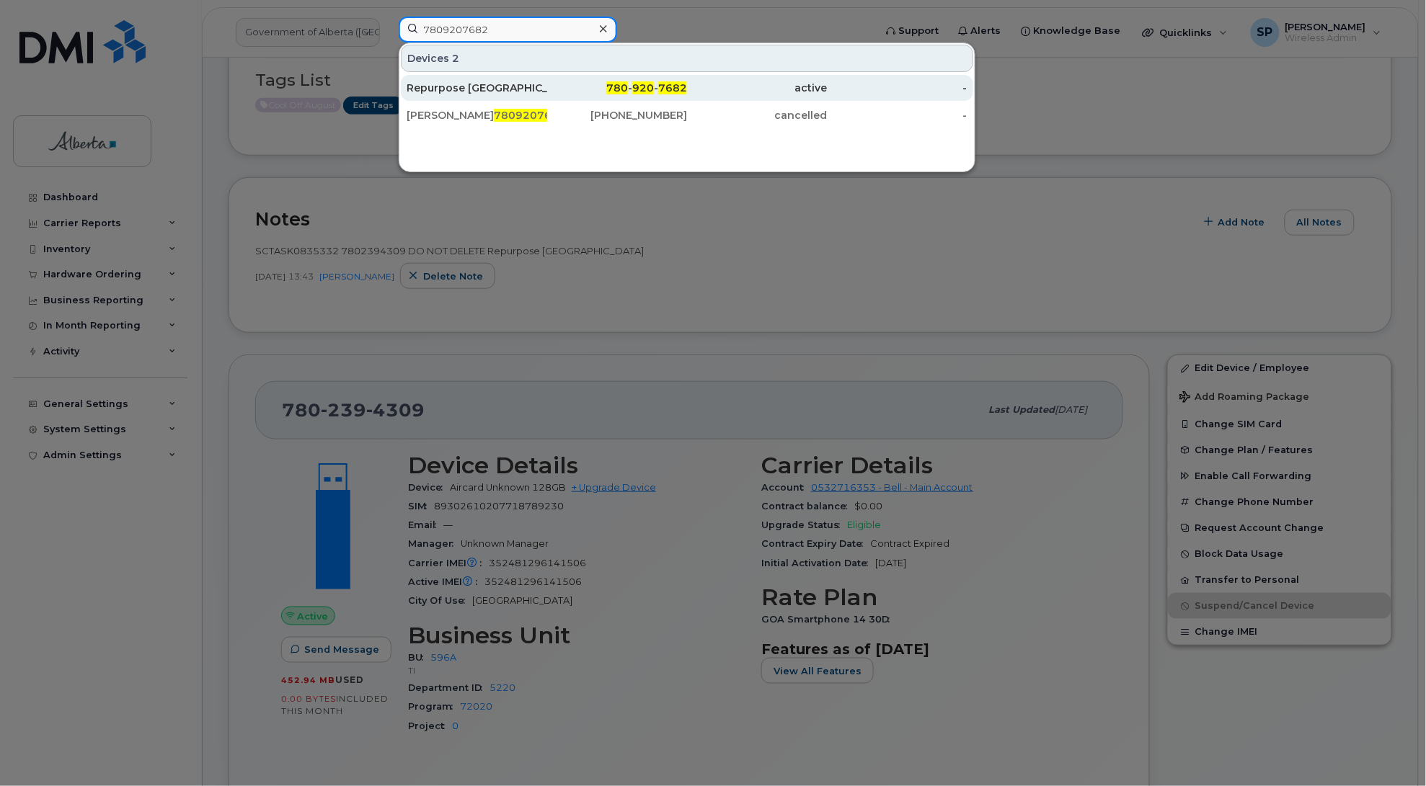
type input "7809207682"
click at [508, 88] on div "Repurpose Edmonton" at bounding box center [477, 88] width 141 height 14
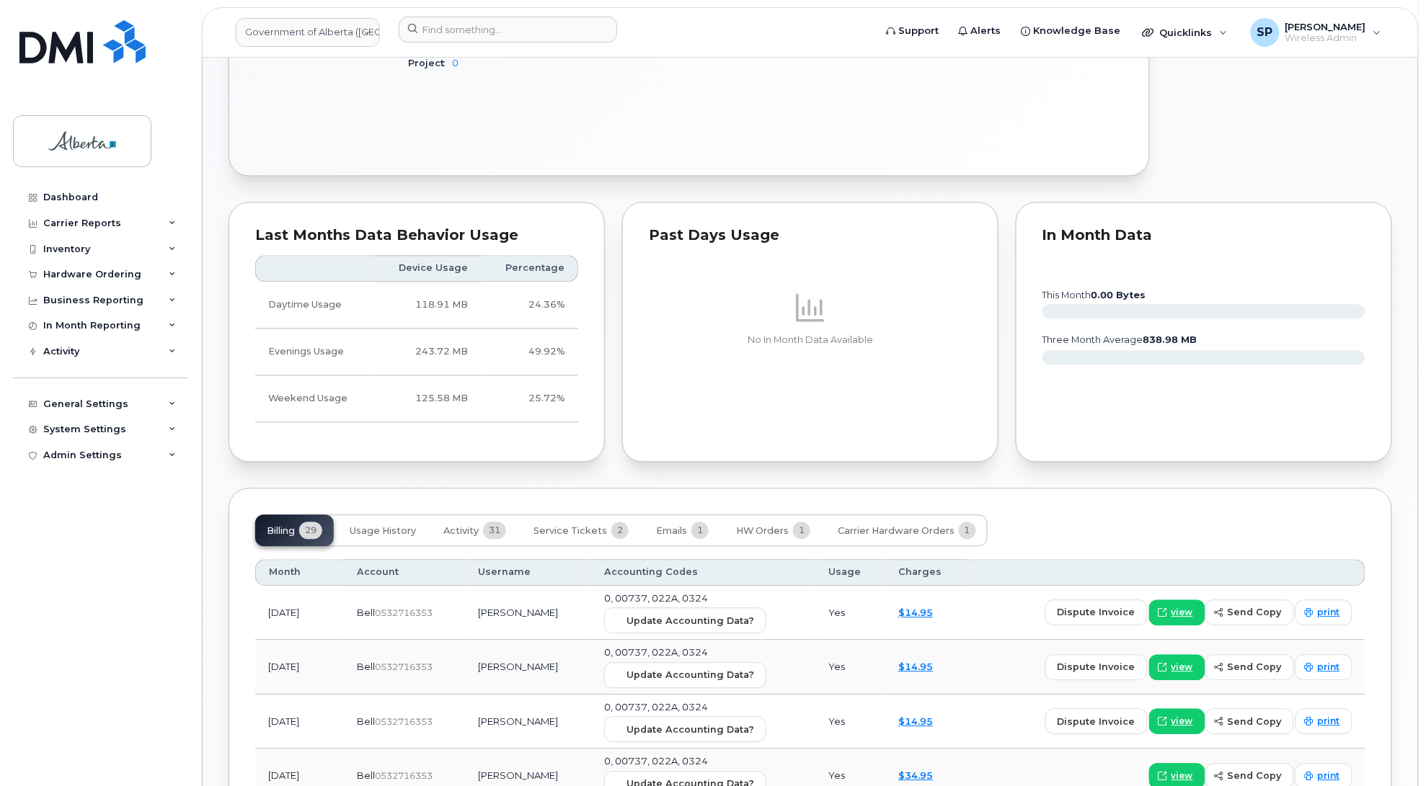
scroll to position [954, 0]
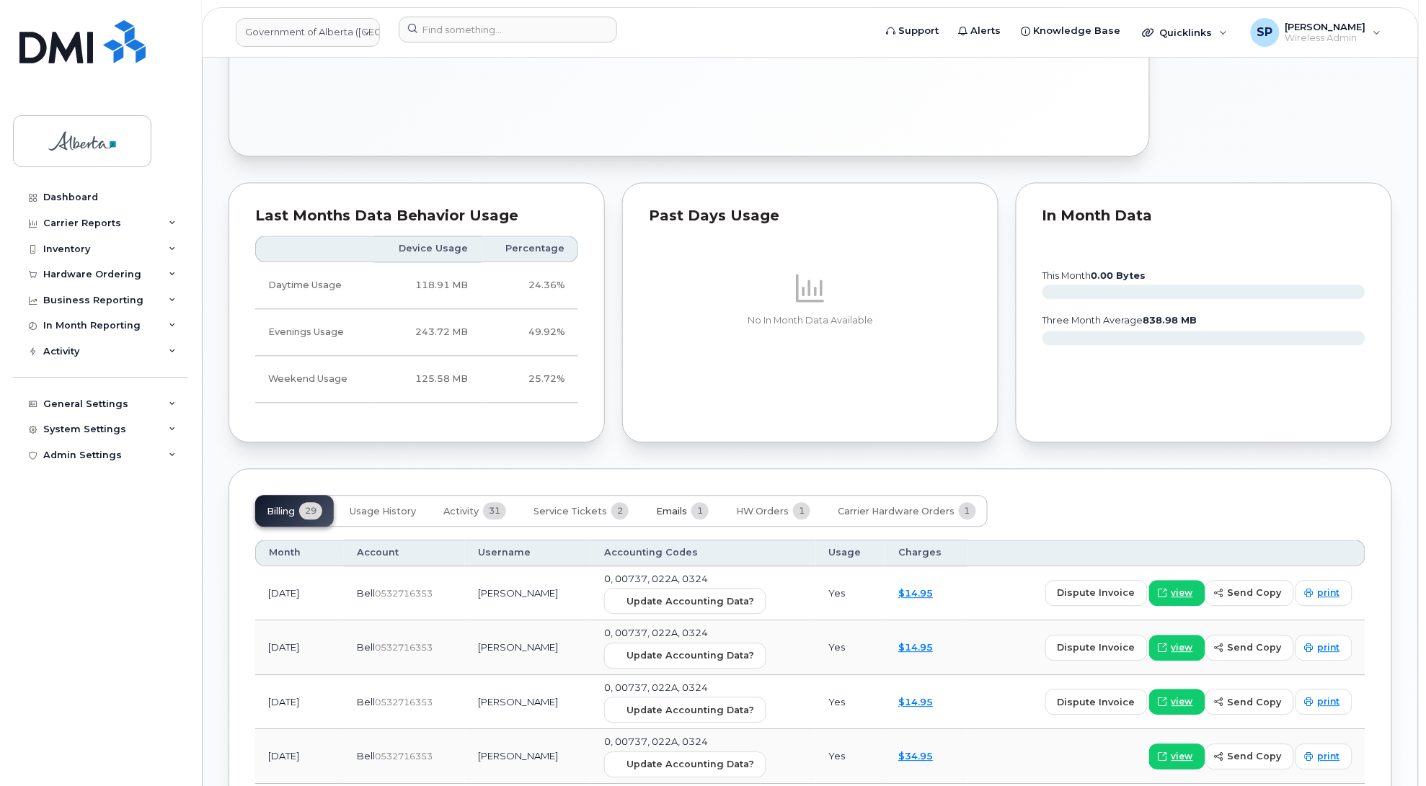
click at [665, 512] on span "Emails" at bounding box center [671, 512] width 31 height 12
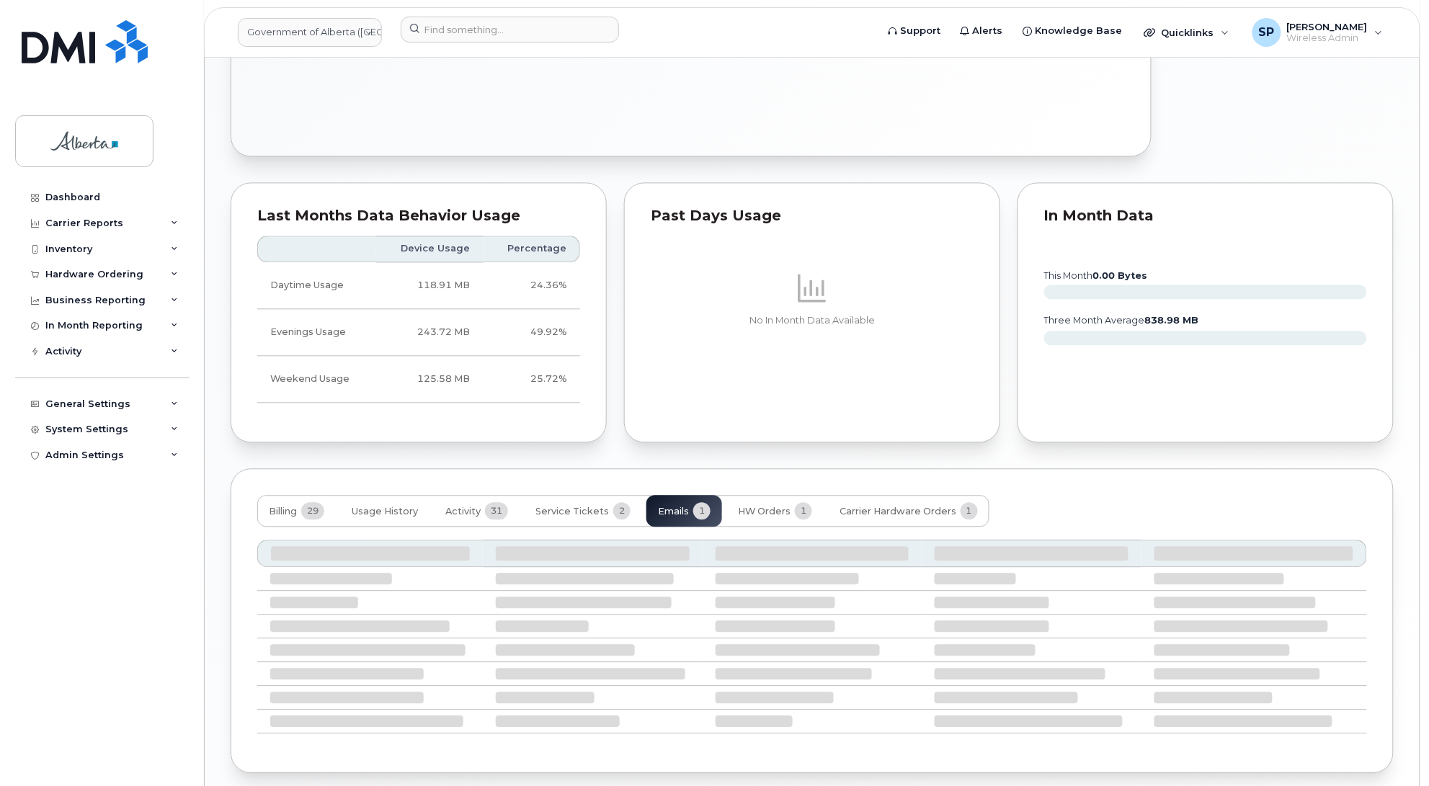
scroll to position [874, 0]
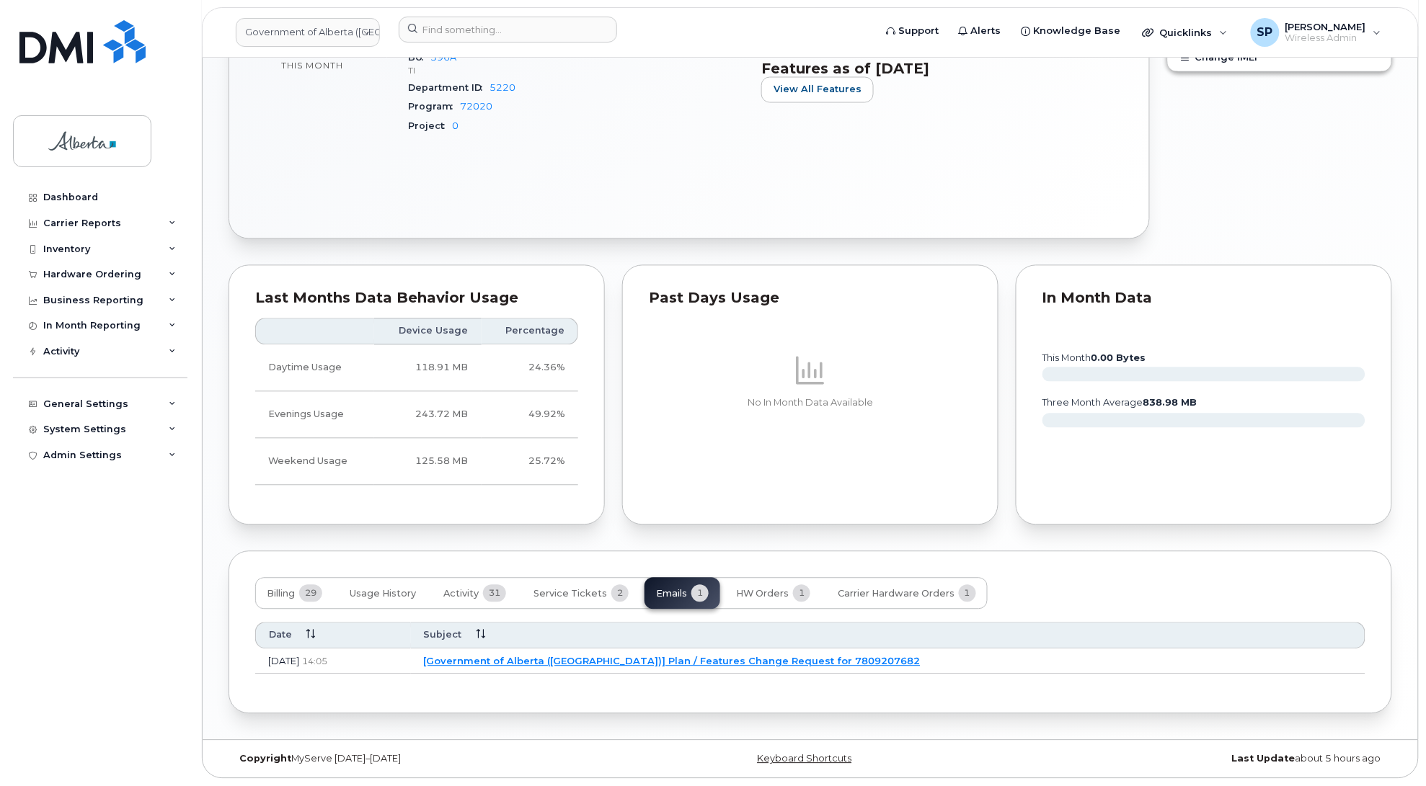
click at [722, 665] on link "[Government of Alberta ([GEOGRAPHIC_DATA])] Plan / Features Change Request for …" at bounding box center [672, 662] width 497 height 12
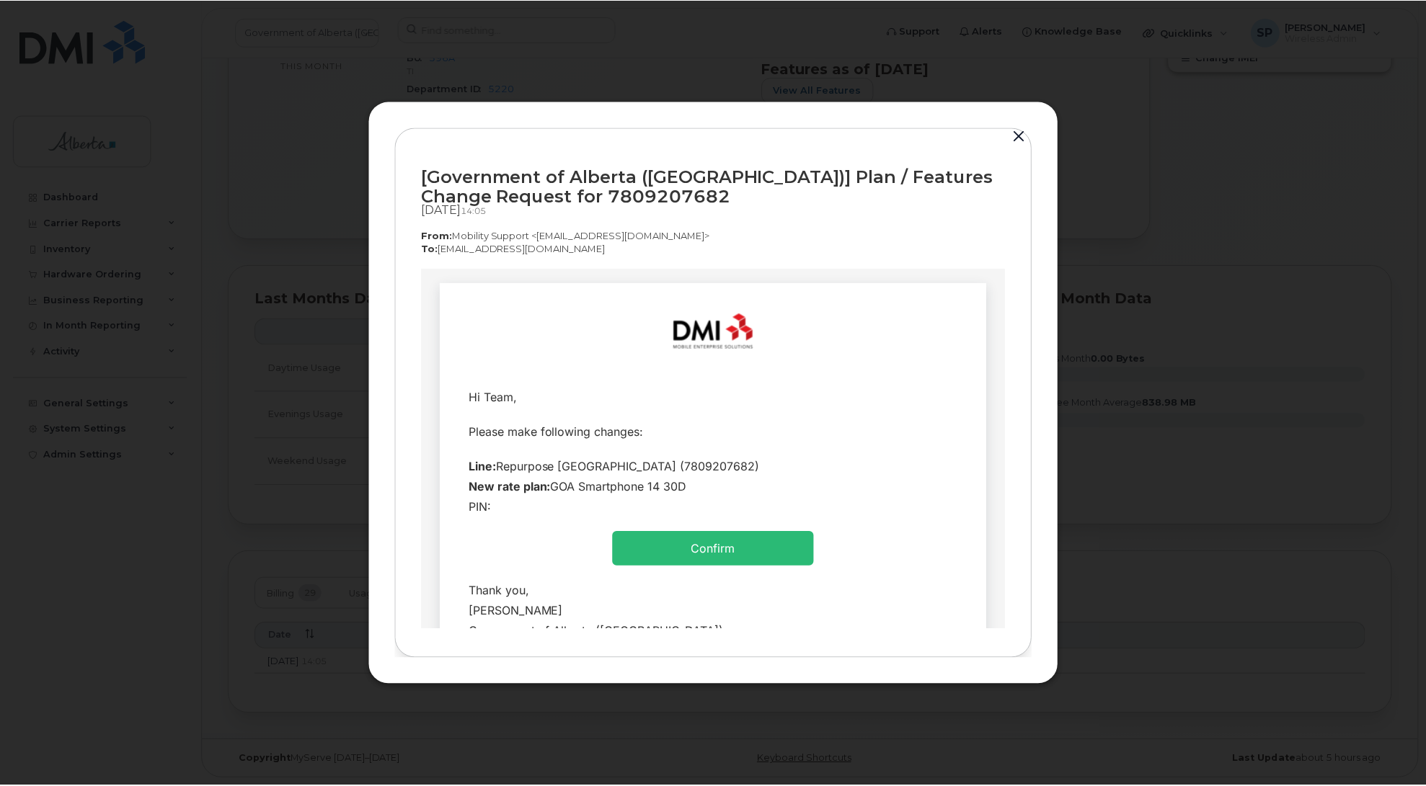
scroll to position [0, 0]
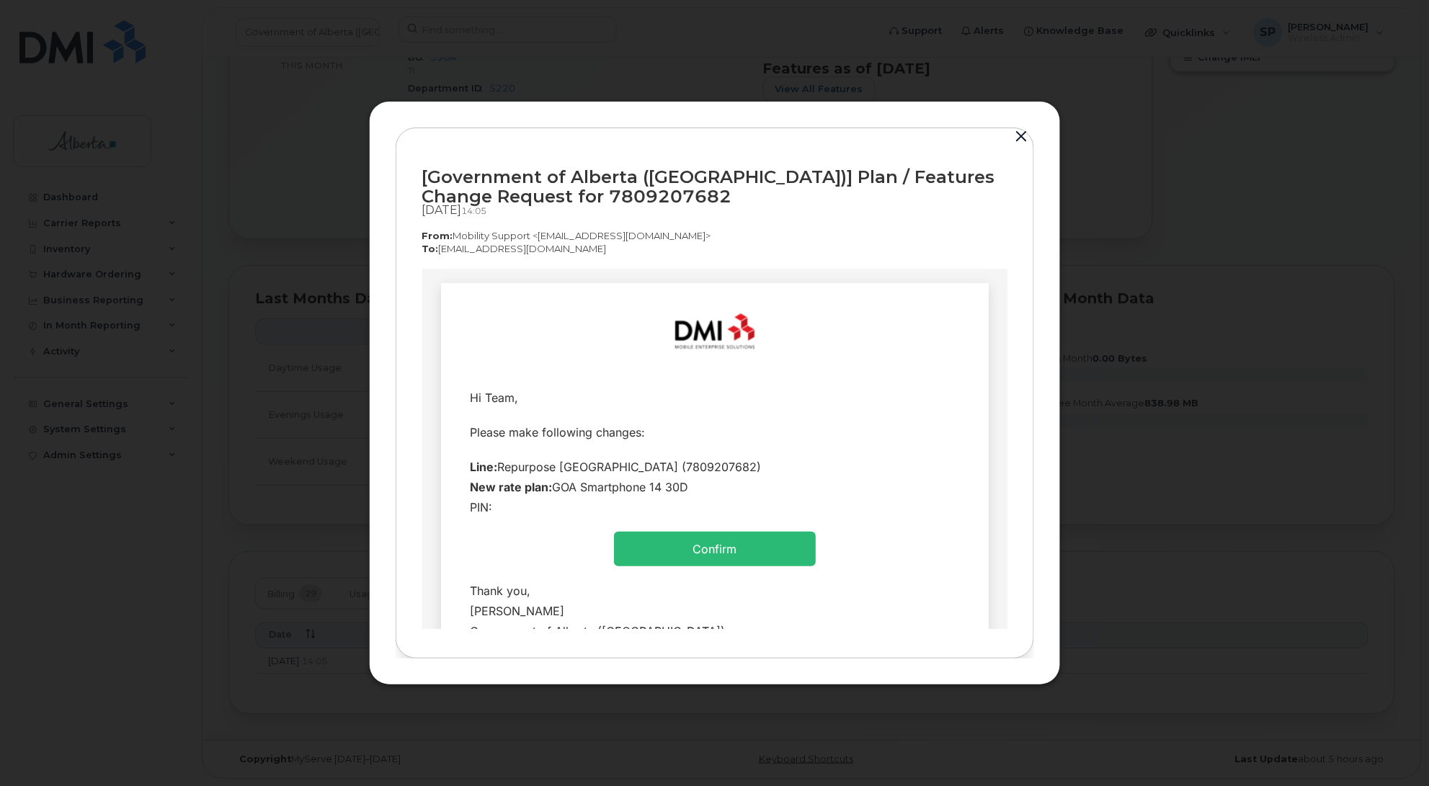
click at [1021, 136] on button "button" at bounding box center [1022, 137] width 22 height 20
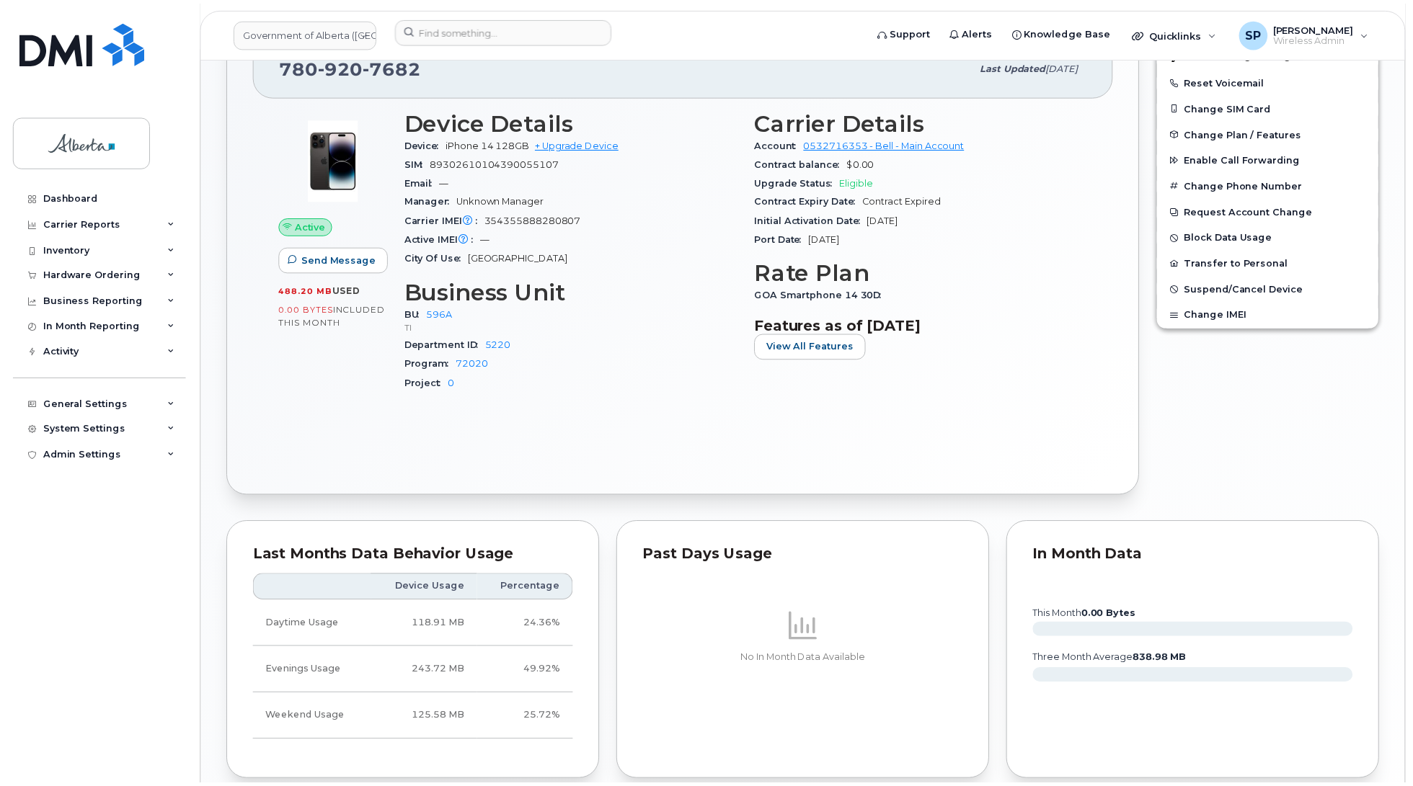
scroll to position [874, 0]
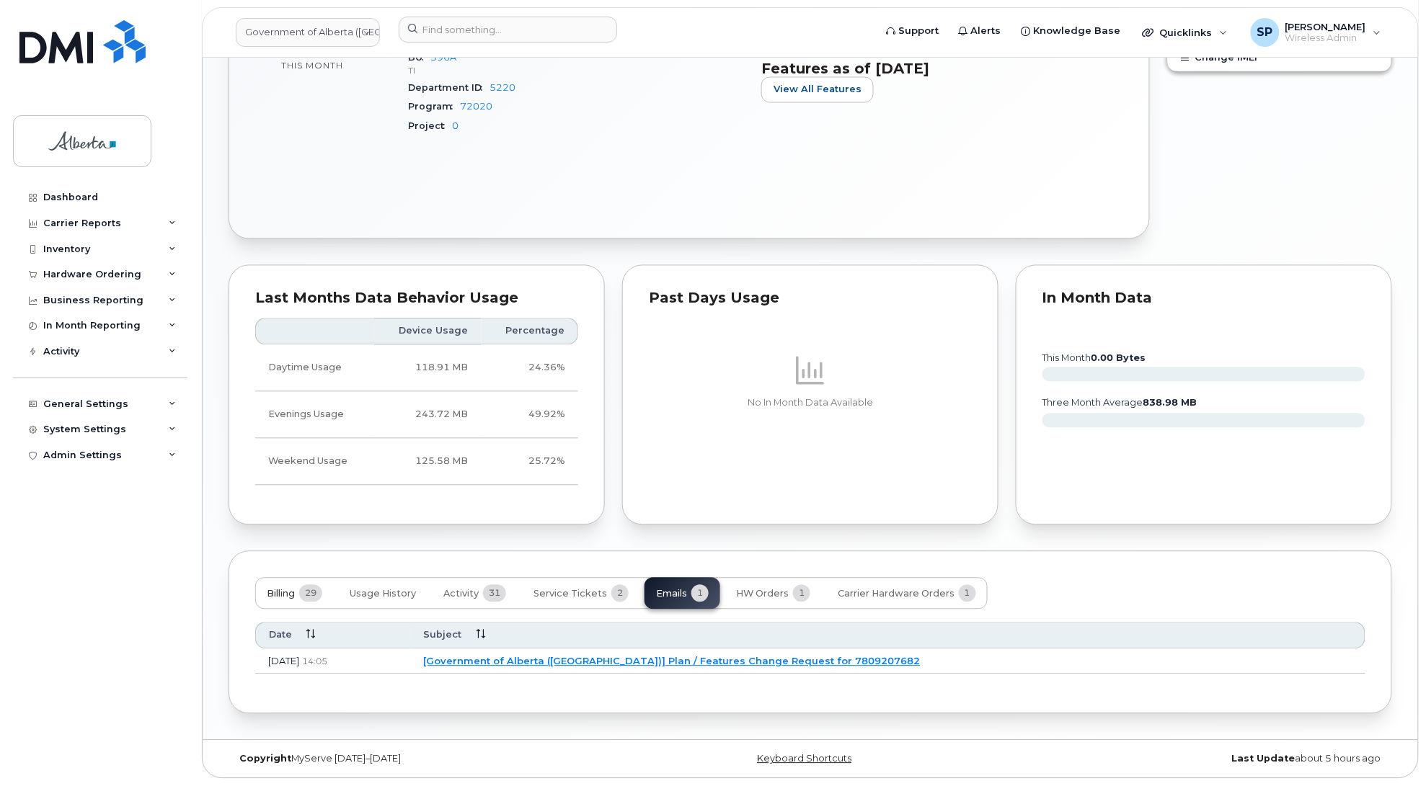
click at [278, 592] on span "Billing" at bounding box center [281, 595] width 28 height 12
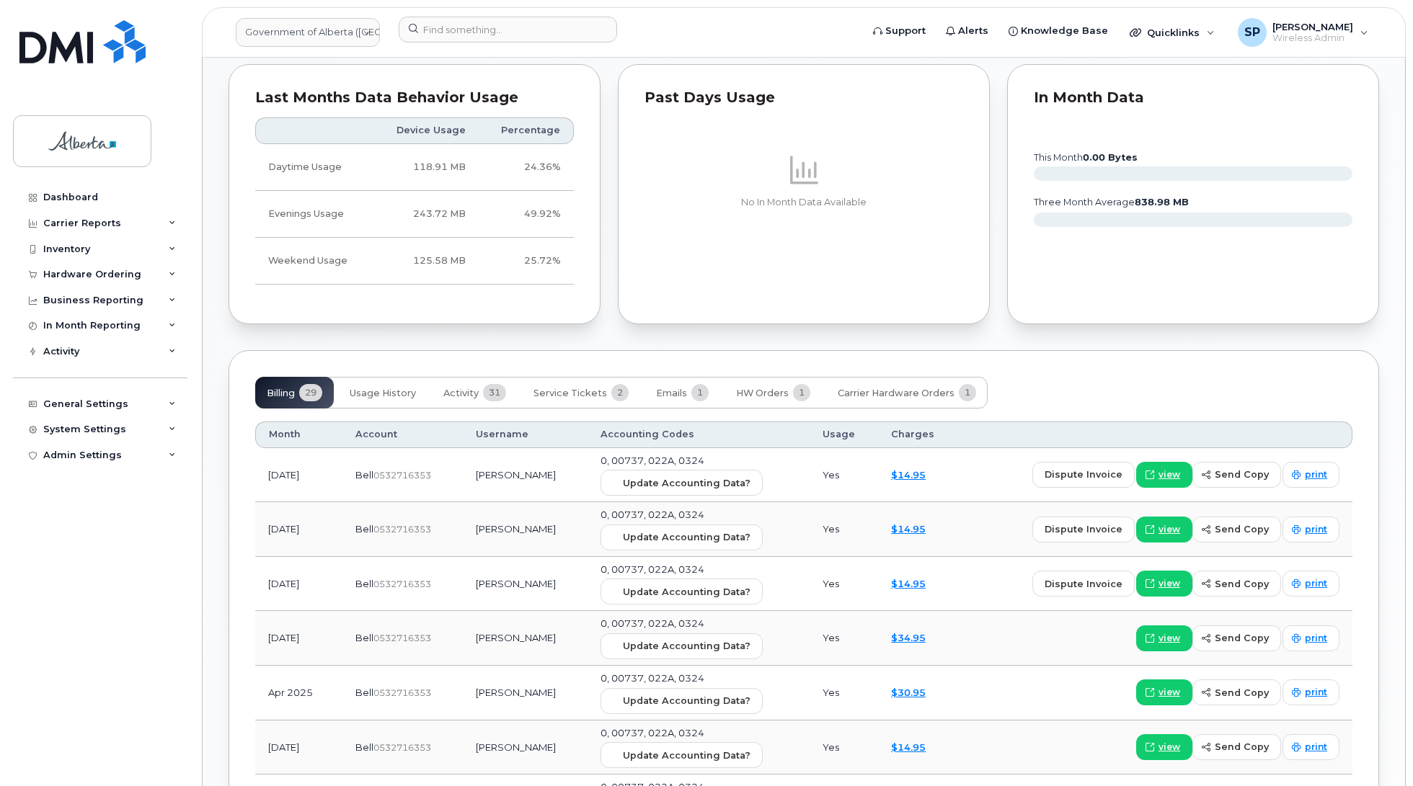
scroll to position [502, 0]
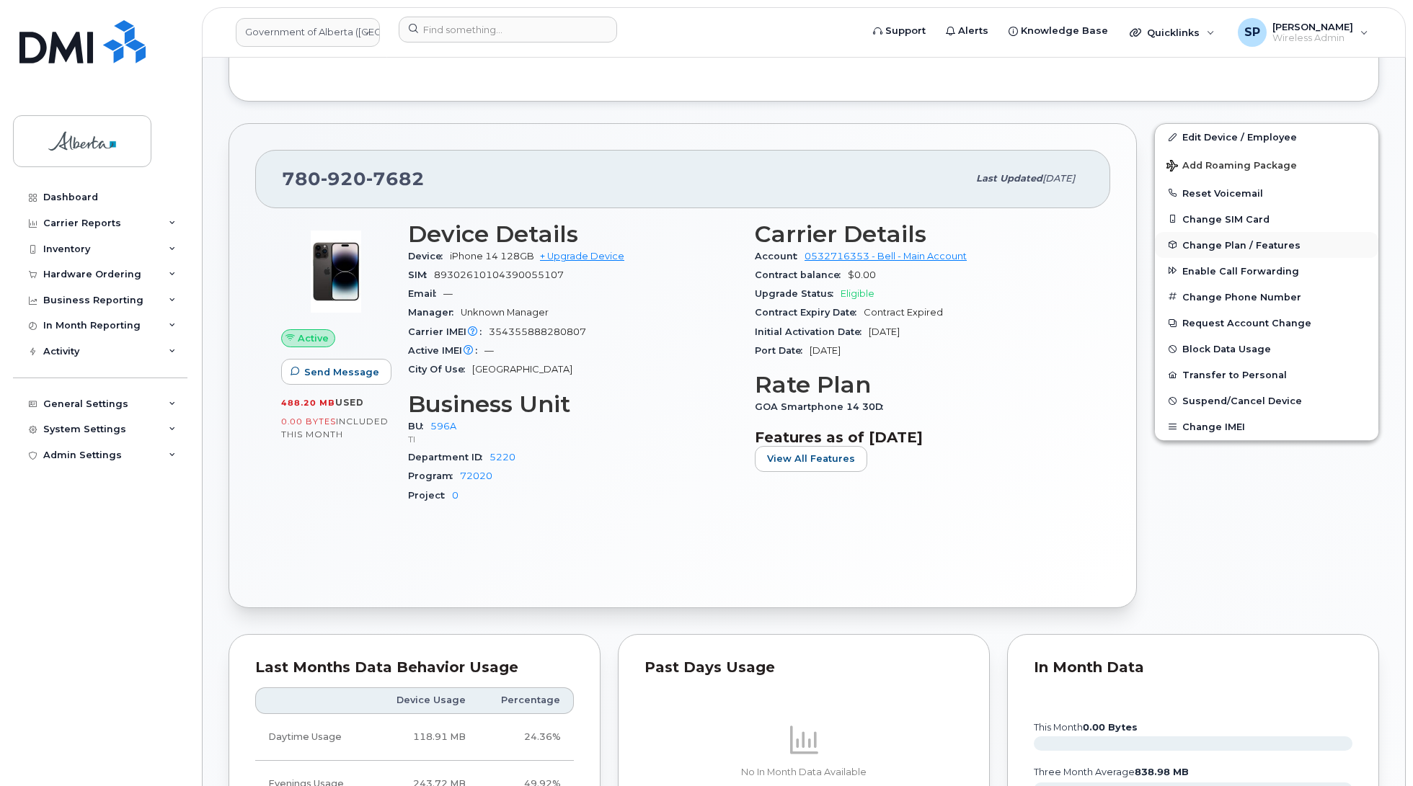
click at [1244, 245] on span "Change Plan / Features" at bounding box center [1241, 244] width 118 height 11
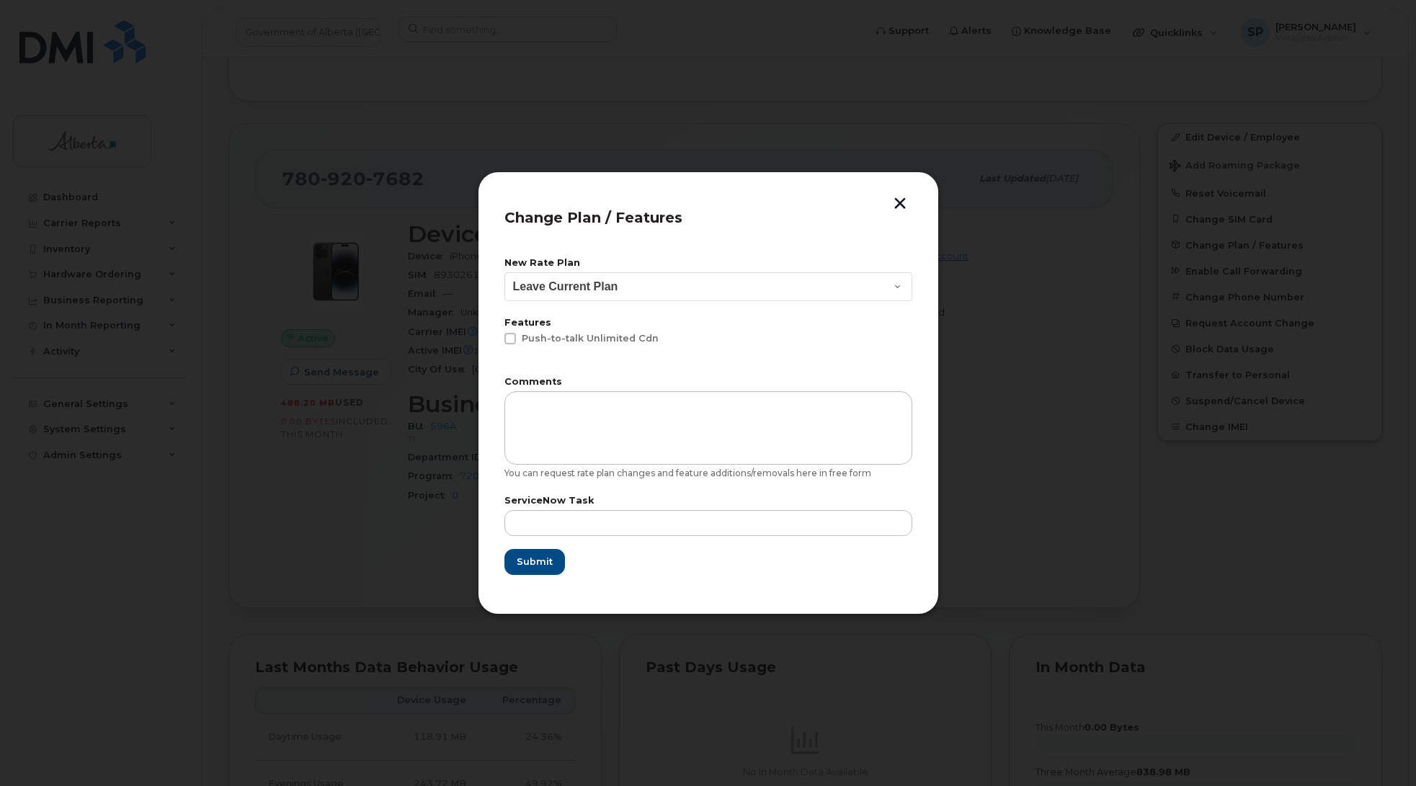
click at [899, 204] on button "button" at bounding box center [900, 205] width 22 height 15
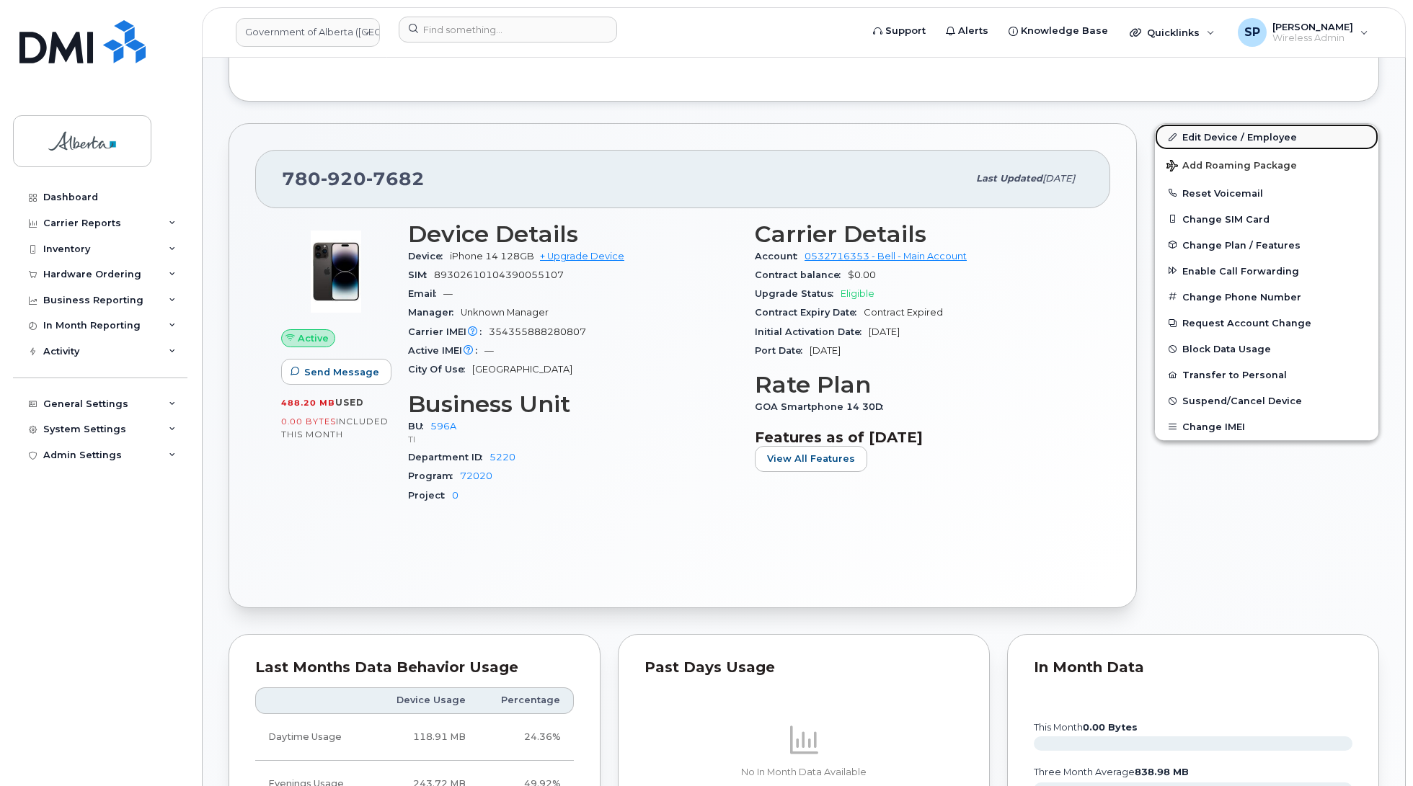
click at [1200, 138] on link "Edit Device / Employee" at bounding box center [1266, 137] width 223 height 26
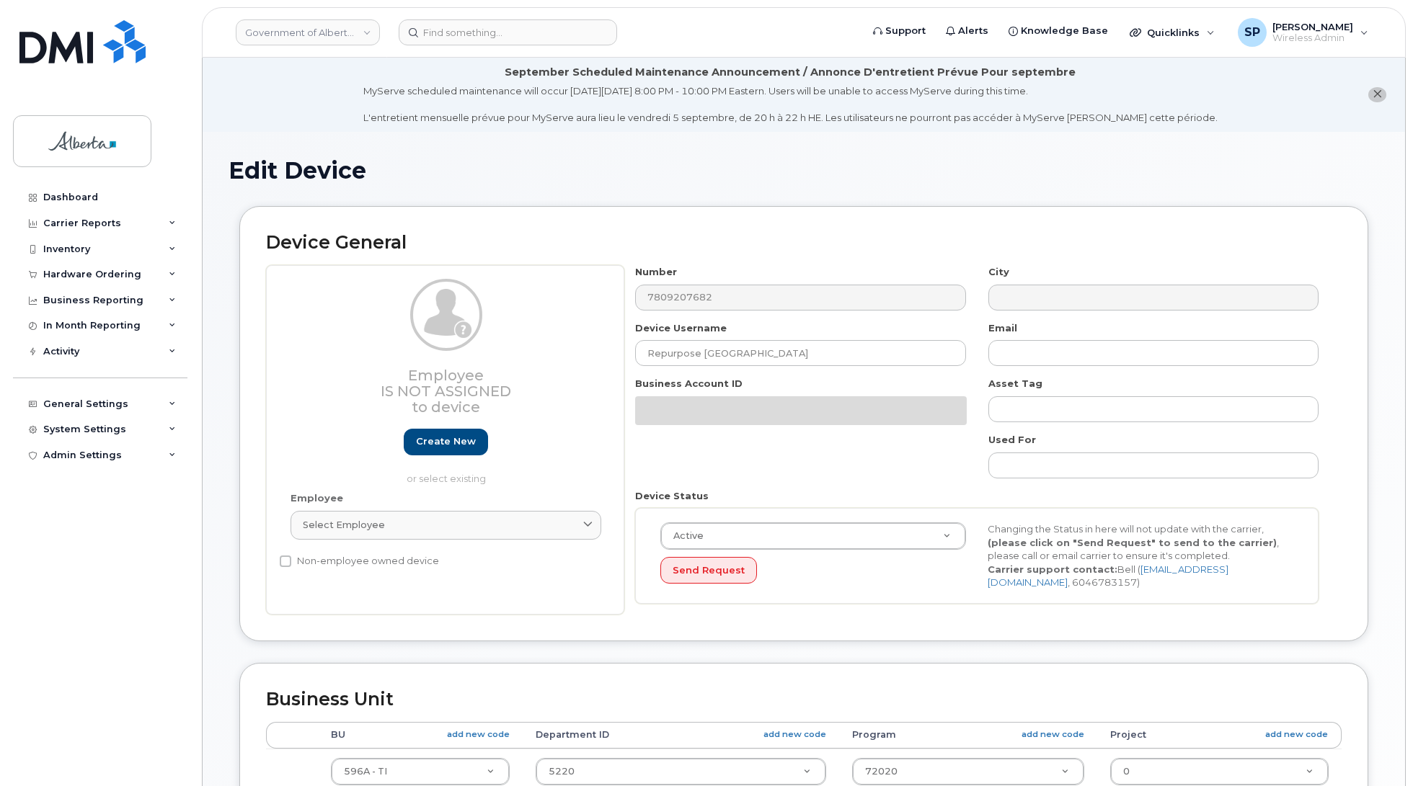
select select "4797729"
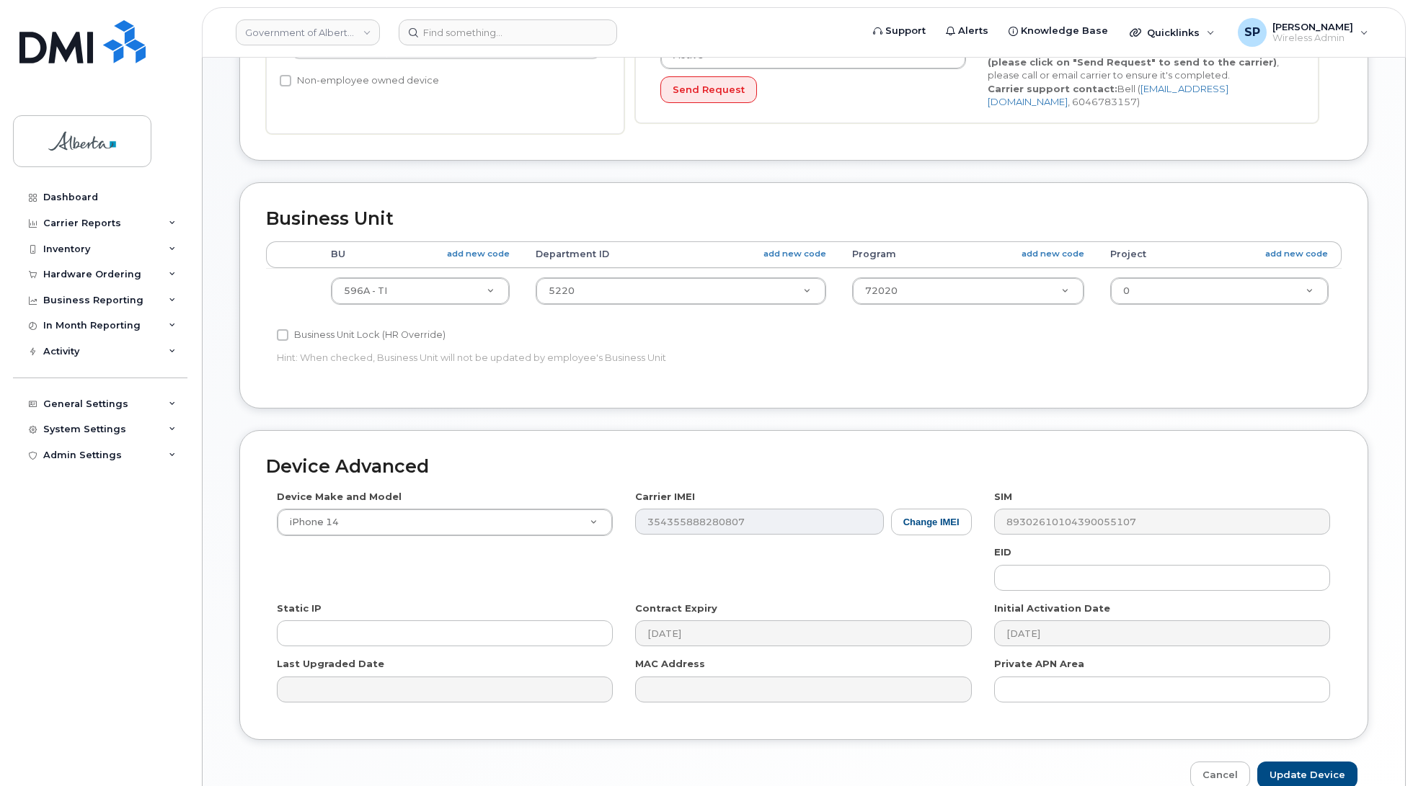
scroll to position [487, 0]
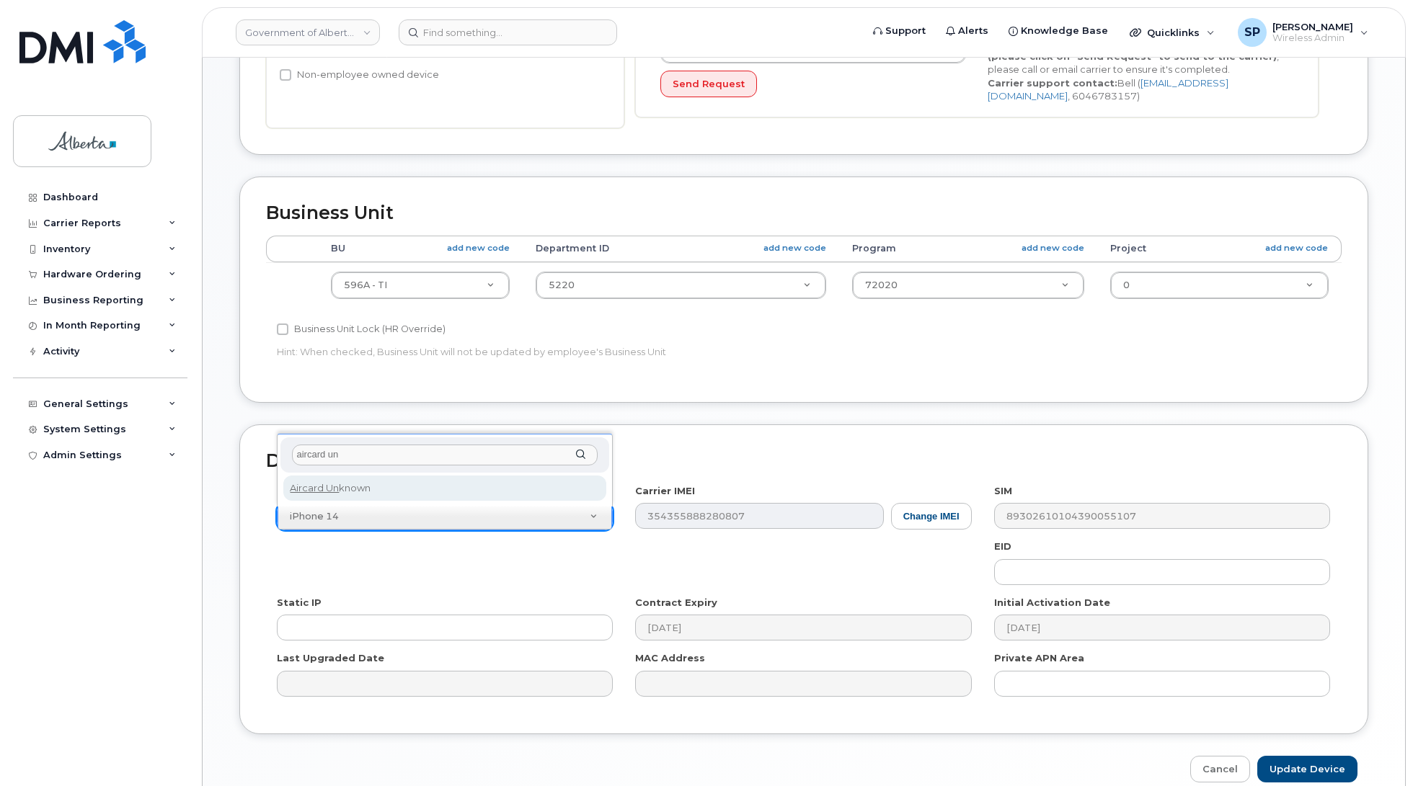
type input "aircard un"
select select "971"
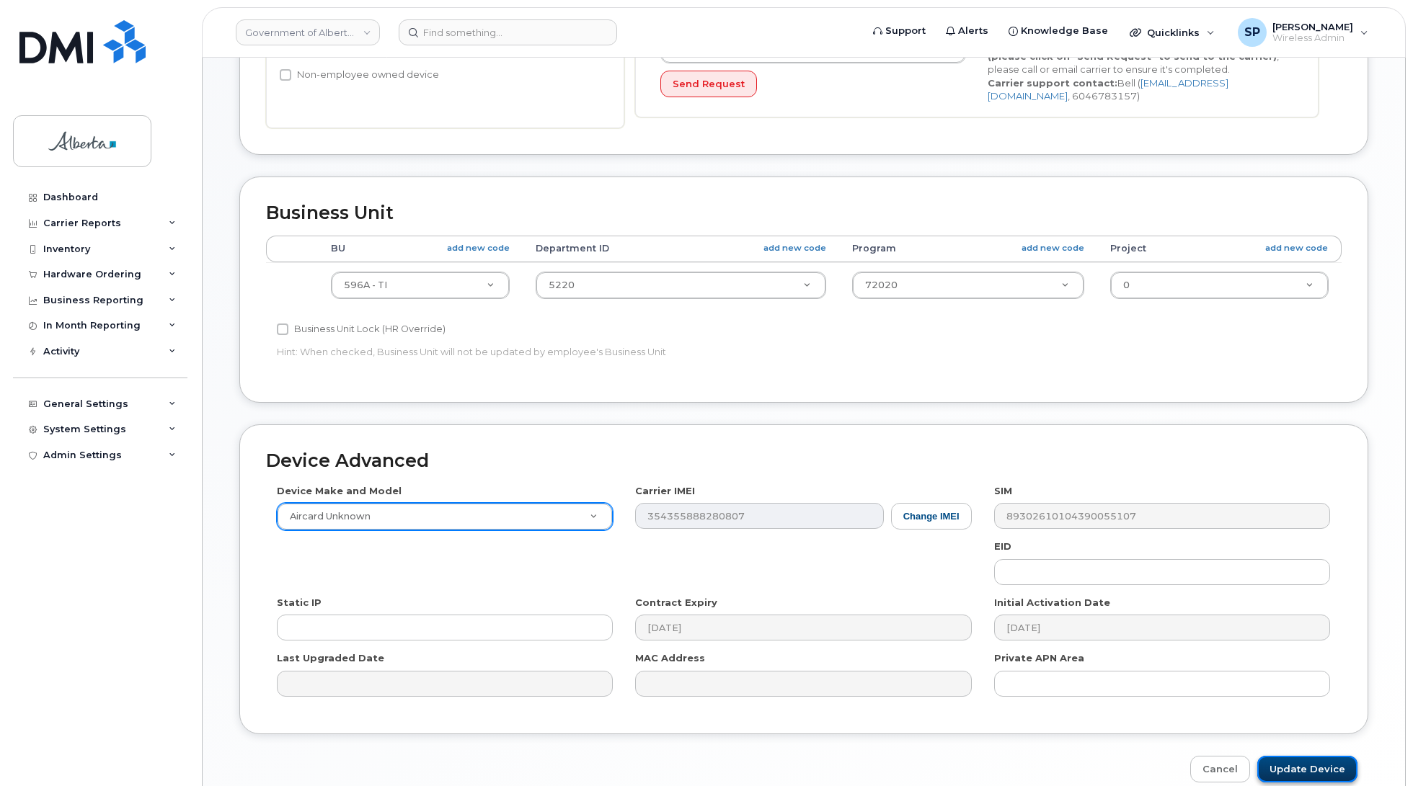
click at [1301, 773] on input "Update Device" at bounding box center [1307, 769] width 100 height 27
type input "Saving..."
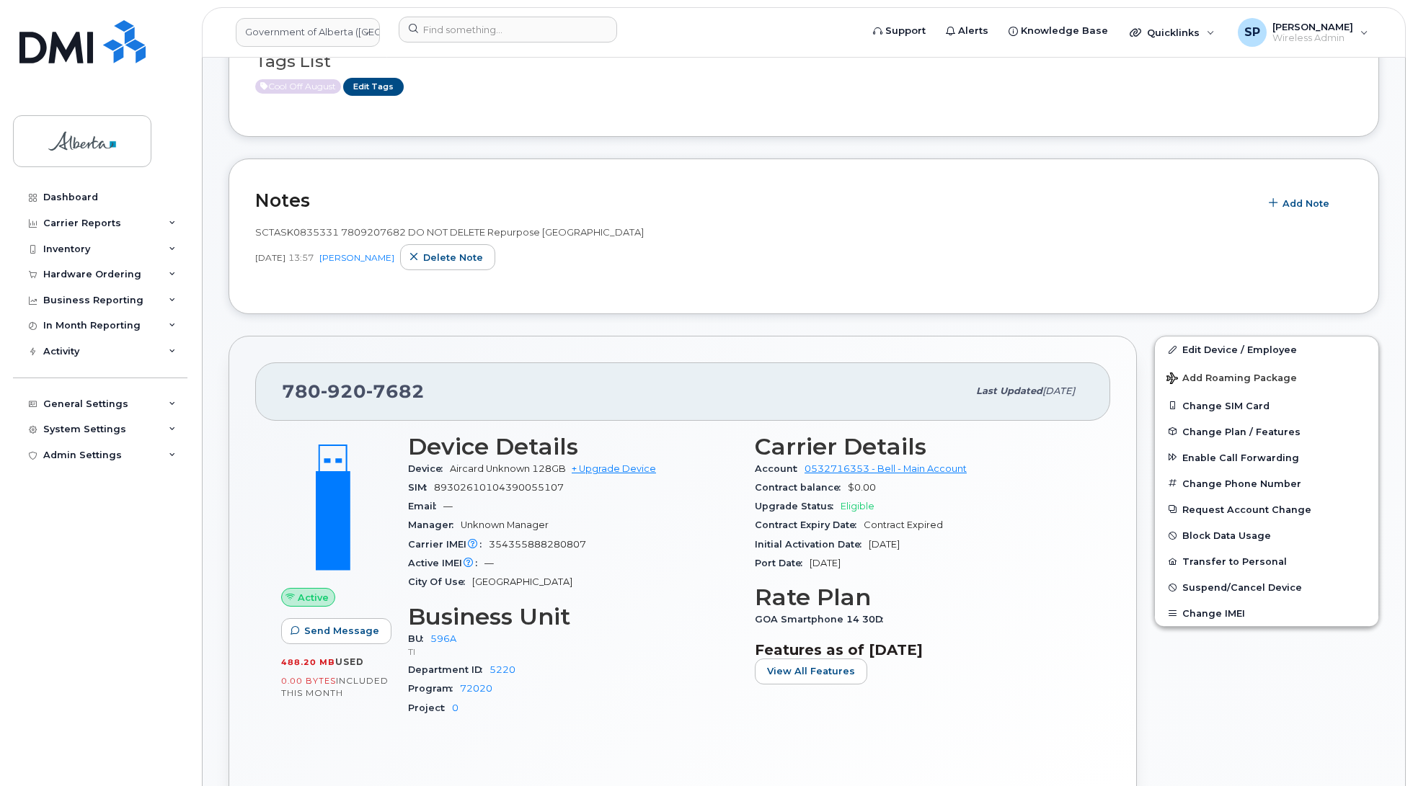
scroll to position [296, 0]
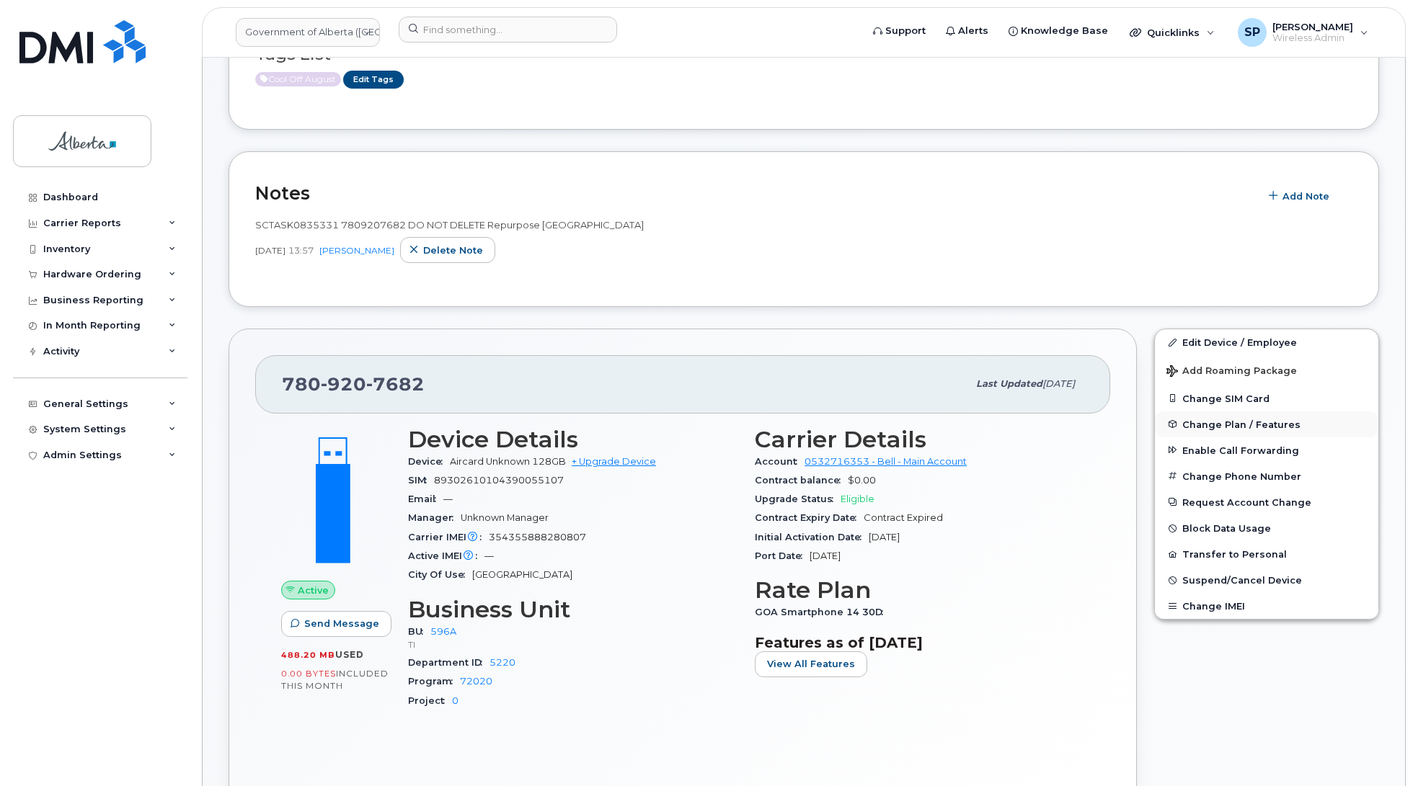
click at [1209, 425] on span "Change Plan / Features" at bounding box center [1241, 424] width 118 height 11
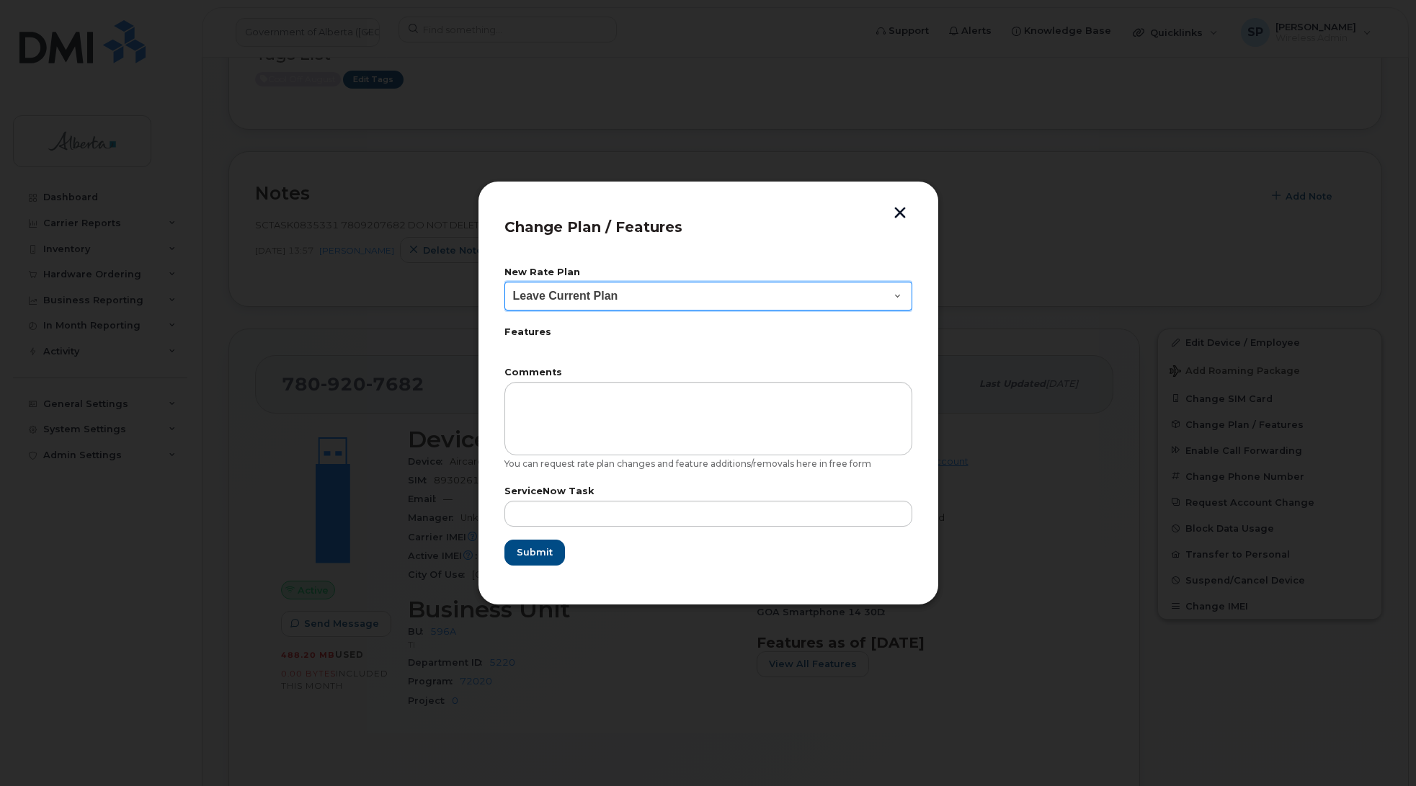
click at [568, 298] on select "Leave Current Plan GOA Data plan 9 30 d GOA–Unlimited Data Plan 9" at bounding box center [709, 296] width 408 height 29
select select "1790211"
click at [505, 282] on select "Leave Current Plan GOA Data plan 9 30 d GOA–Unlimited Data Plan 9" at bounding box center [709, 296] width 408 height 29
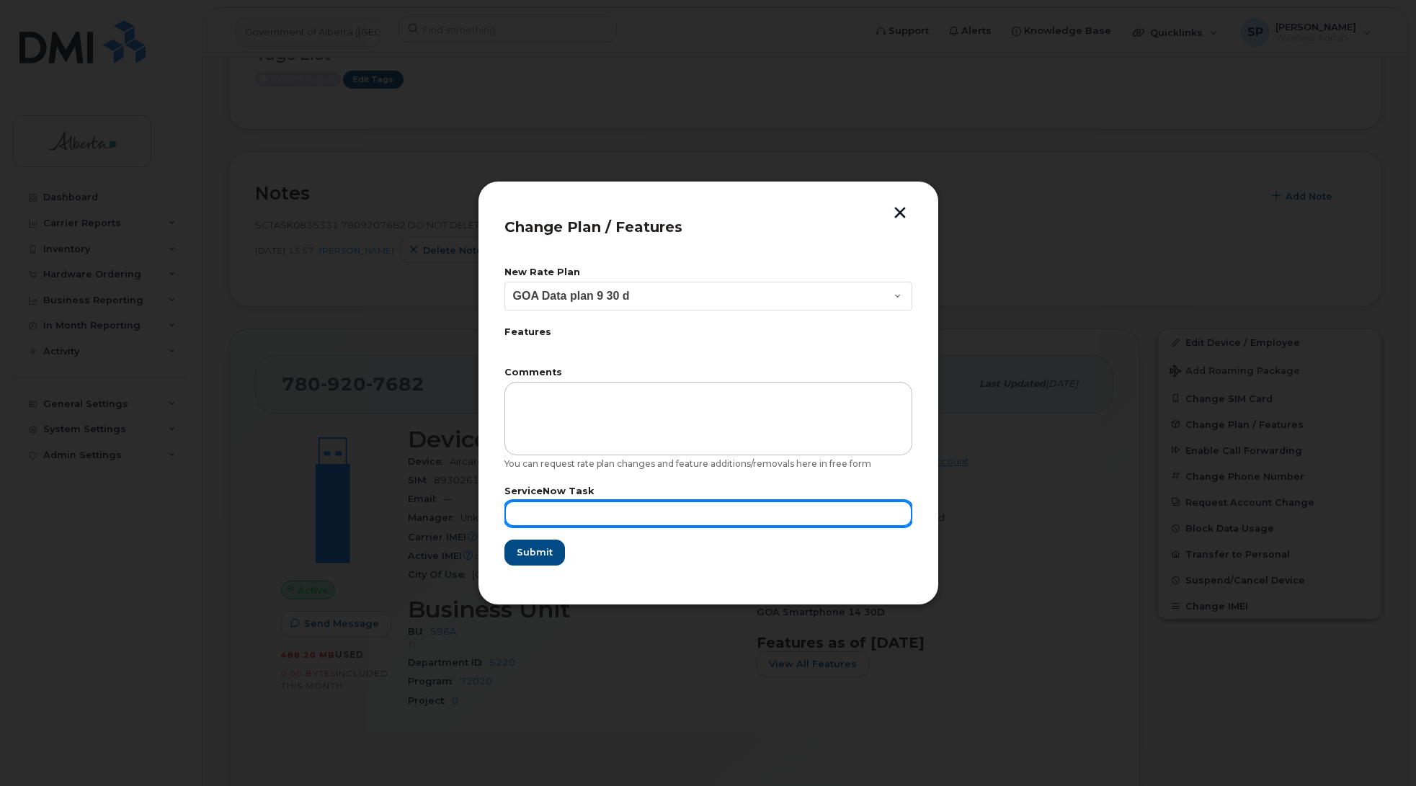
click at [532, 510] on input "text" at bounding box center [709, 514] width 408 height 26
paste input "SCTASK0835331"
type input "SCTASK0835331"
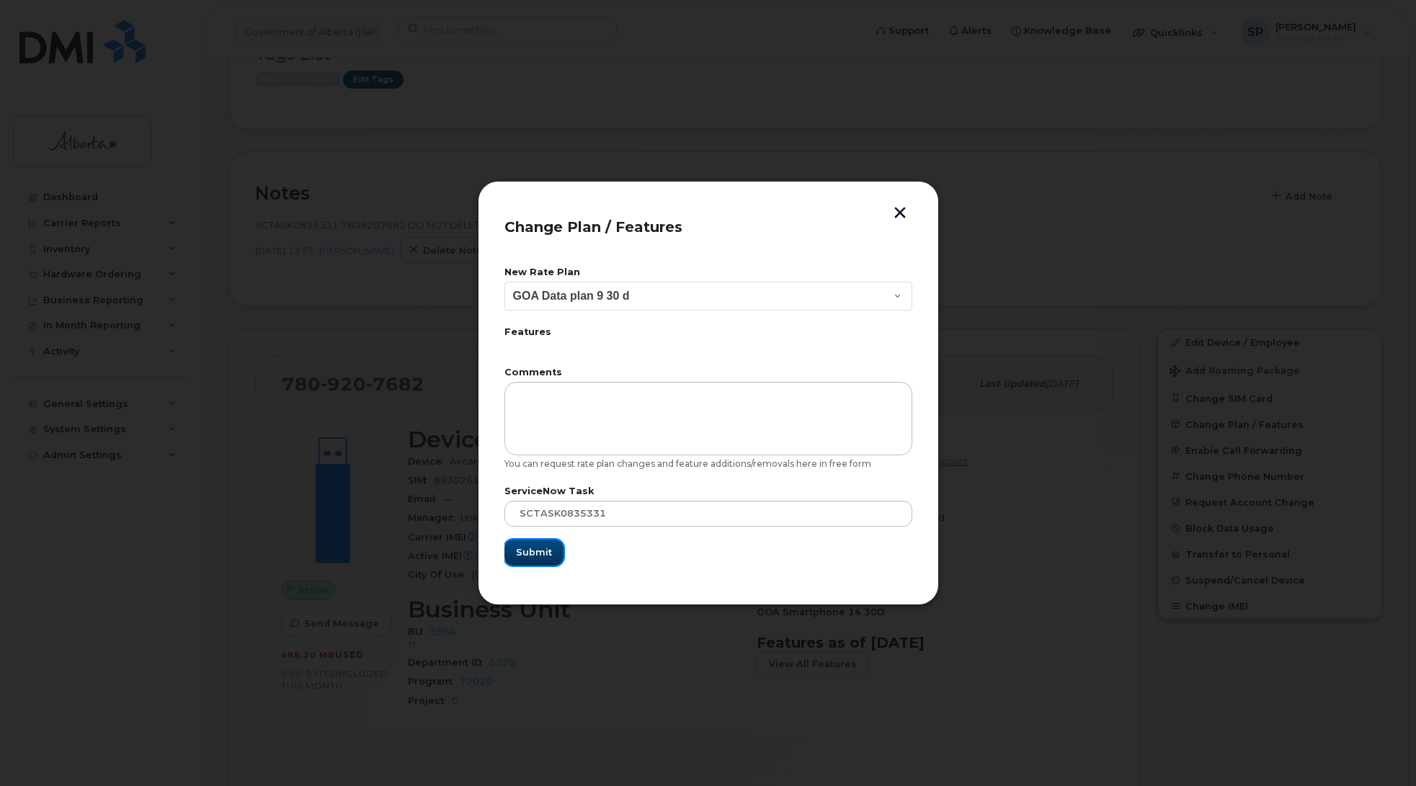
click at [544, 555] on span "Submit" at bounding box center [534, 553] width 36 height 14
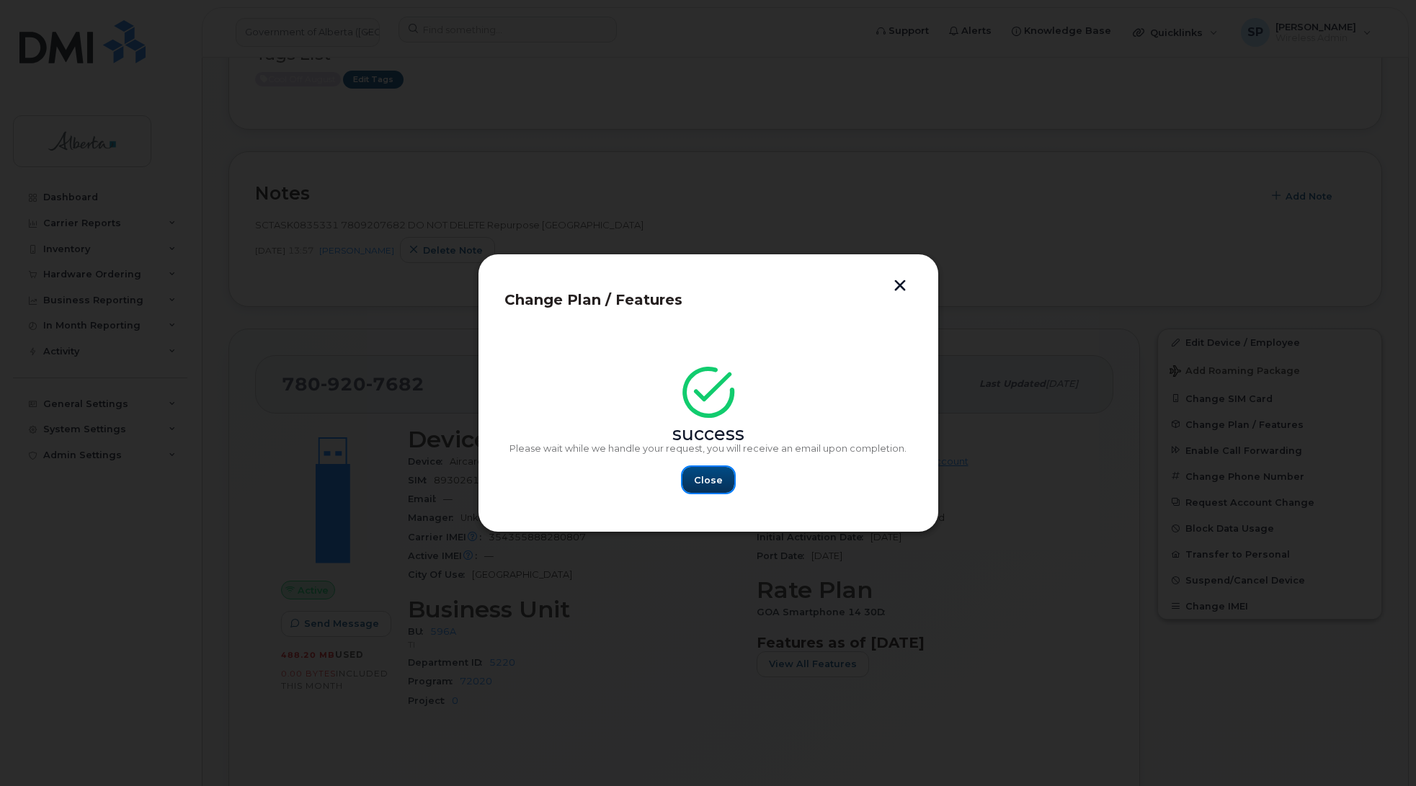
click at [706, 477] on span "Close" at bounding box center [708, 481] width 29 height 14
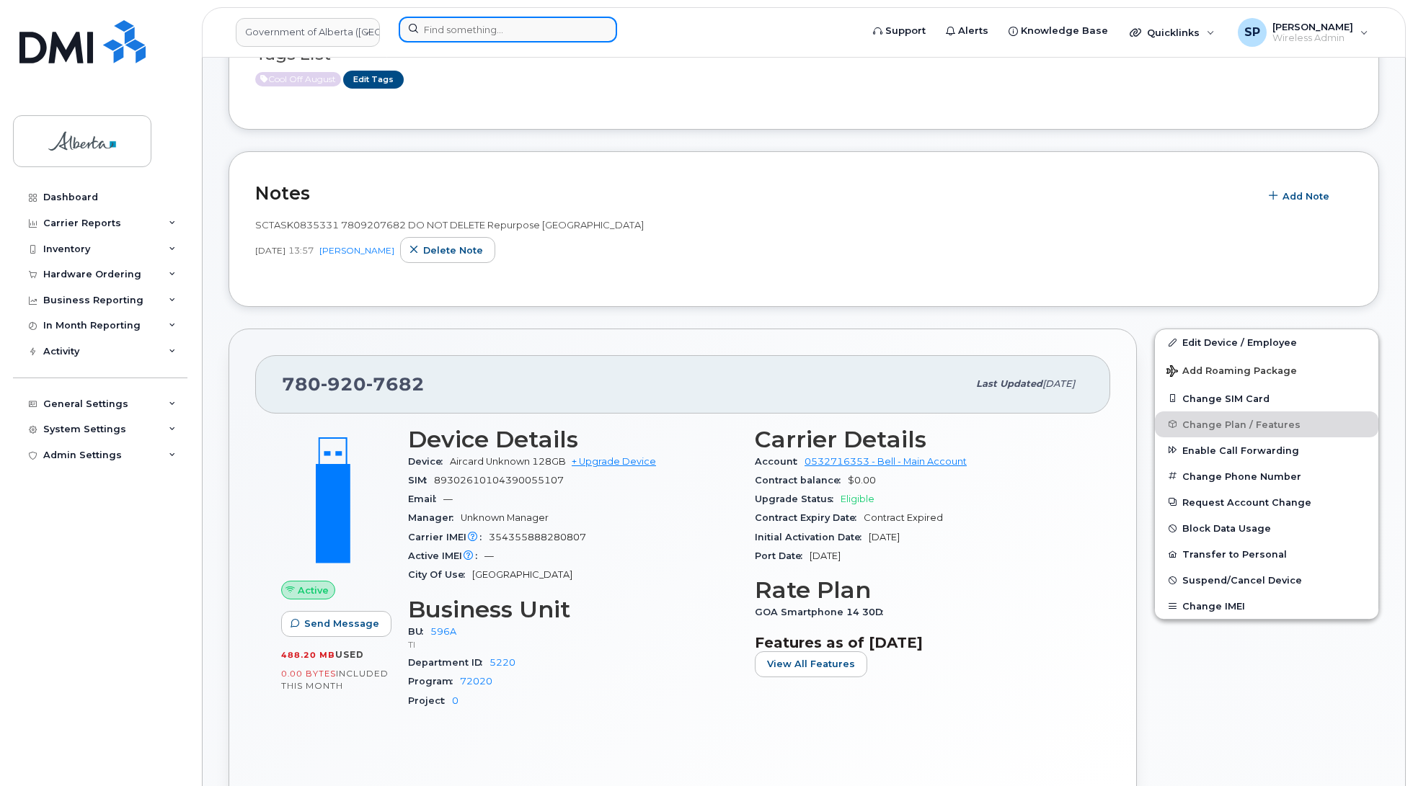
click at [463, 27] on input at bounding box center [508, 30] width 218 height 26
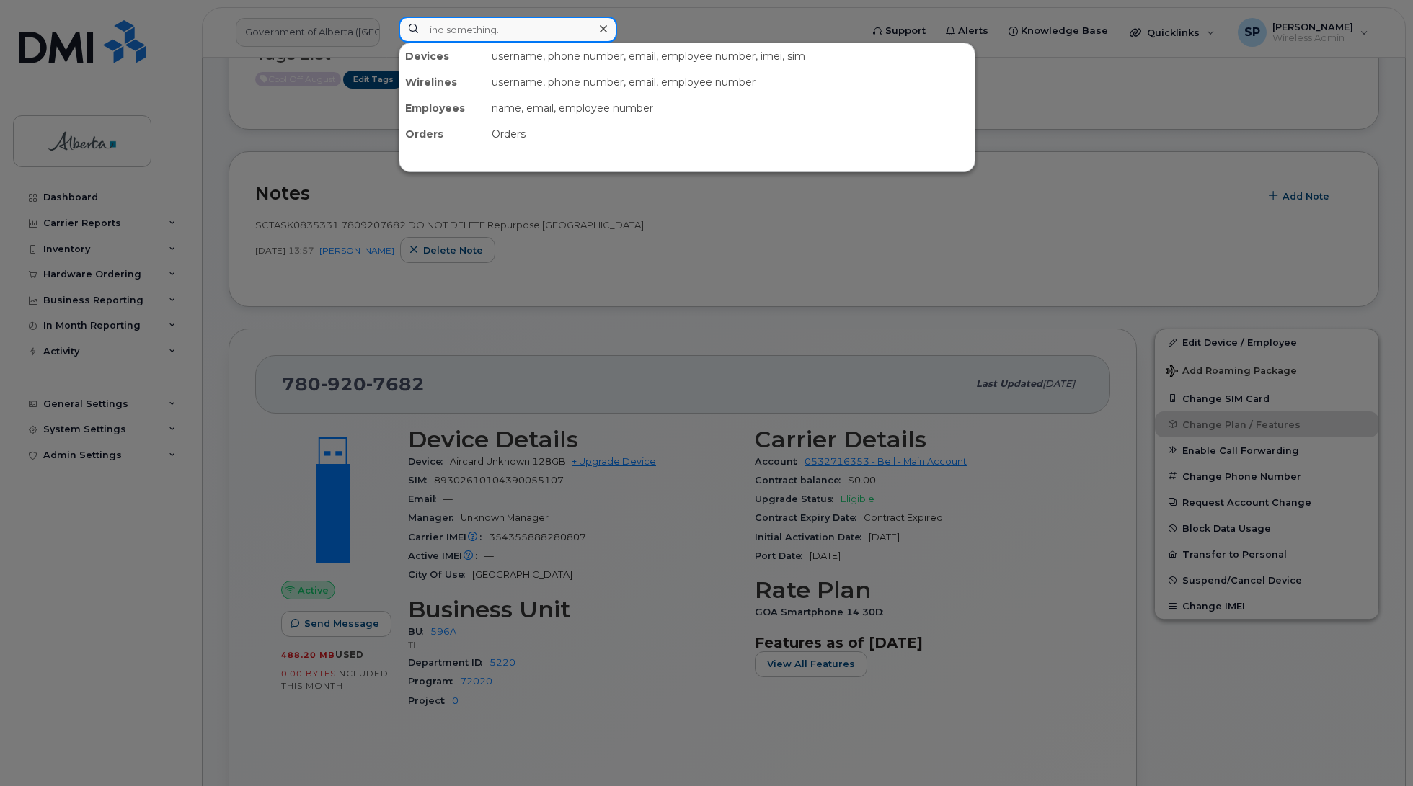
paste input "7809142443"
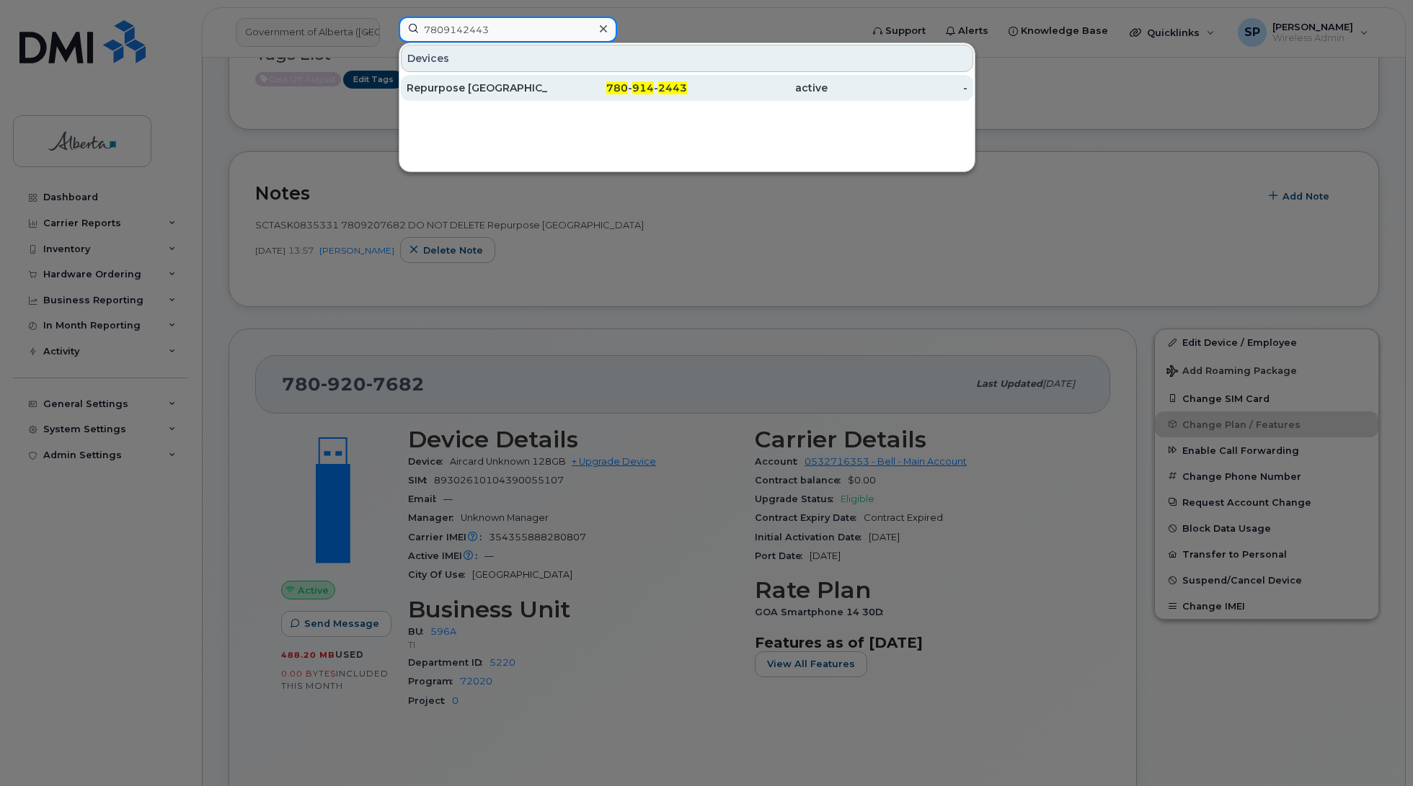
type input "7809142443"
click at [465, 89] on div "Repurpose [GEOGRAPHIC_DATA]" at bounding box center [477, 88] width 141 height 14
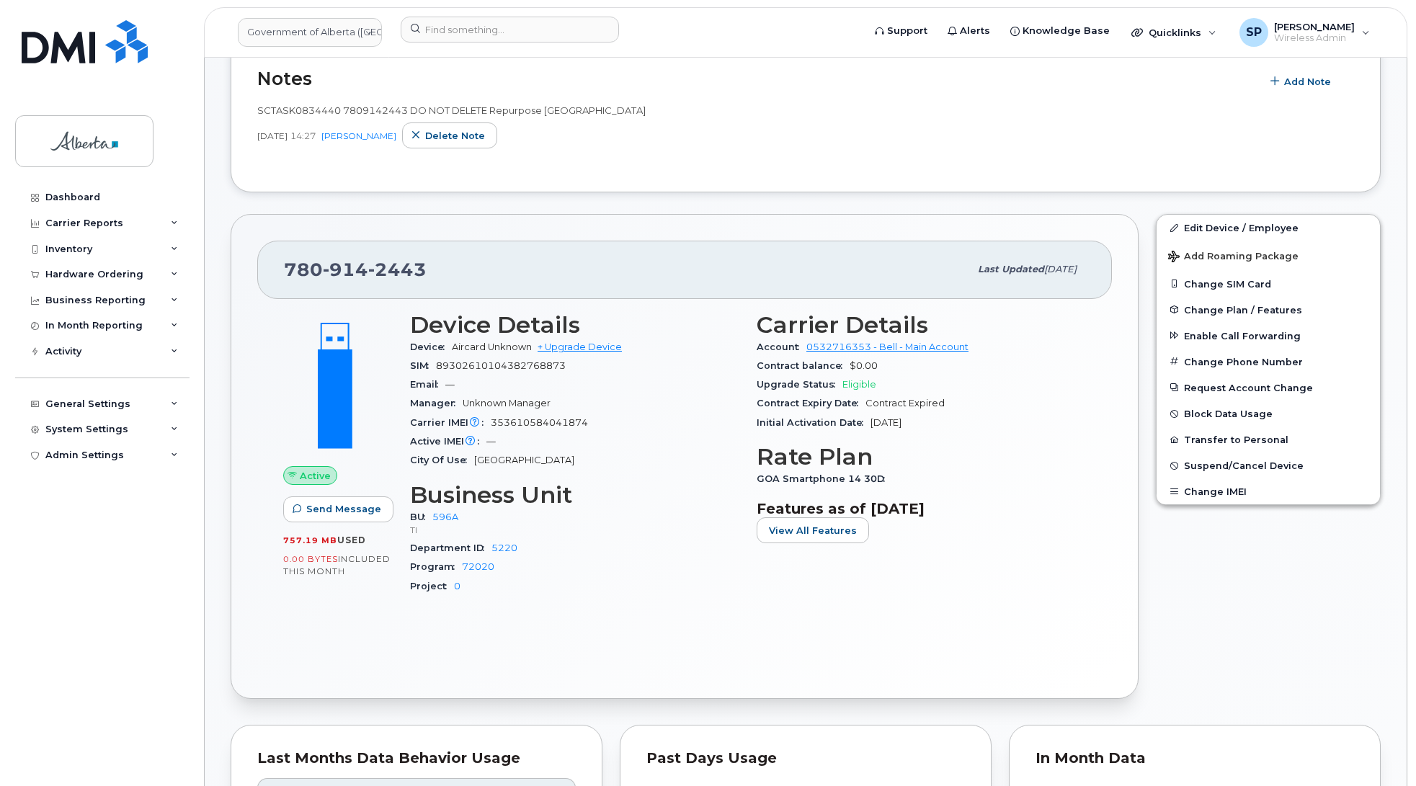
scroll to position [418, 0]
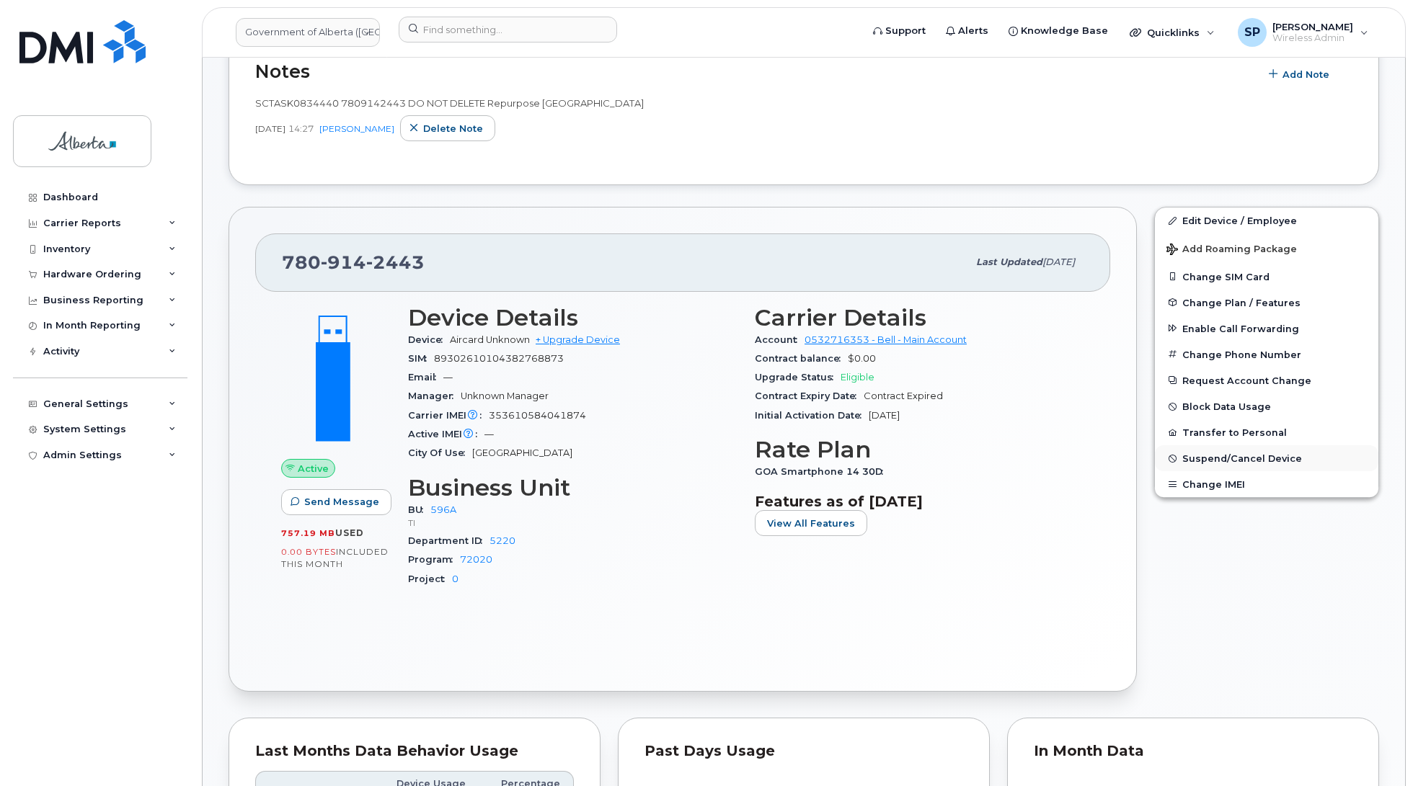
click at [1259, 459] on span "Suspend/Cancel Device" at bounding box center [1242, 458] width 120 height 11
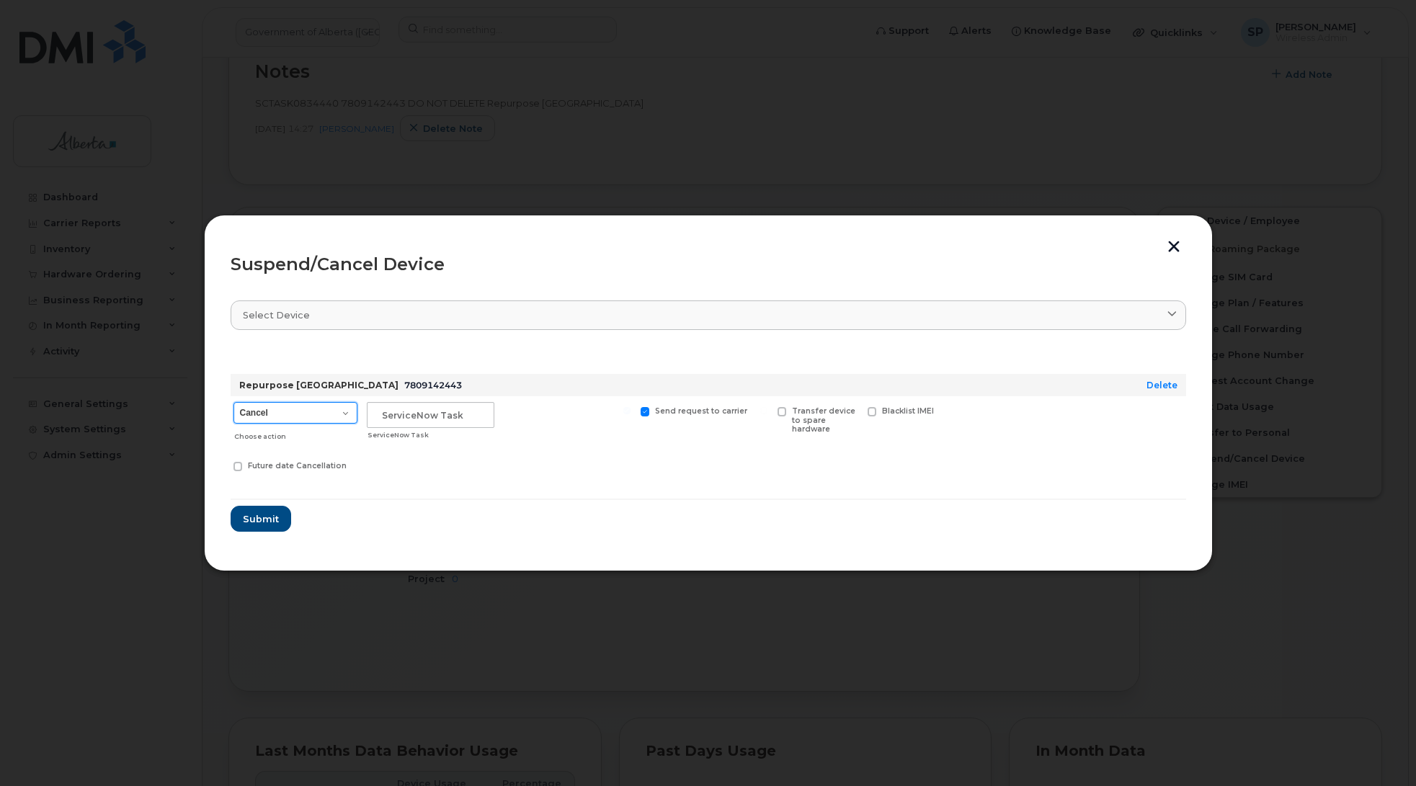
click at [303, 409] on select "Cancel Suspend - Extend Suspension Suspend - Reduced Rate Suspend - Lost Device…" at bounding box center [296, 413] width 124 height 22
select select "[object Object]"
click at [234, 402] on select "Cancel Suspend - Extend Suspension Suspend - Reduced Rate Suspend - Lost Device…" at bounding box center [296, 413] width 124 height 22
click at [373, 416] on input "text" at bounding box center [431, 415] width 128 height 26
paste input "SCTASK0834440"
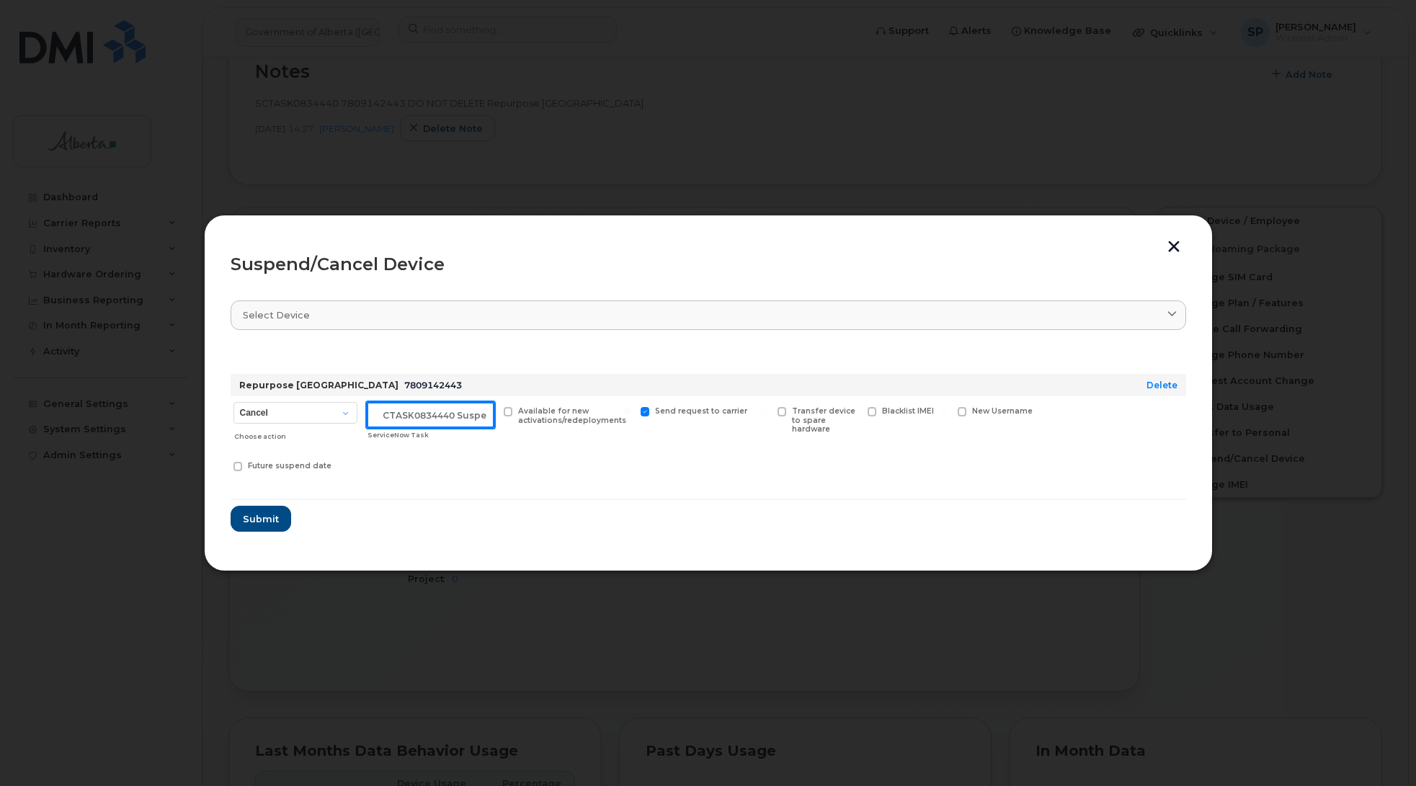
scroll to position [0, 12]
type input "SCTASK0834440 Suspend"
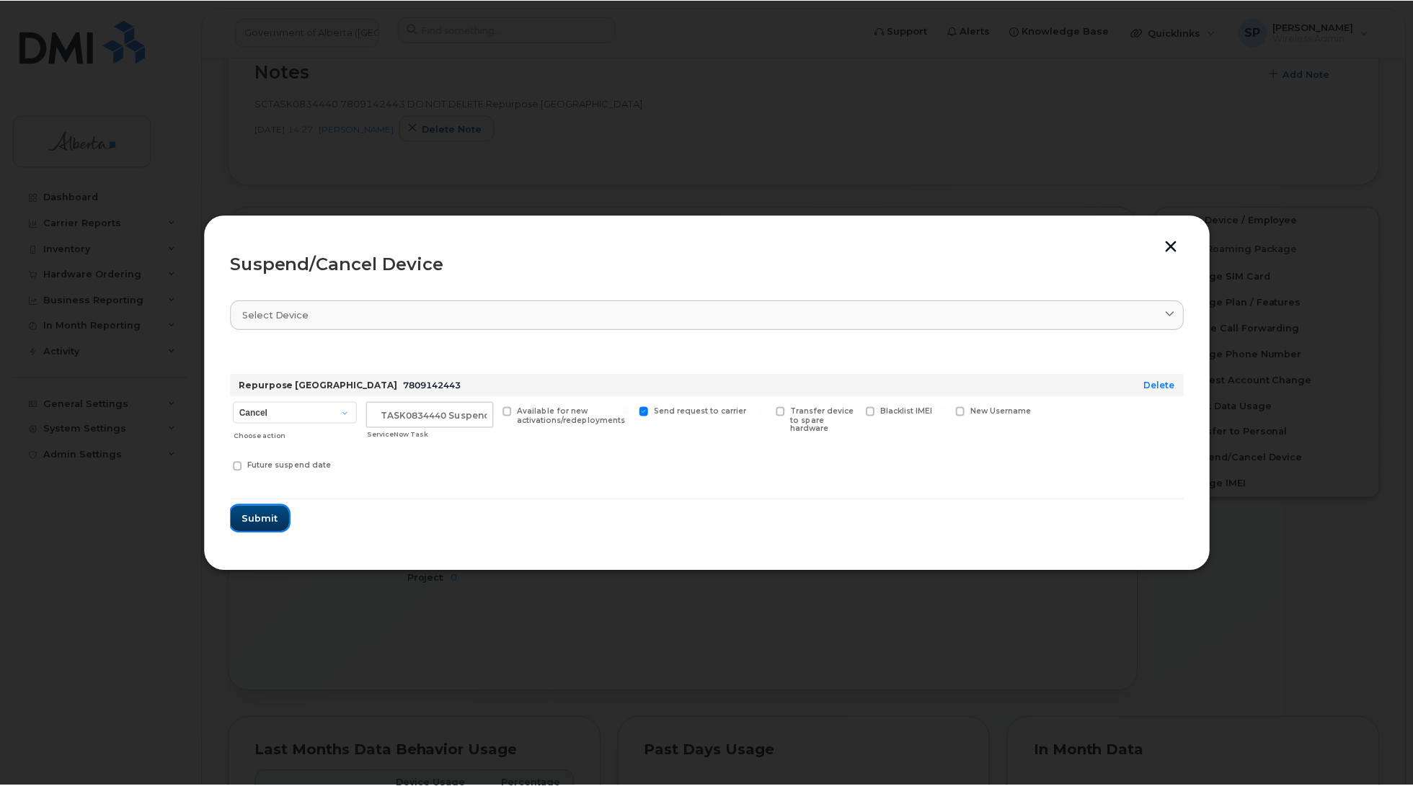
scroll to position [0, 0]
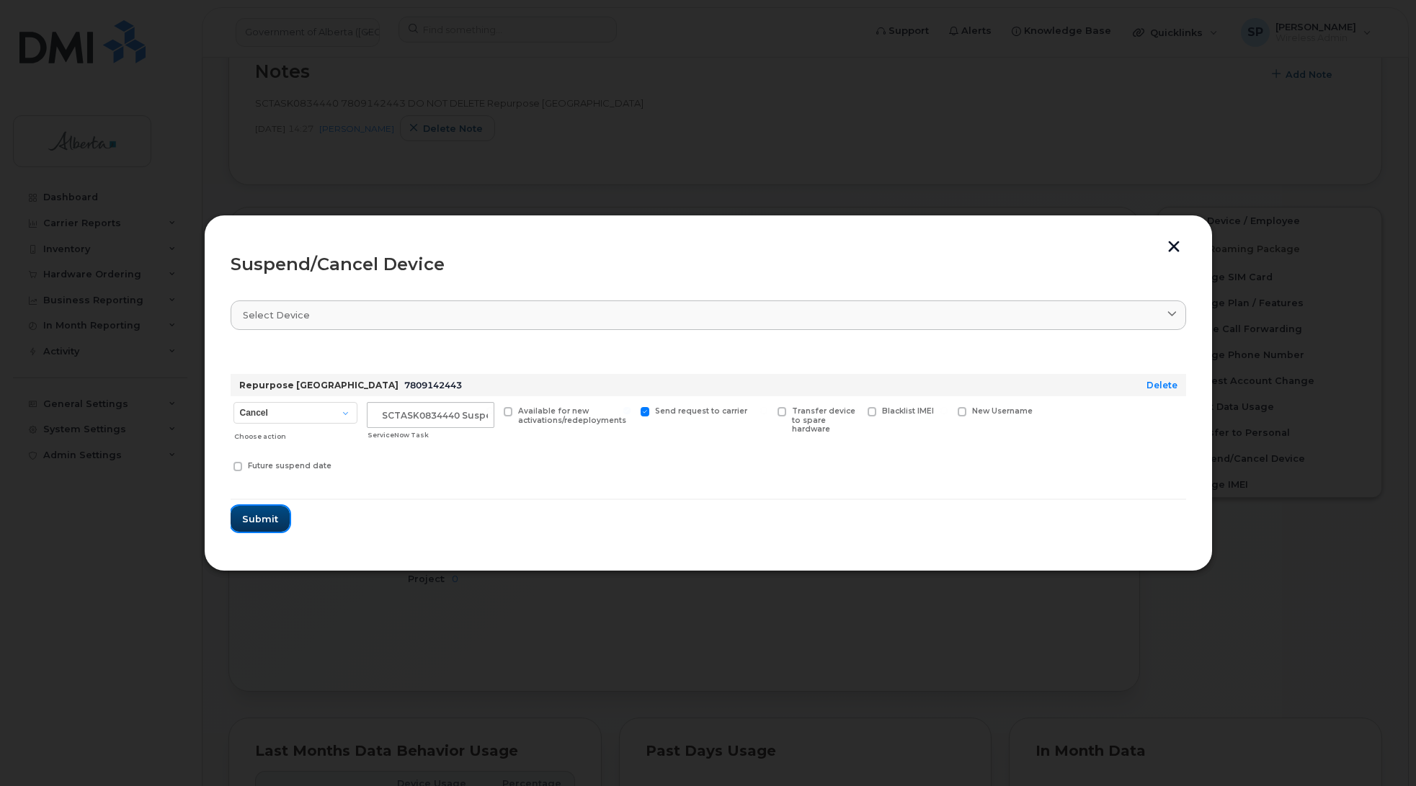
click at [254, 520] on span "Submit" at bounding box center [260, 520] width 36 height 14
click at [254, 520] on form "Repurpose Edmonton 7809142443 Delete Cancel Suspend - Extend Suspension Suspend…" at bounding box center [709, 439] width 956 height 185
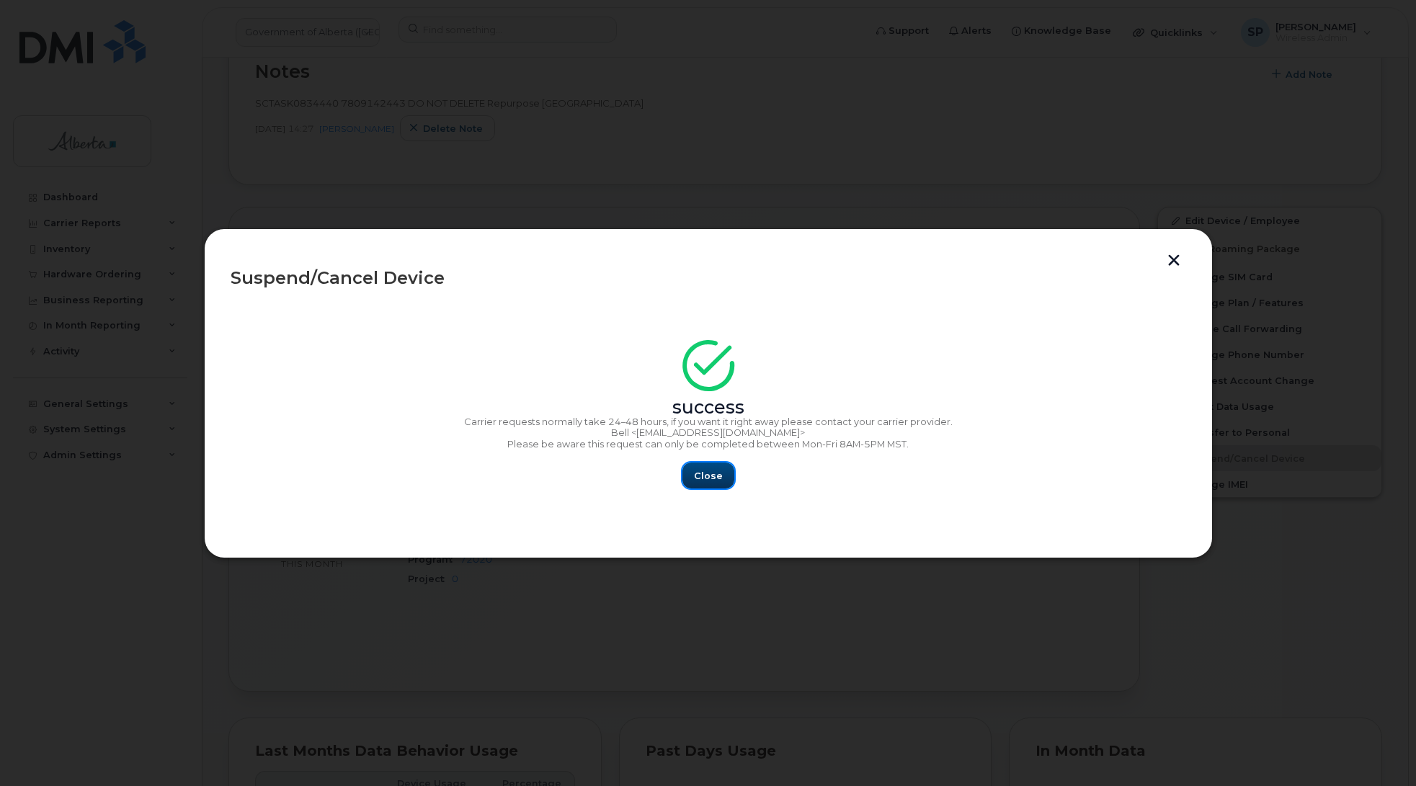
click at [706, 474] on span "Close" at bounding box center [708, 476] width 29 height 14
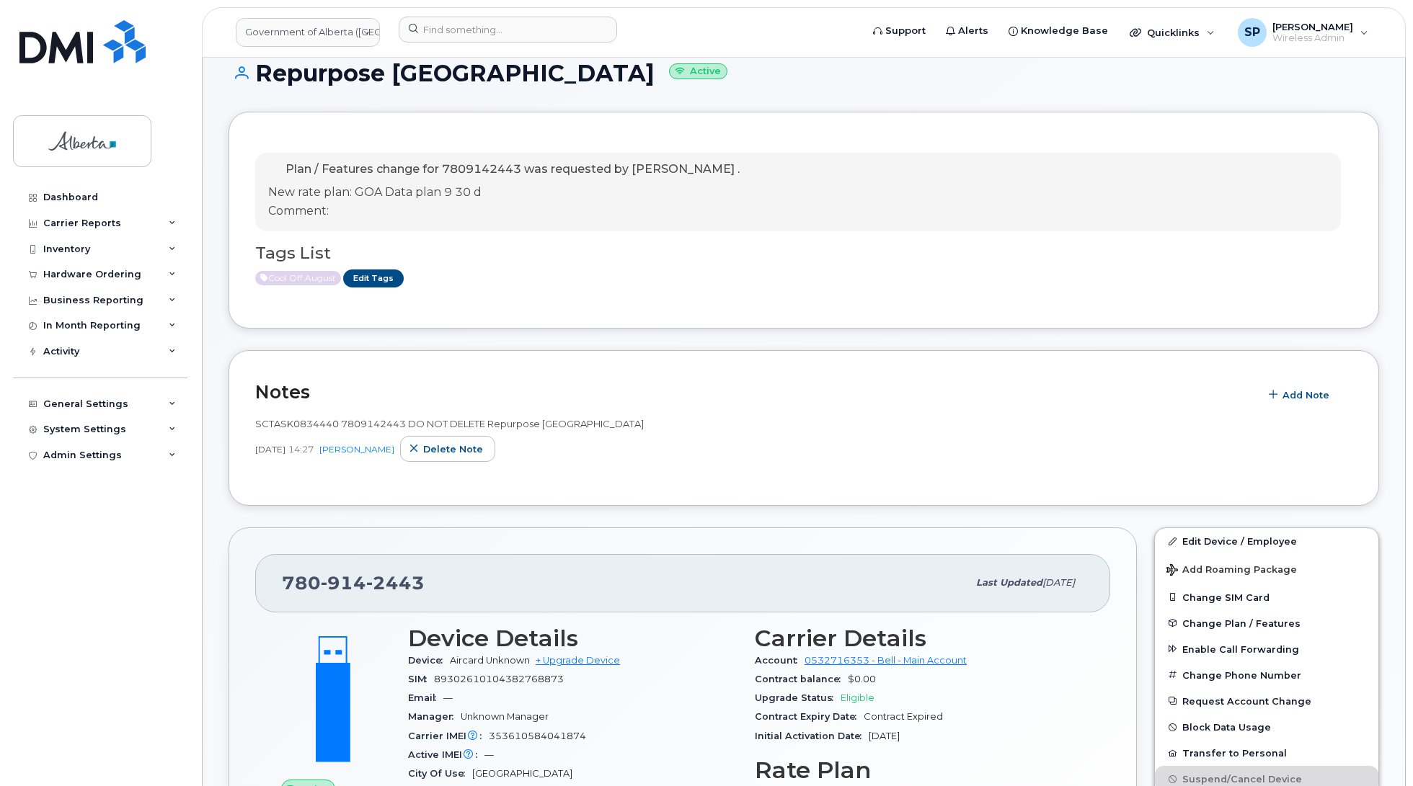
scroll to position [86, 0]
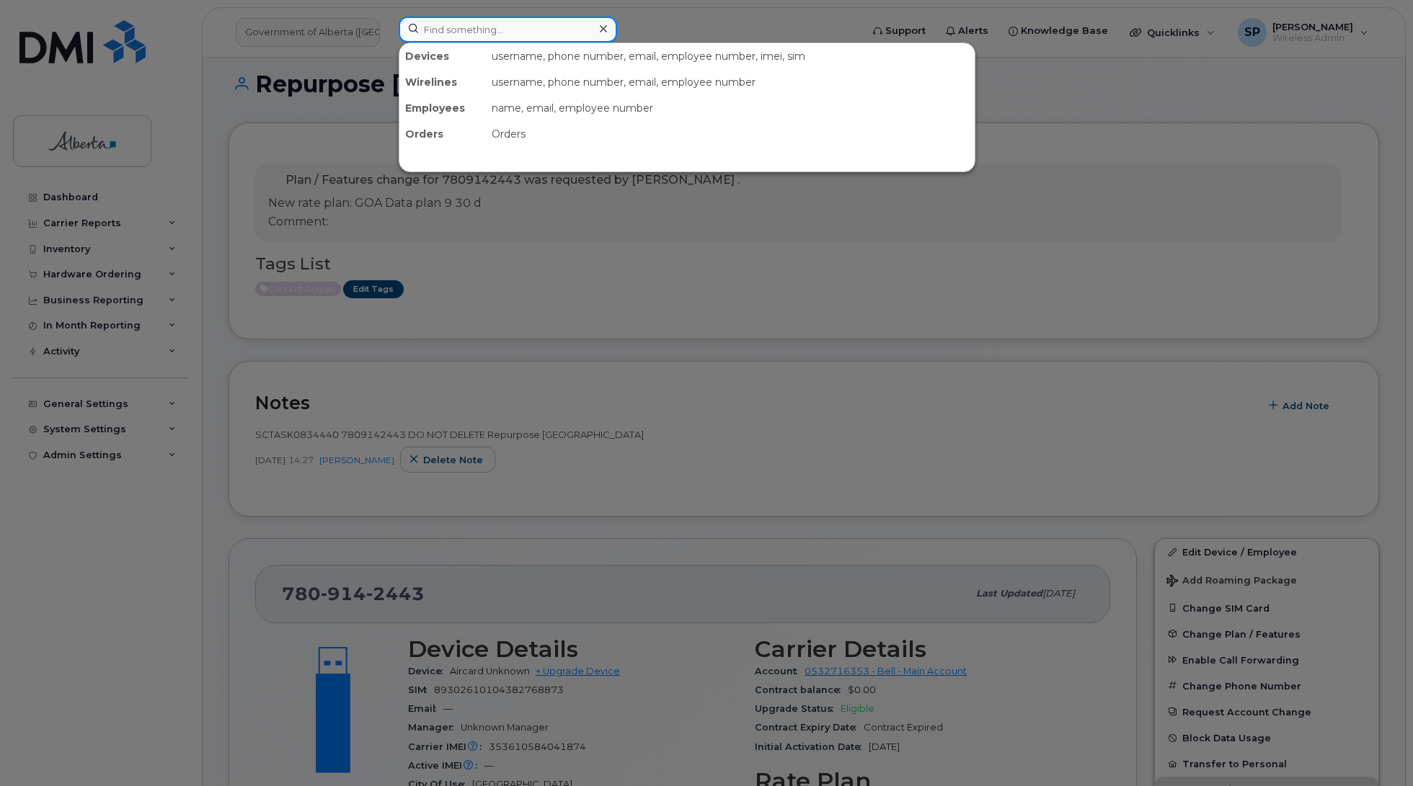
click at [484, 30] on input at bounding box center [508, 30] width 218 height 26
paste input "7809130331"
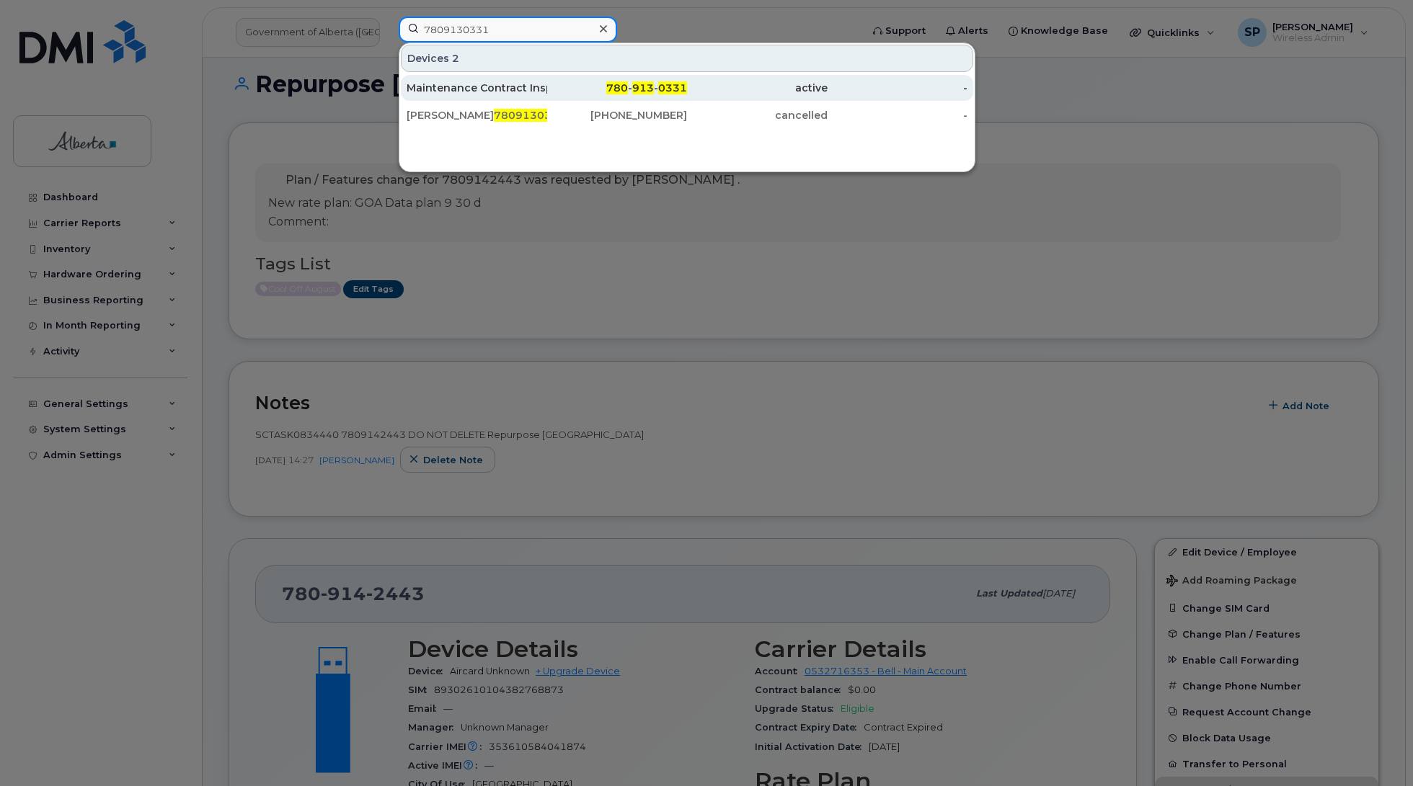
type input "7809130331"
click at [497, 87] on div "Maintenance Contract Inspector Vacant" at bounding box center [477, 88] width 141 height 14
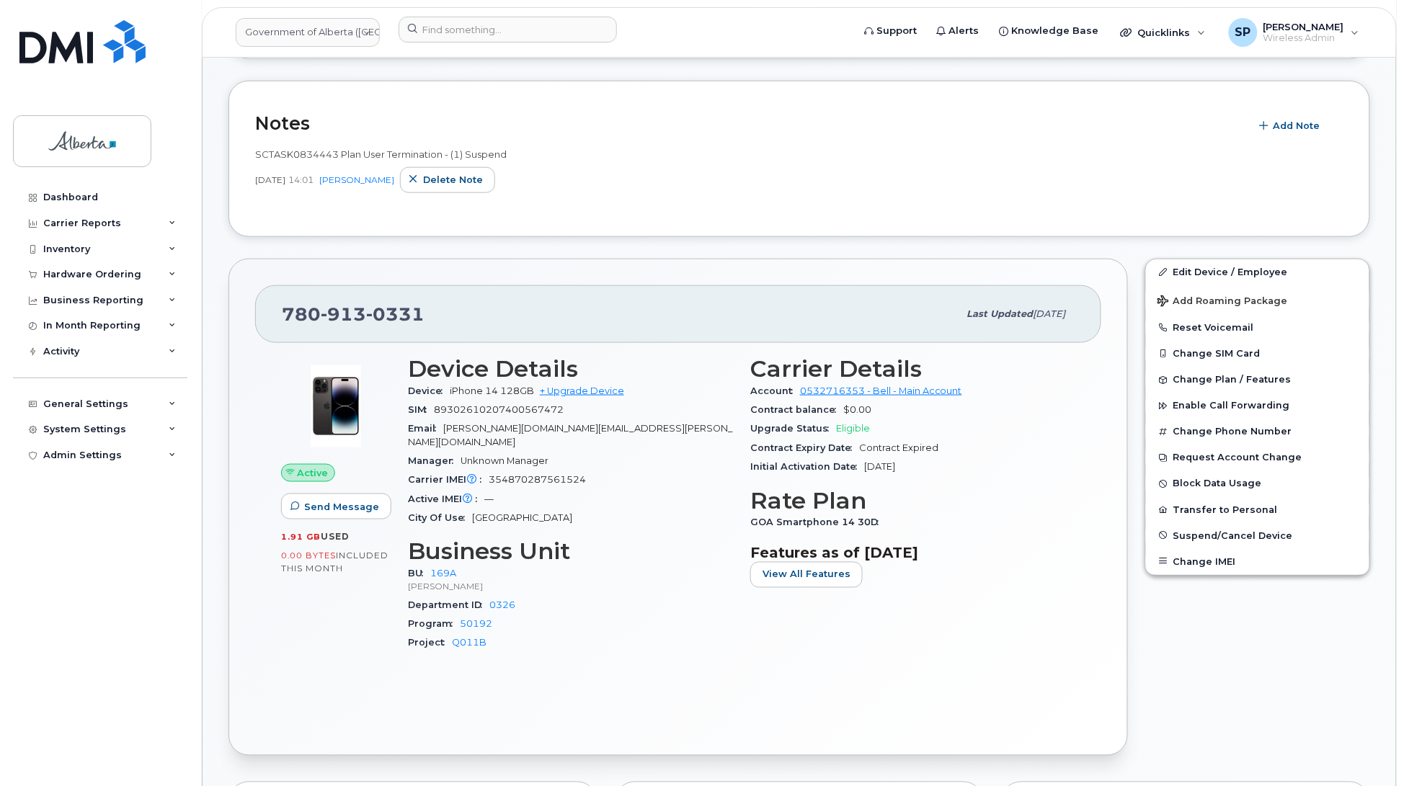
scroll to position [413, 0]
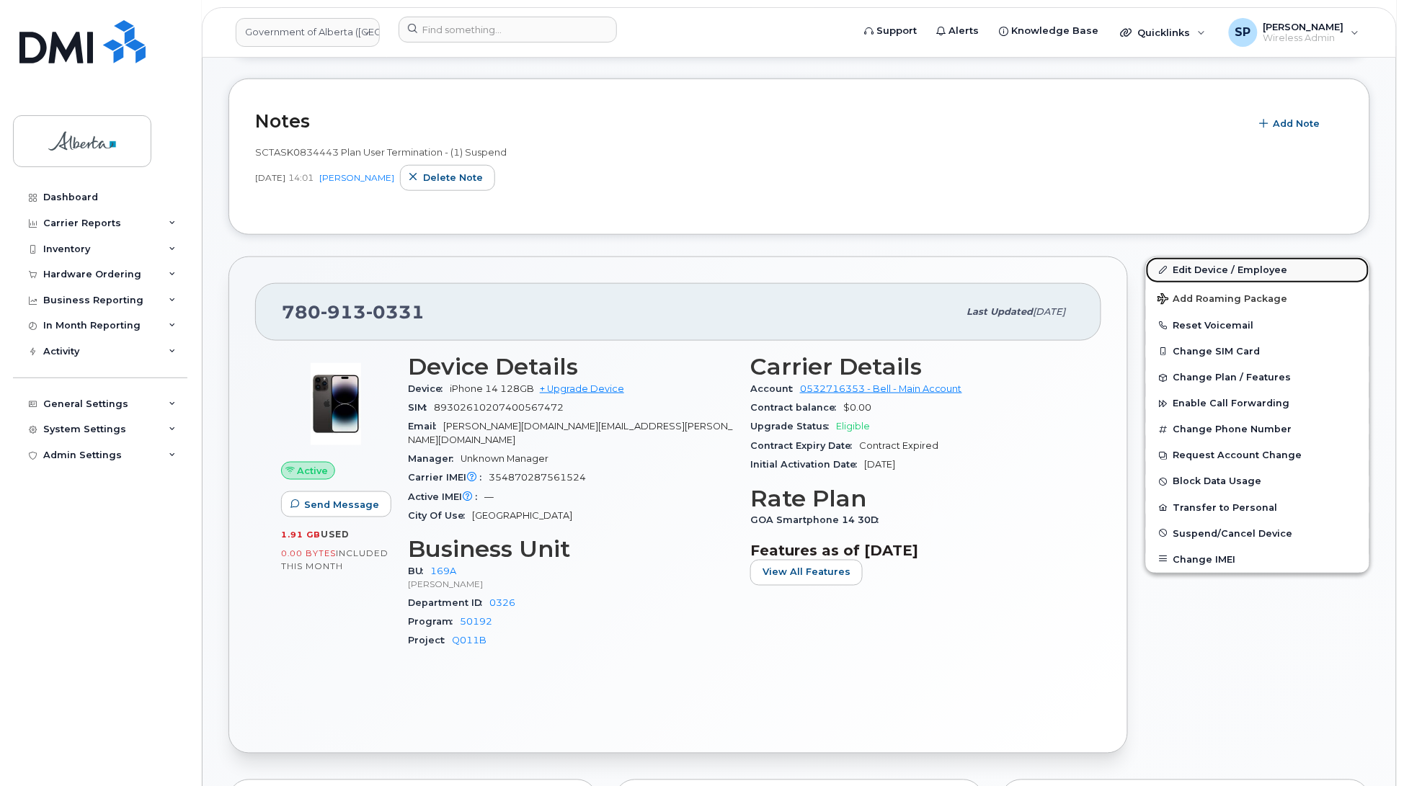
click at [1244, 270] on link "Edit Device / Employee" at bounding box center [1257, 270] width 223 height 26
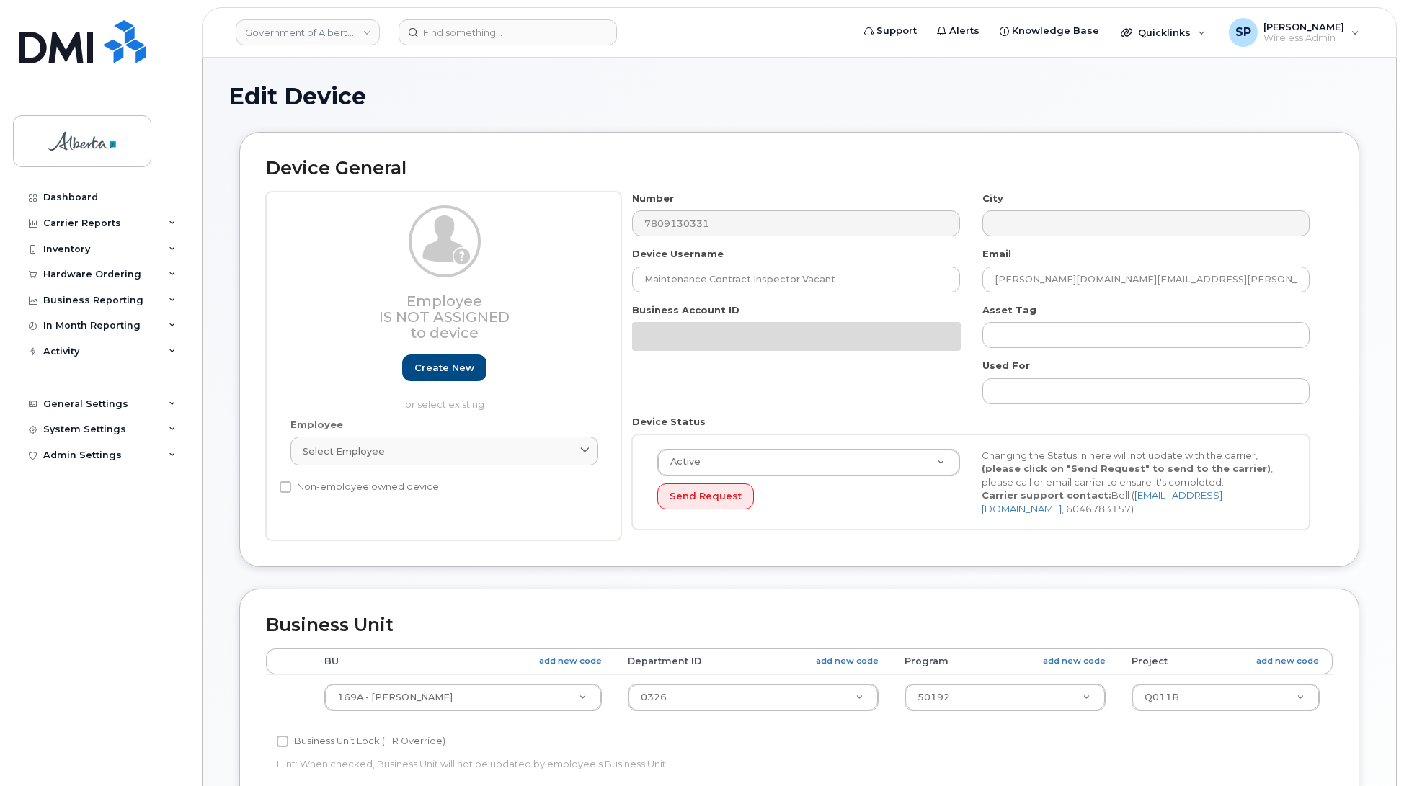
select select "4681667"
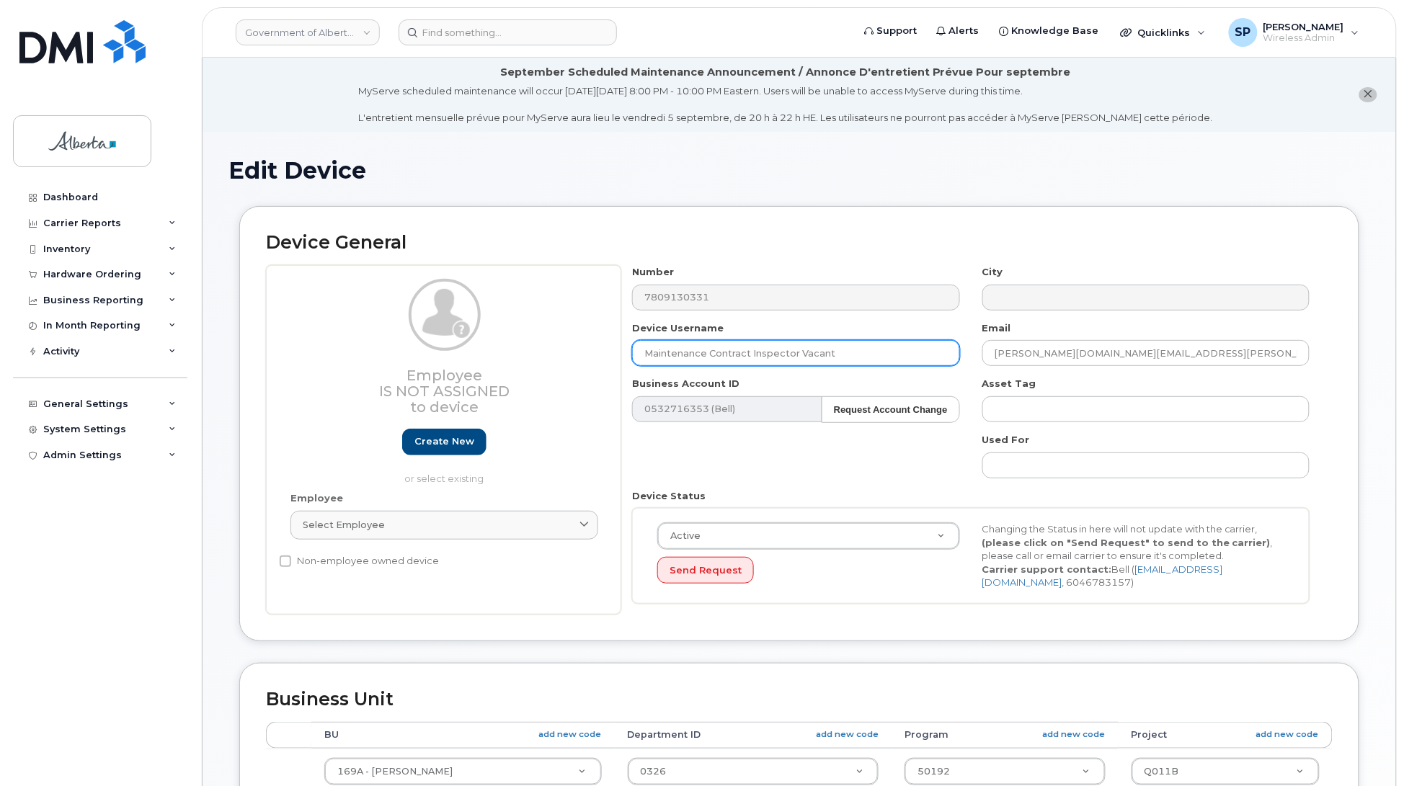
drag, startPoint x: 864, startPoint y: 351, endPoint x: 564, endPoint y: 358, distance: 299.2
click at [564, 358] on div "Employee Is not assigned to device Create new or select existing Employee Selec…" at bounding box center [799, 440] width 1067 height 350
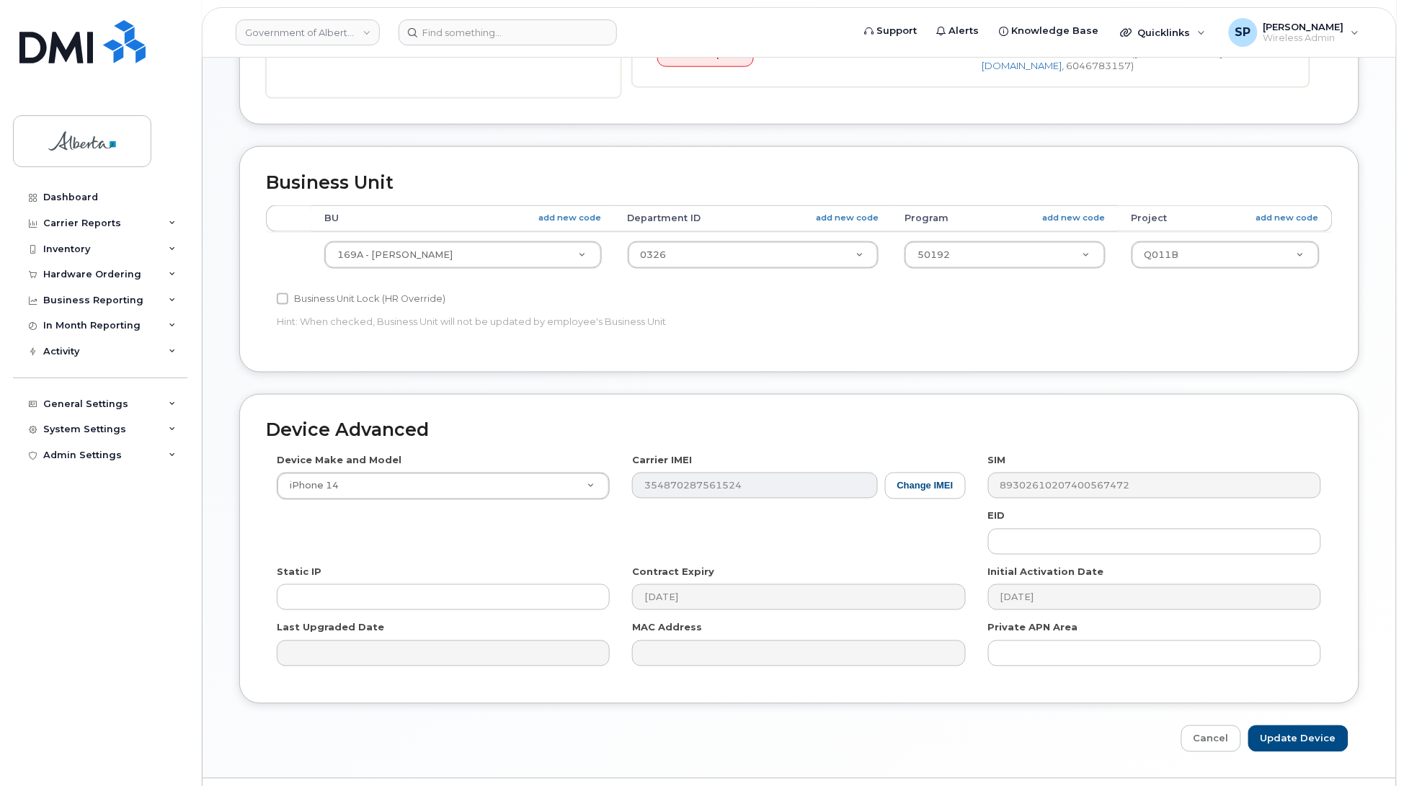
scroll to position [557, 0]
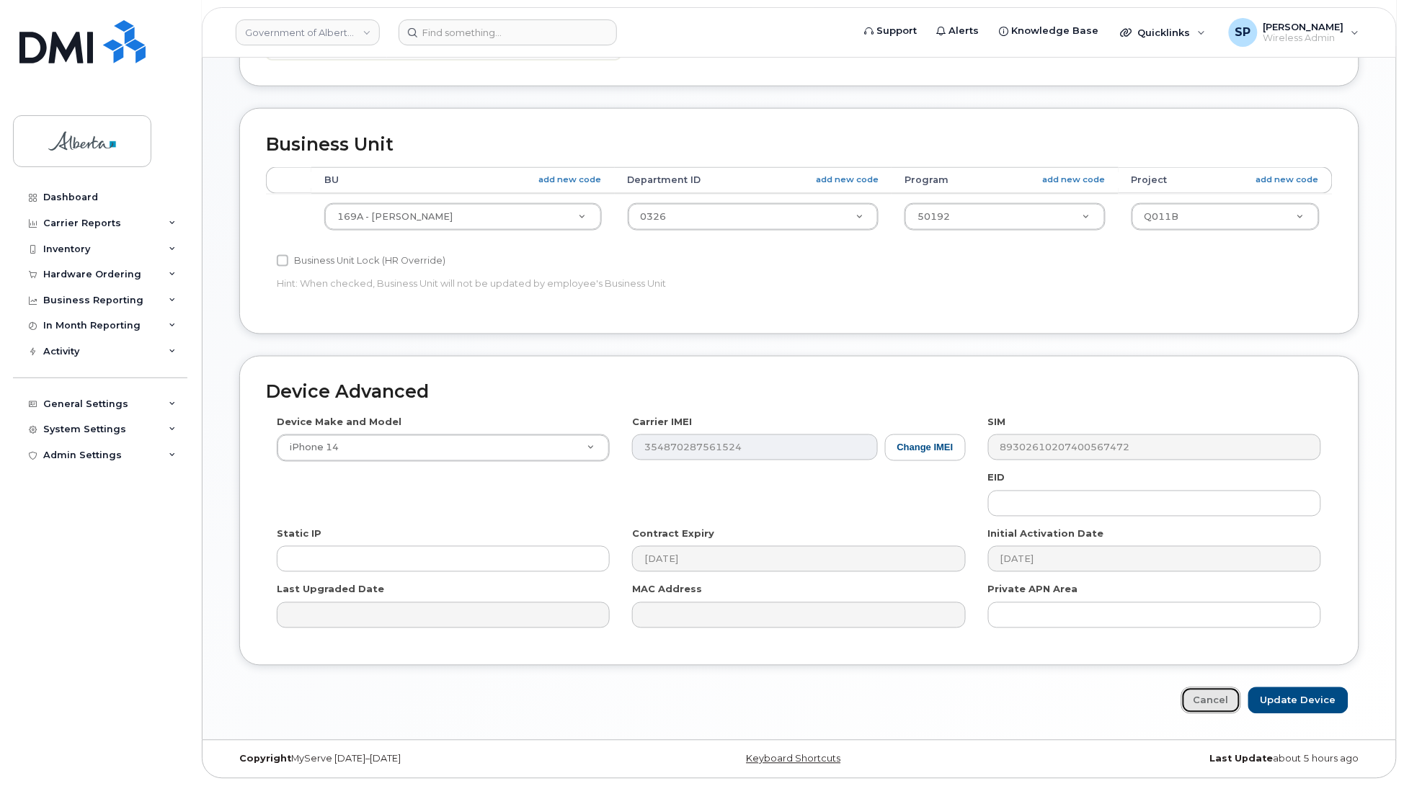
drag, startPoint x: 1207, startPoint y: 705, endPoint x: 1220, endPoint y: 701, distance: 13.5
click at [1207, 705] on link "Cancel" at bounding box center [1211, 701] width 60 height 27
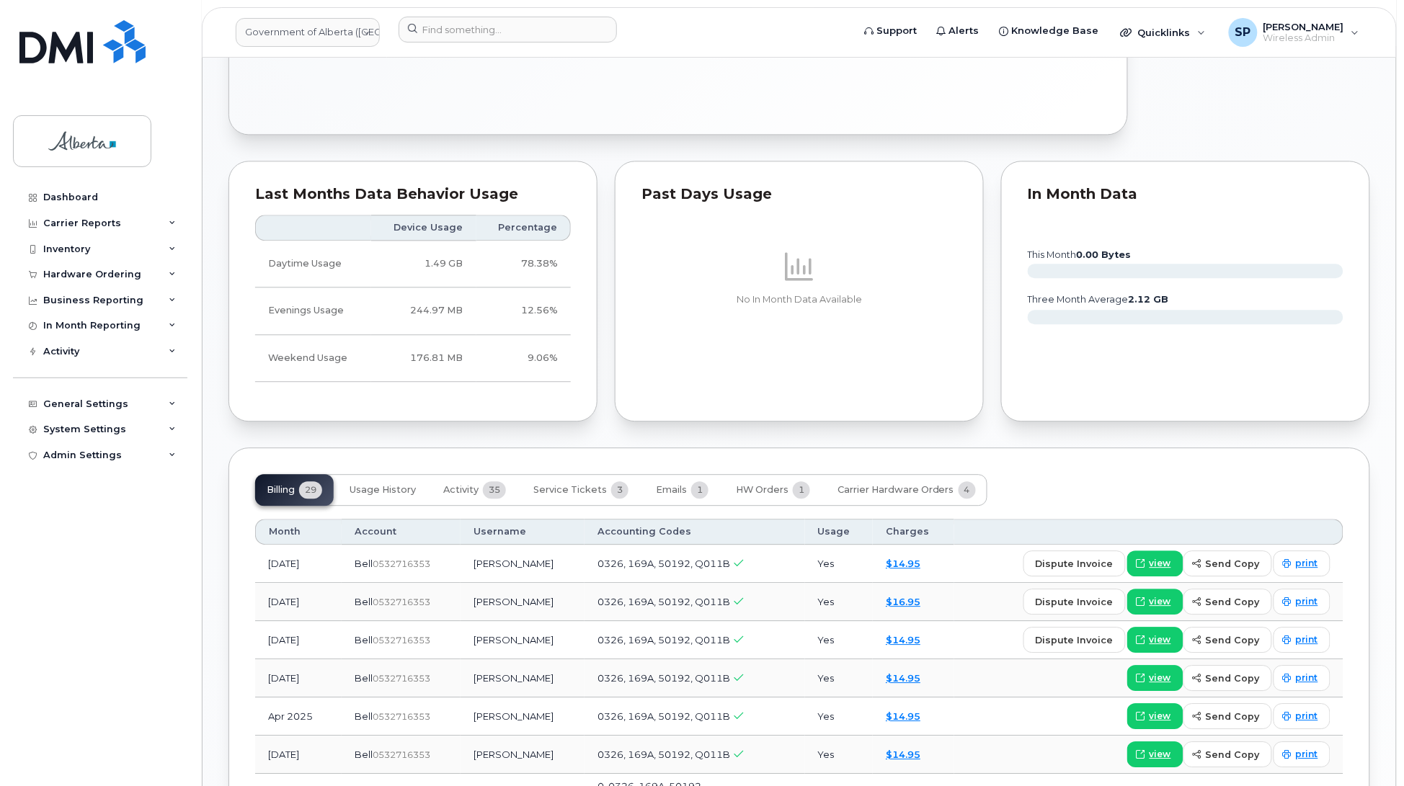
scroll to position [1022, 0]
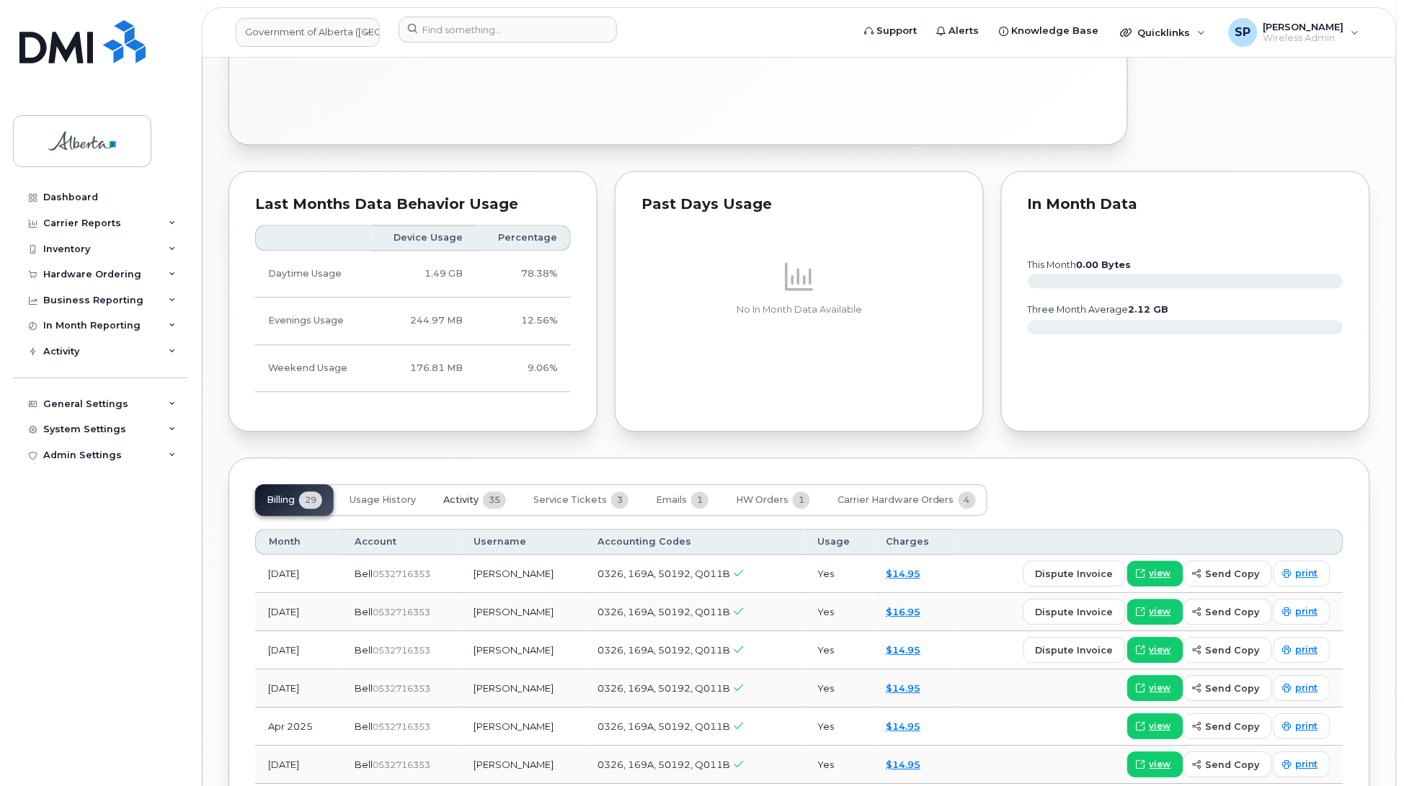
click at [466, 494] on span "Activity" at bounding box center [460, 500] width 35 height 12
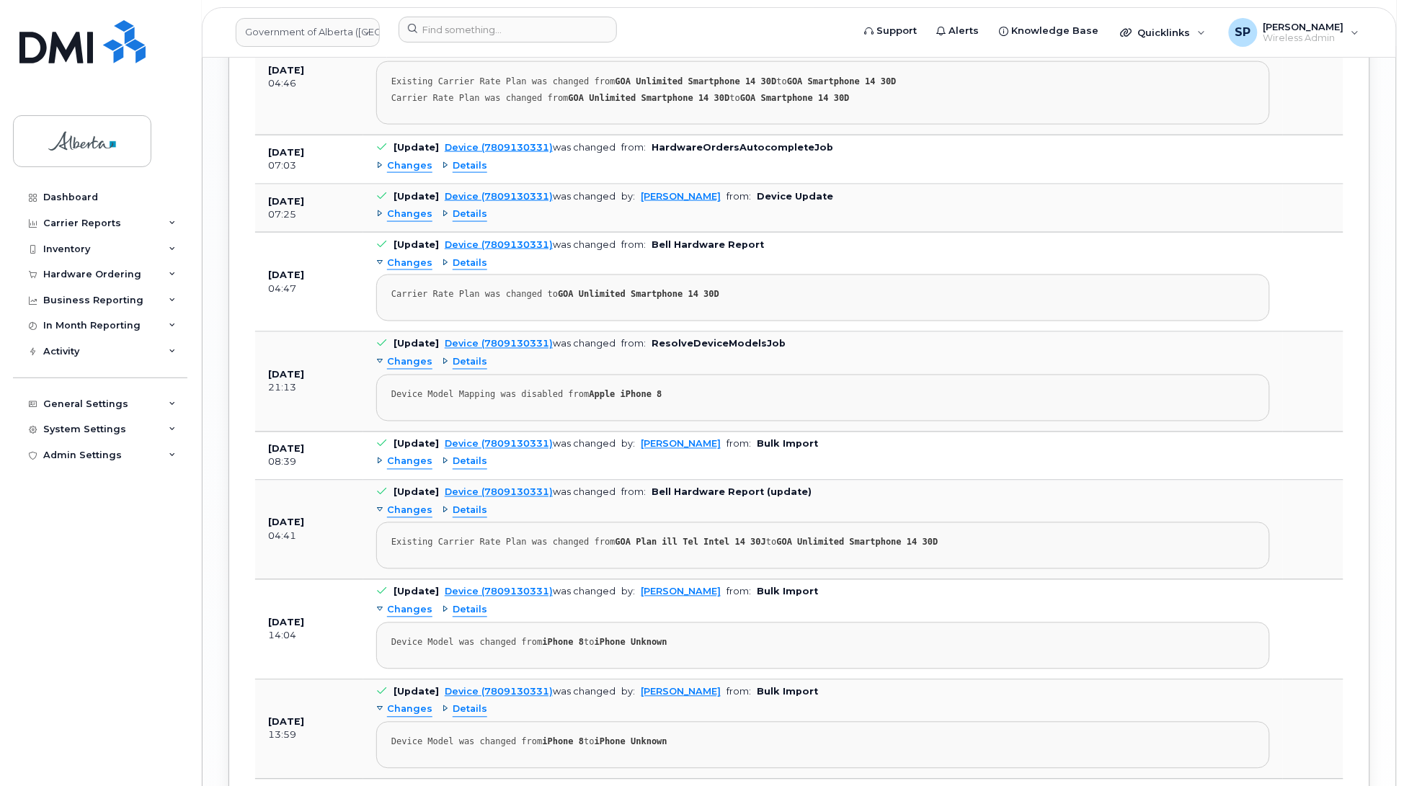
scroll to position [2513, 0]
